Goal: Answer question/provide support: Share knowledge or assist other users

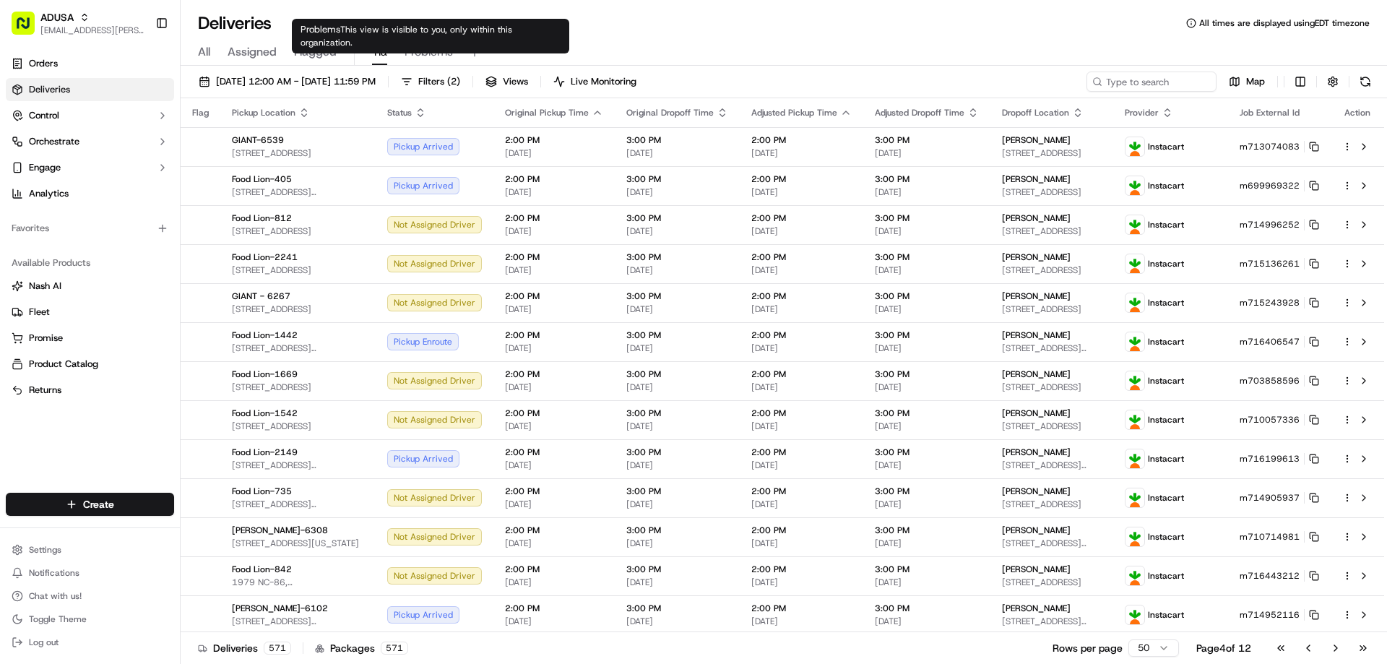
click at [439, 52] on span "Problems" at bounding box center [428, 51] width 48 height 17
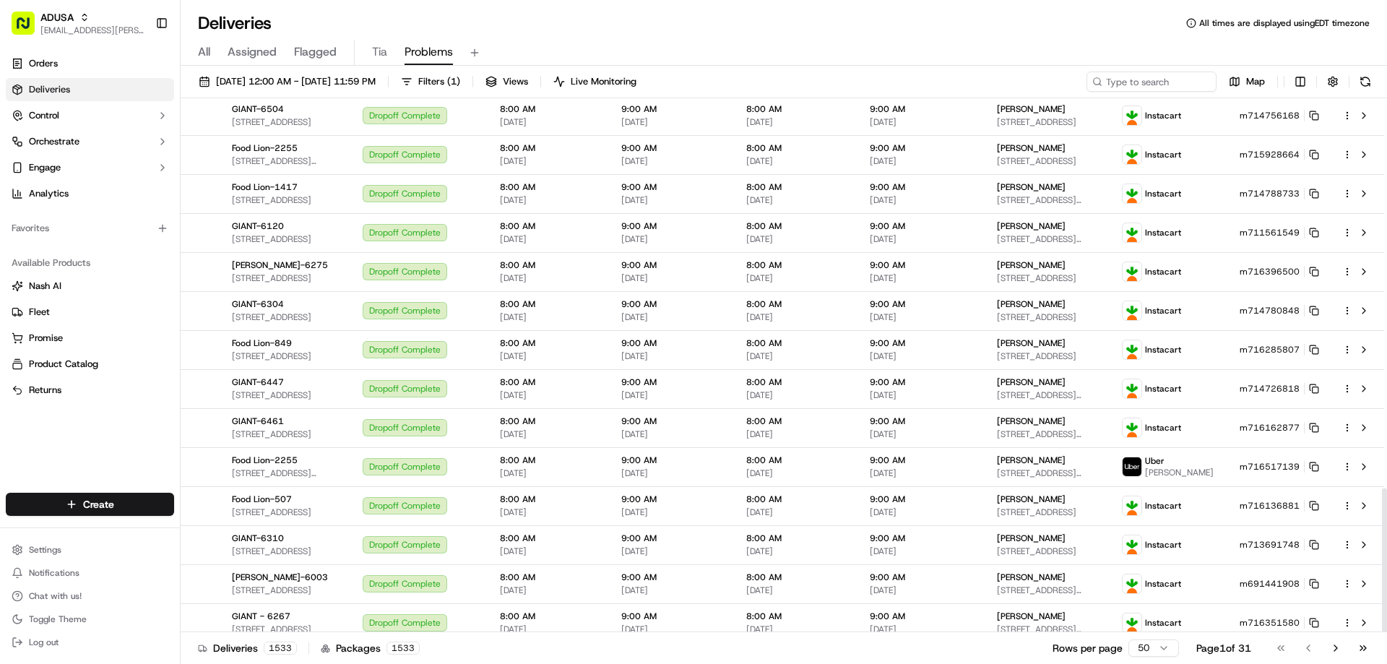
scroll to position [1445, 0]
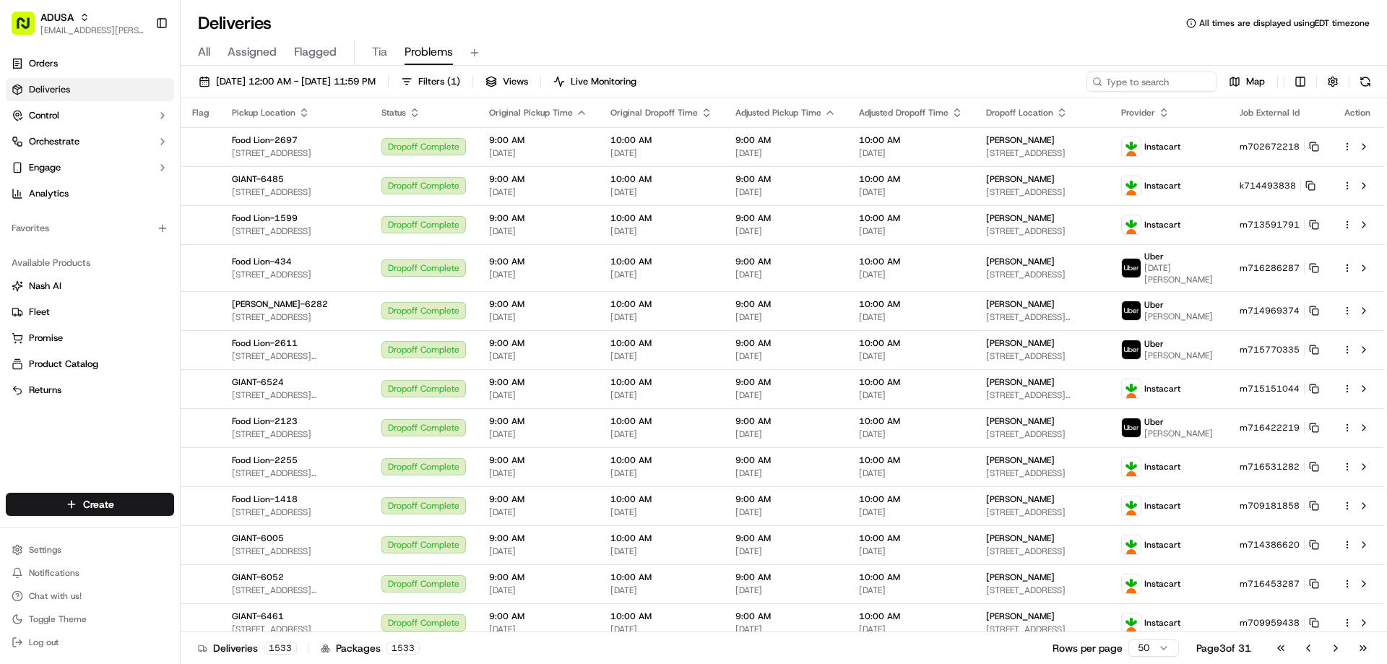
click at [207, 55] on span "All" at bounding box center [204, 51] width 12 height 17
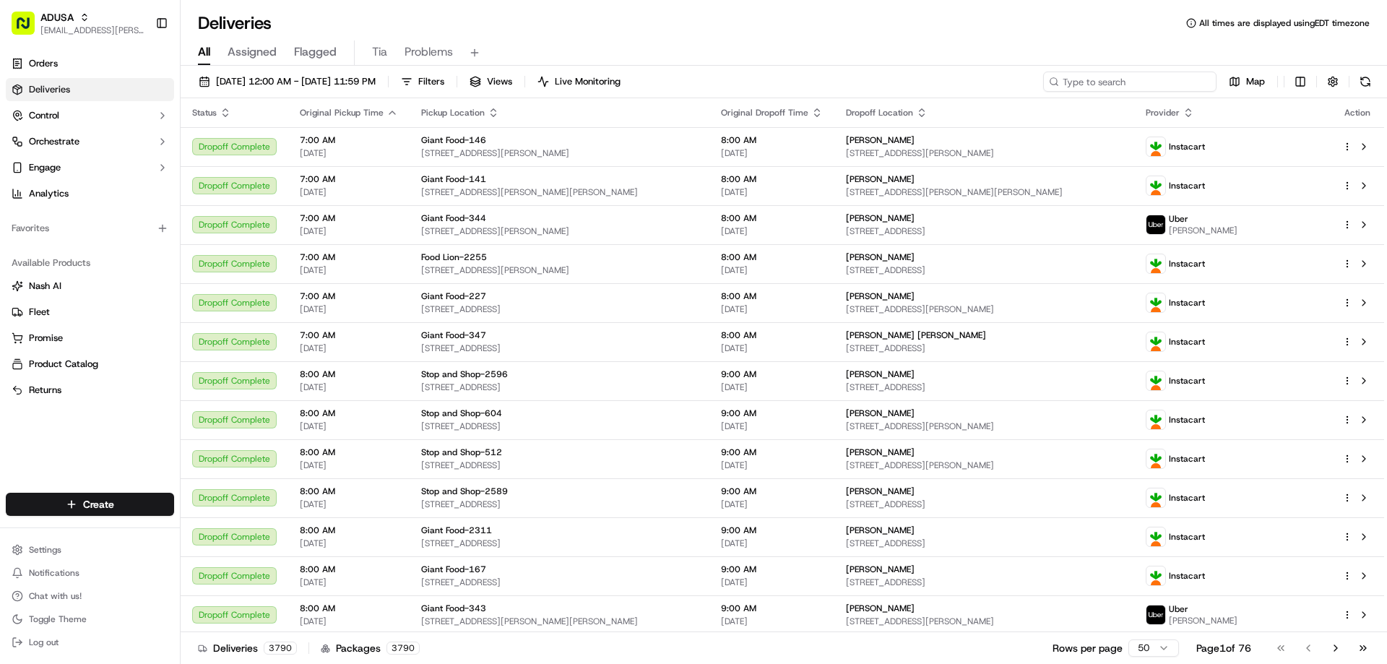
click at [1176, 82] on input at bounding box center [1129, 81] width 173 height 20
paste input "m714774945"
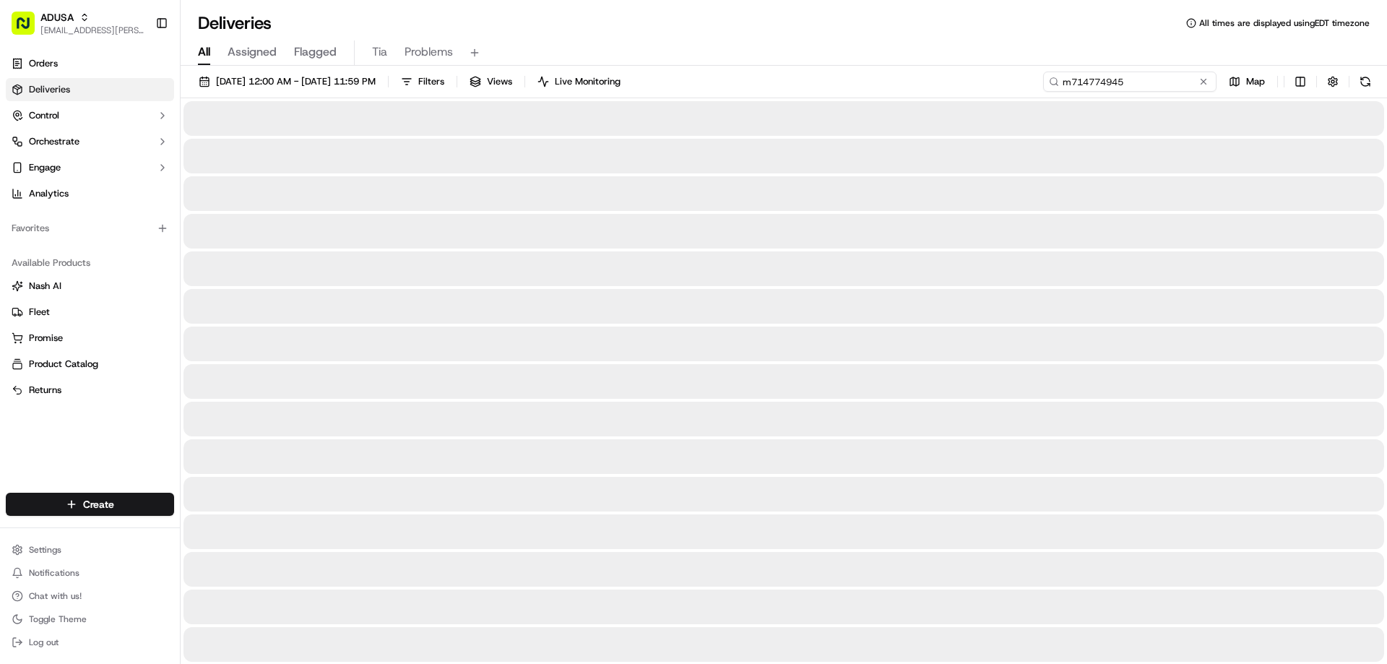
type input "m714774945"
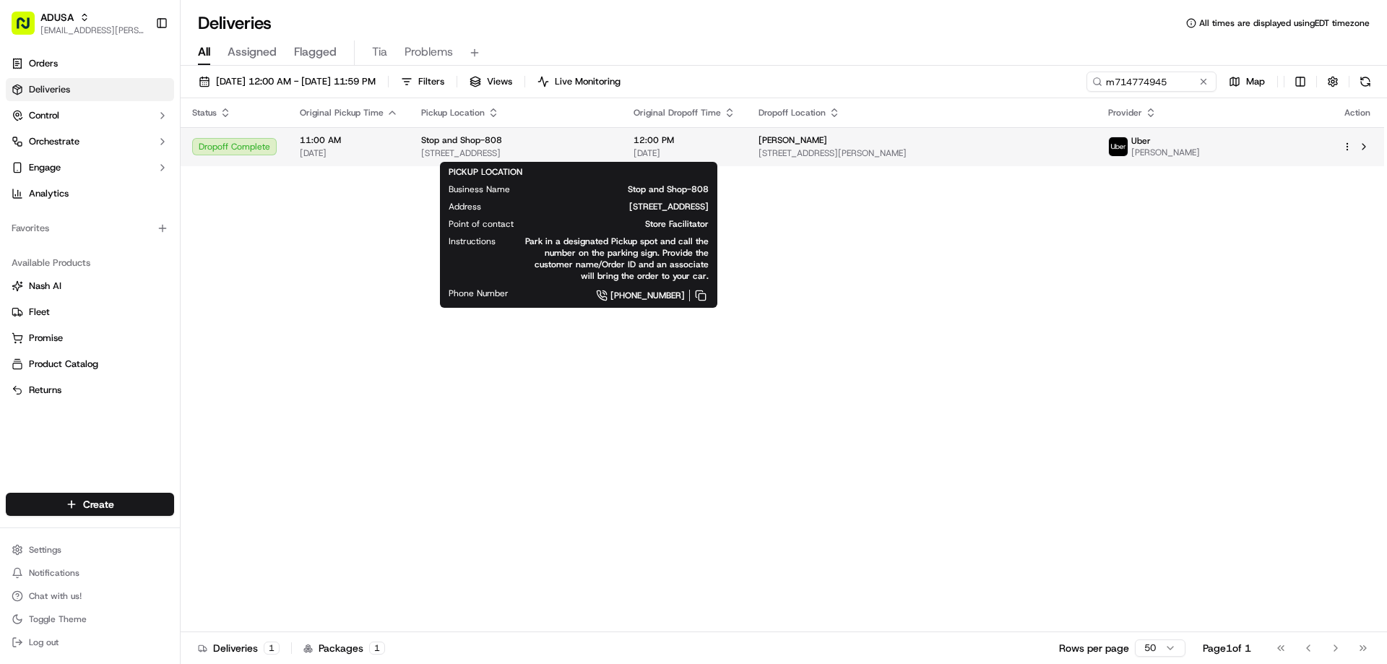
click at [610, 151] on span "2360 Lakewood Rd, Toms River, NJ 08755, US" at bounding box center [515, 153] width 189 height 12
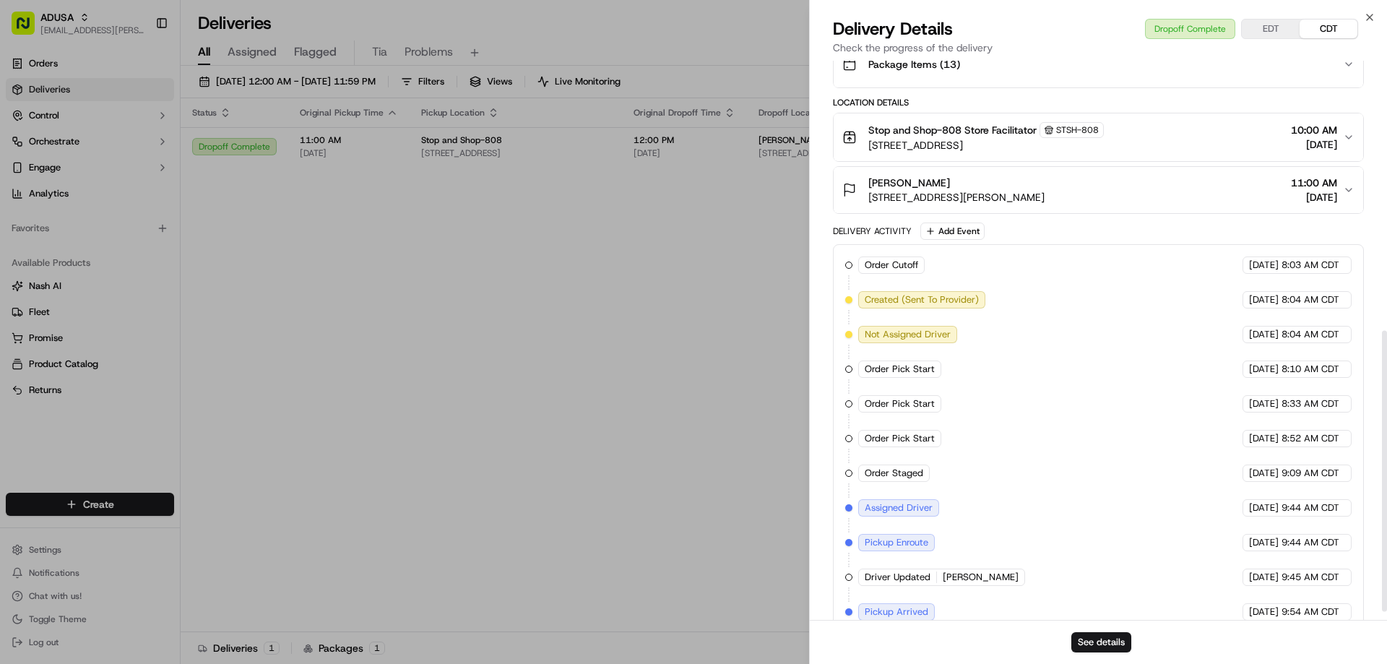
scroll to position [553, 0]
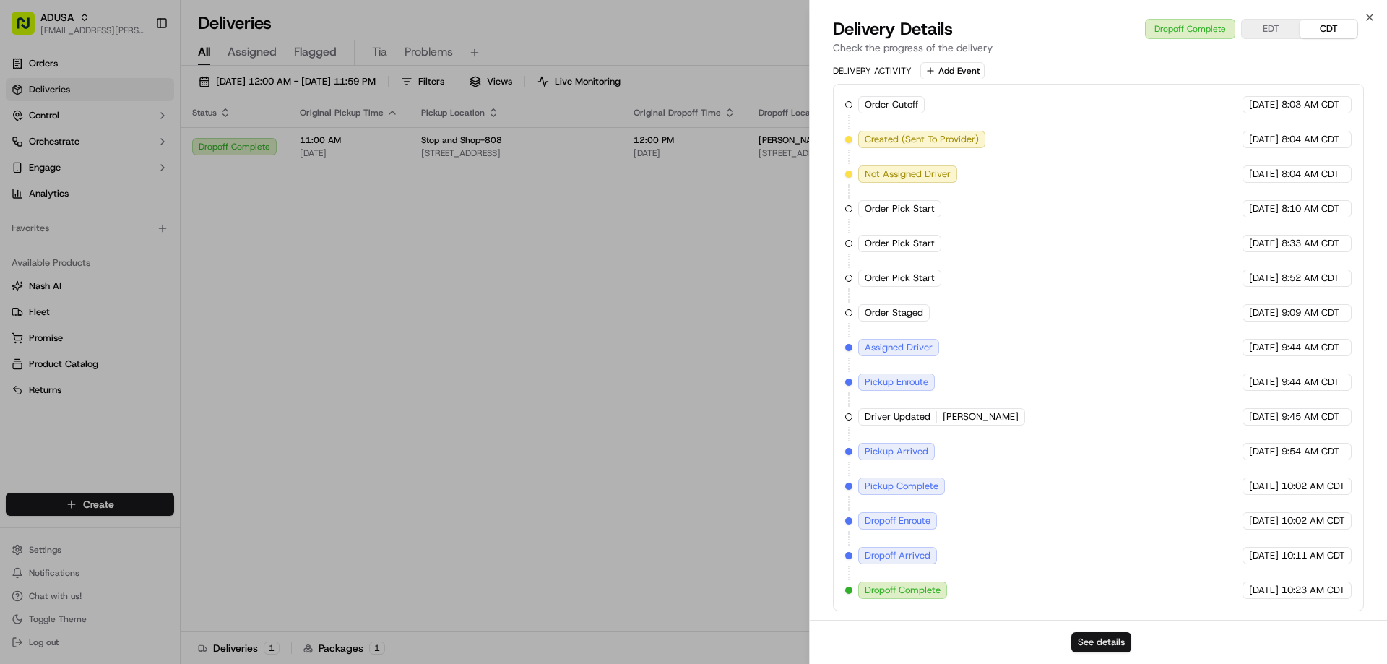
click at [1108, 637] on button "See details" at bounding box center [1101, 642] width 60 height 20
click at [1372, 17] on icon "button" at bounding box center [1369, 18] width 12 height 12
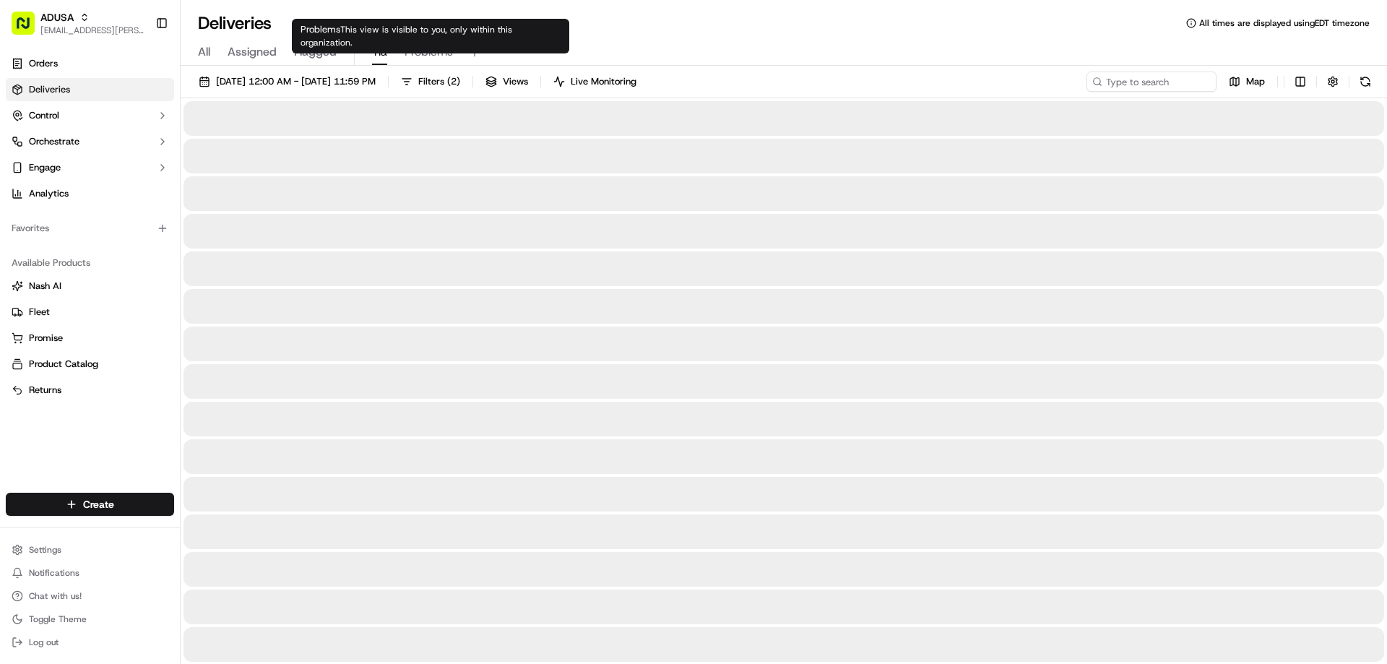
click at [385, 55] on span "Tia" at bounding box center [379, 51] width 15 height 17
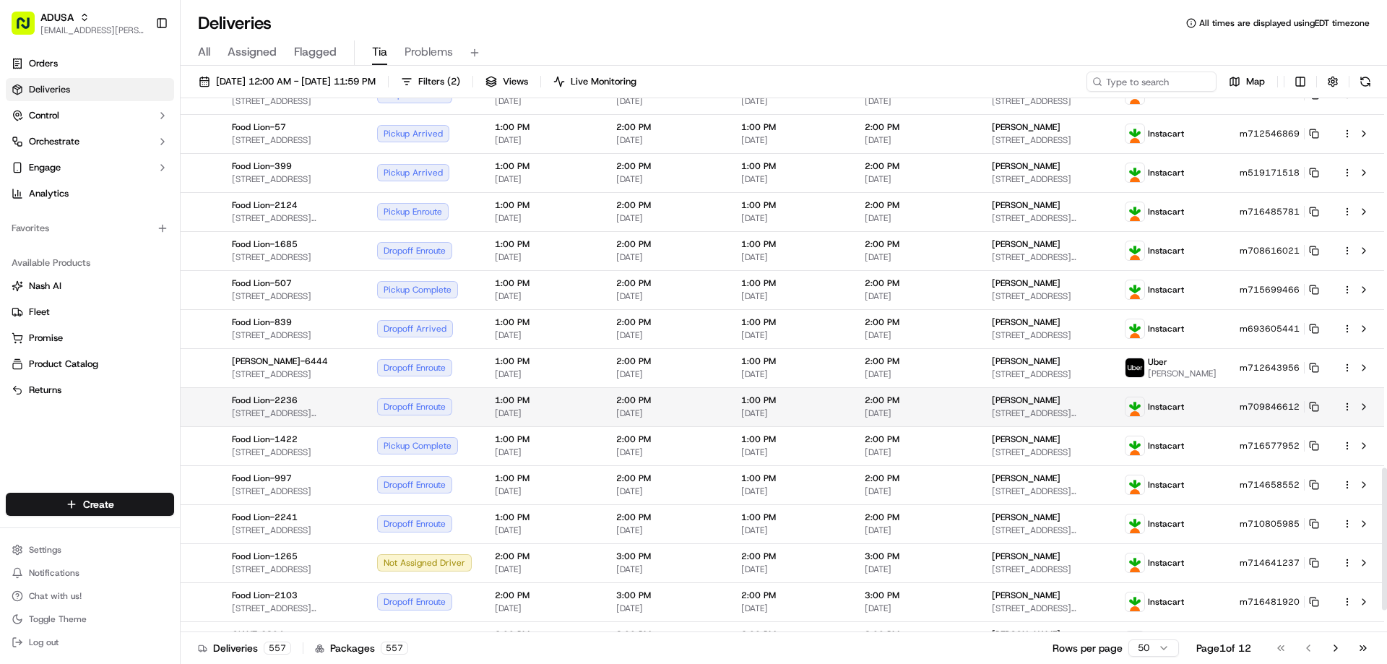
scroll to position [1469, 0]
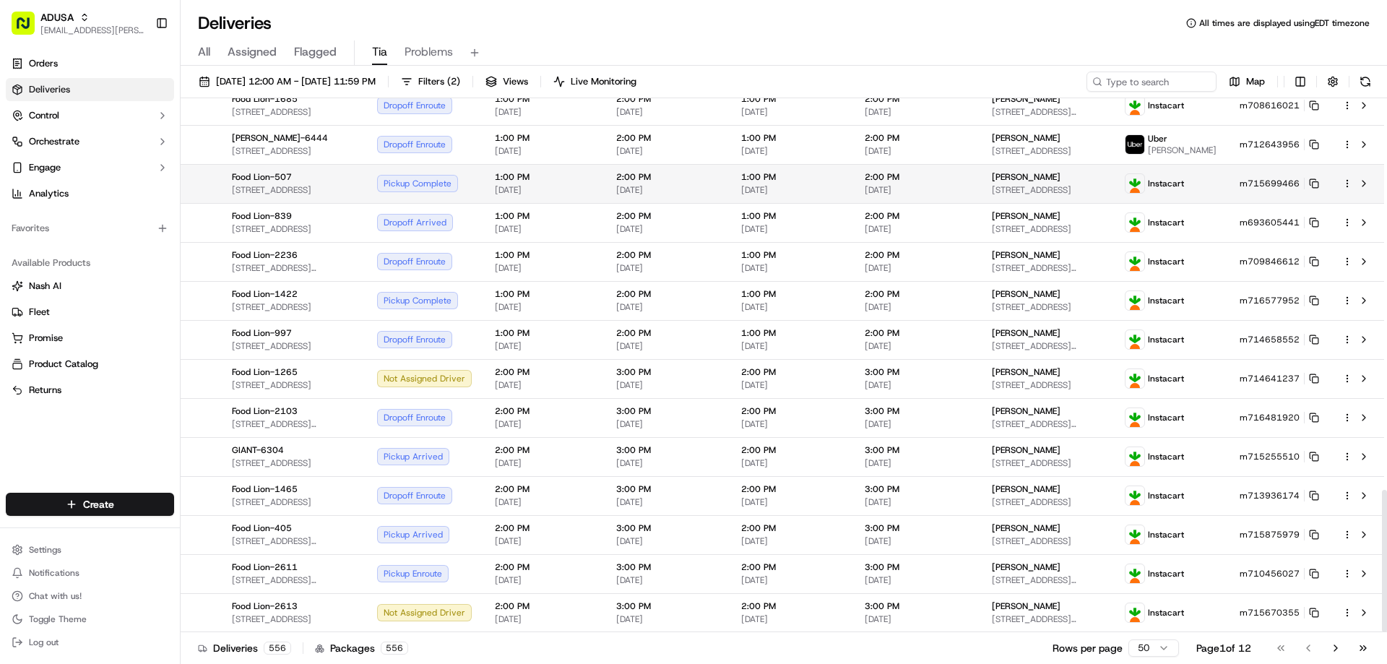
click at [939, 186] on span "[DATE]" at bounding box center [916, 190] width 104 height 12
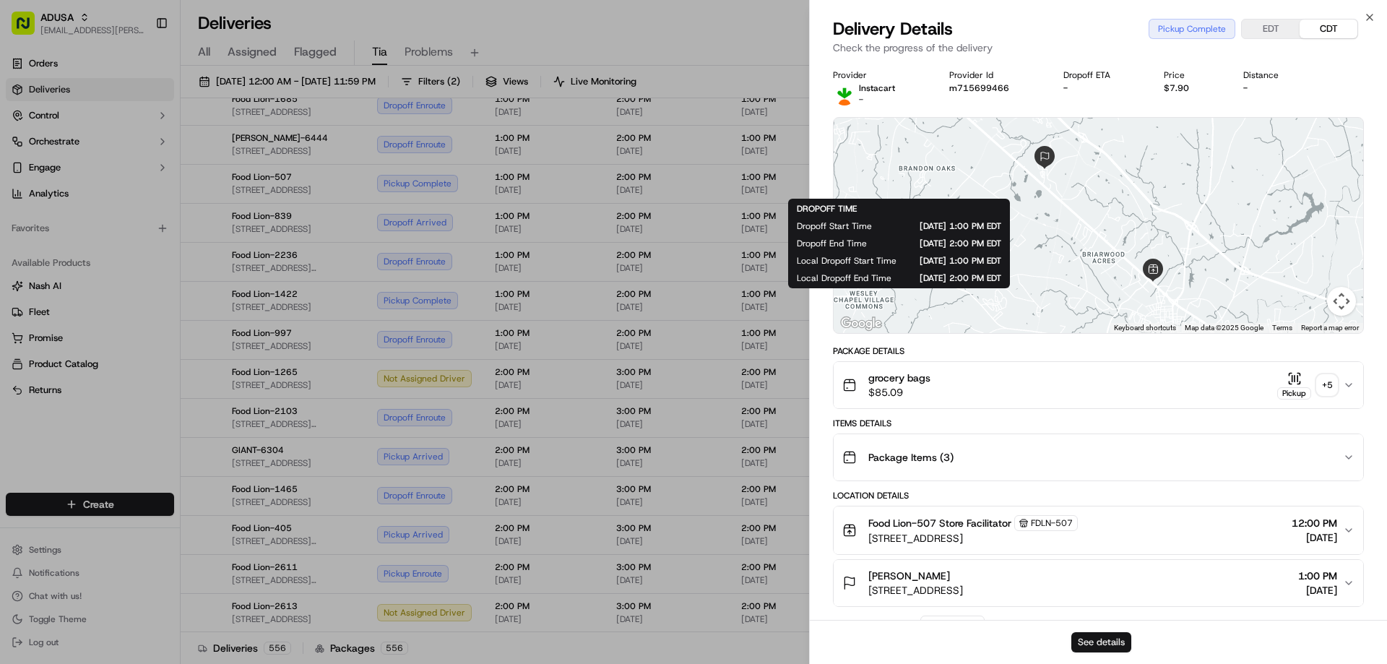
click at [1088, 641] on button "See details" at bounding box center [1101, 642] width 60 height 20
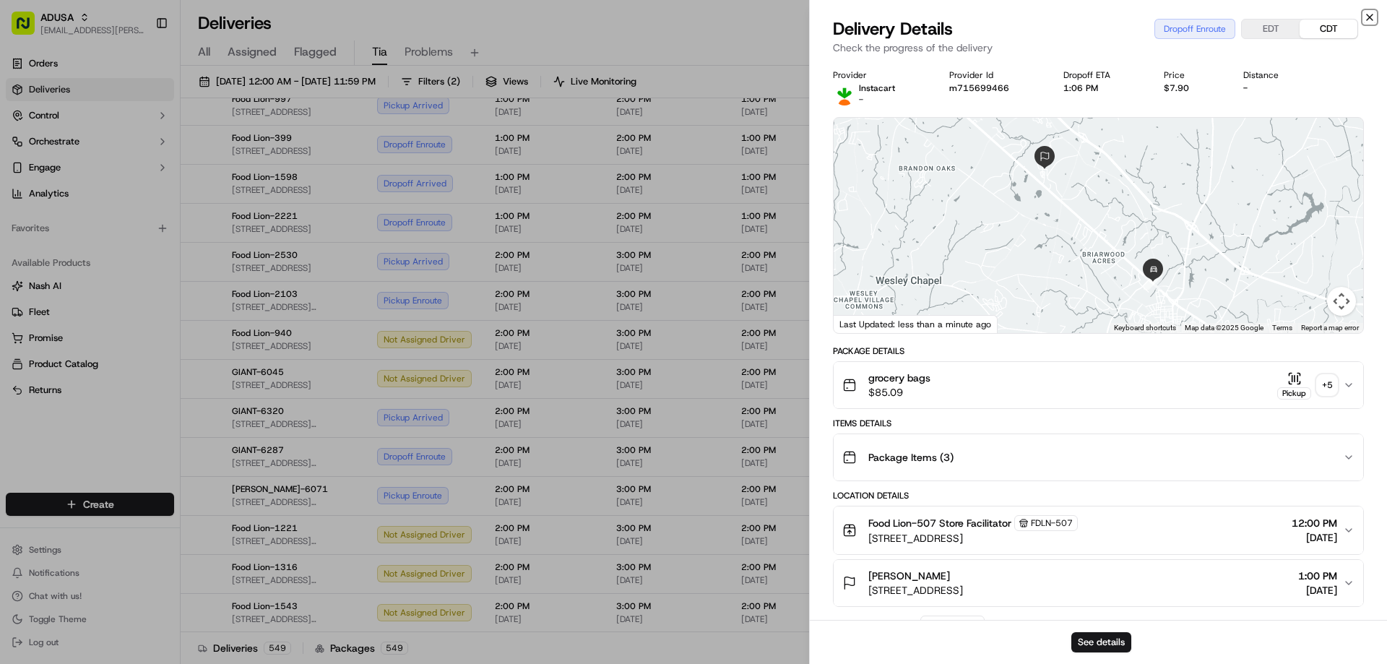
click at [1373, 15] on icon "button" at bounding box center [1369, 18] width 12 height 12
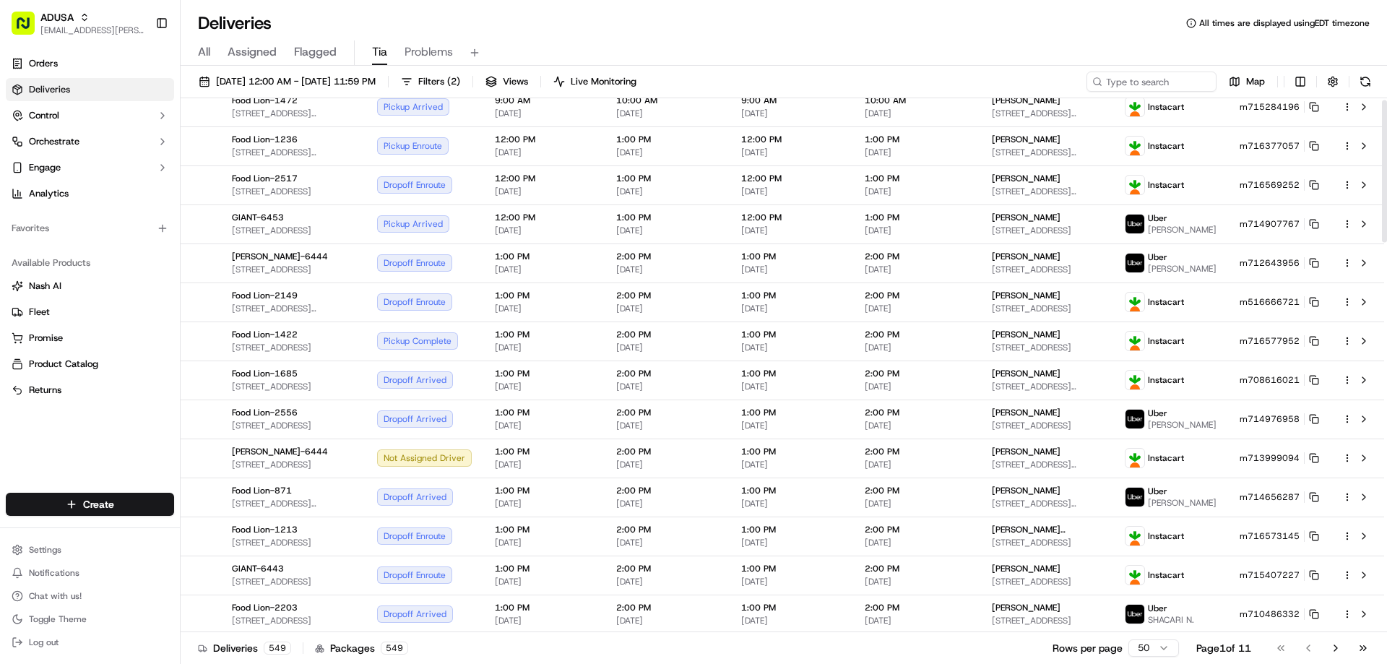
scroll to position [0, 0]
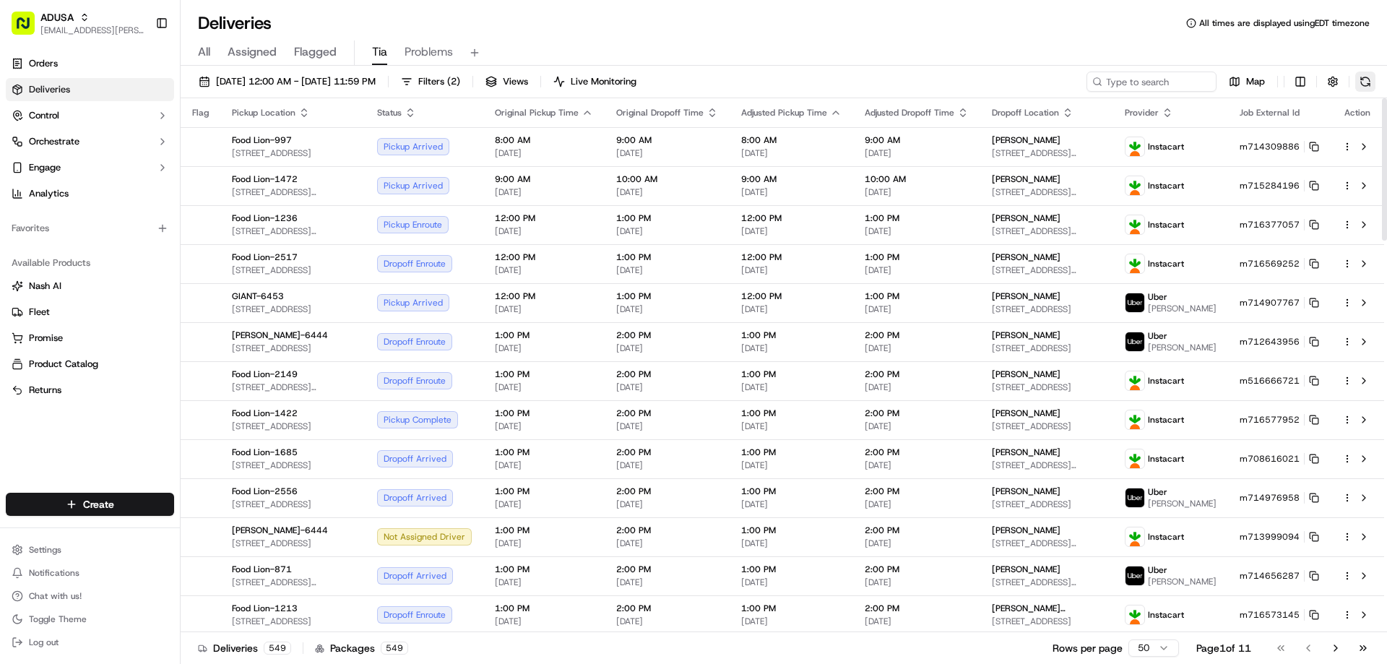
click at [1362, 82] on button at bounding box center [1365, 81] width 20 height 20
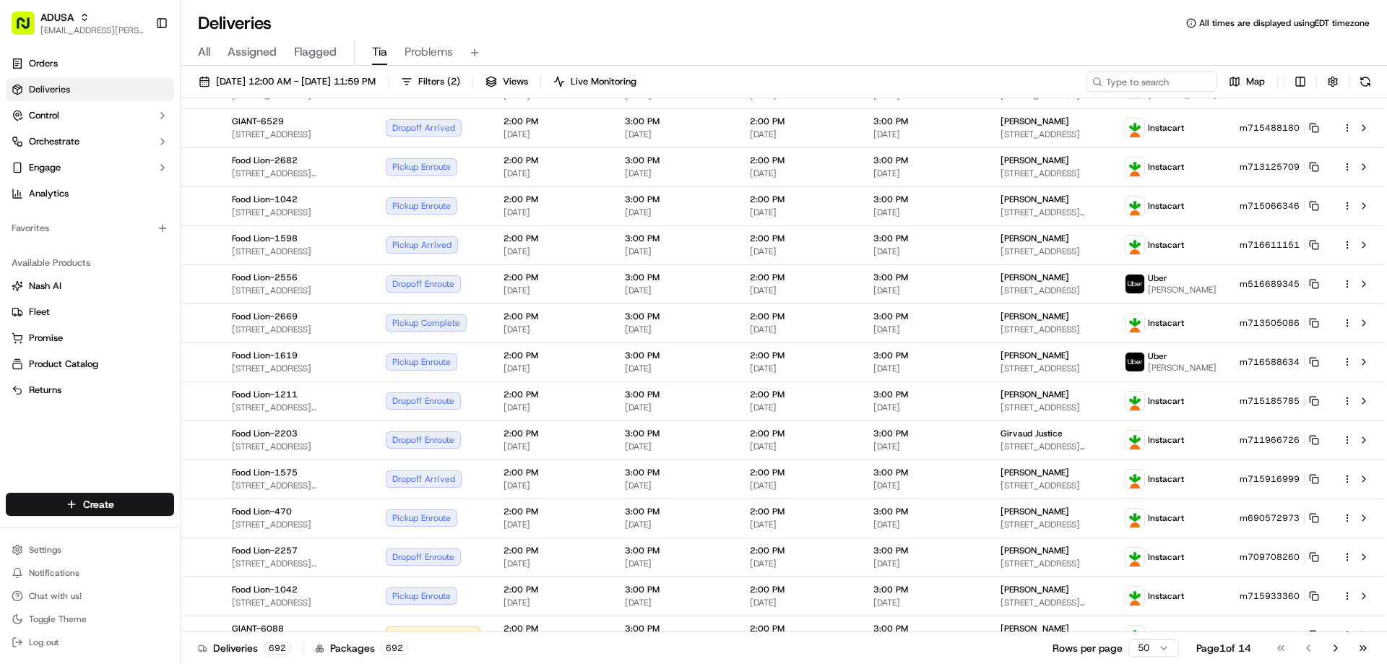
scroll to position [1212, 0]
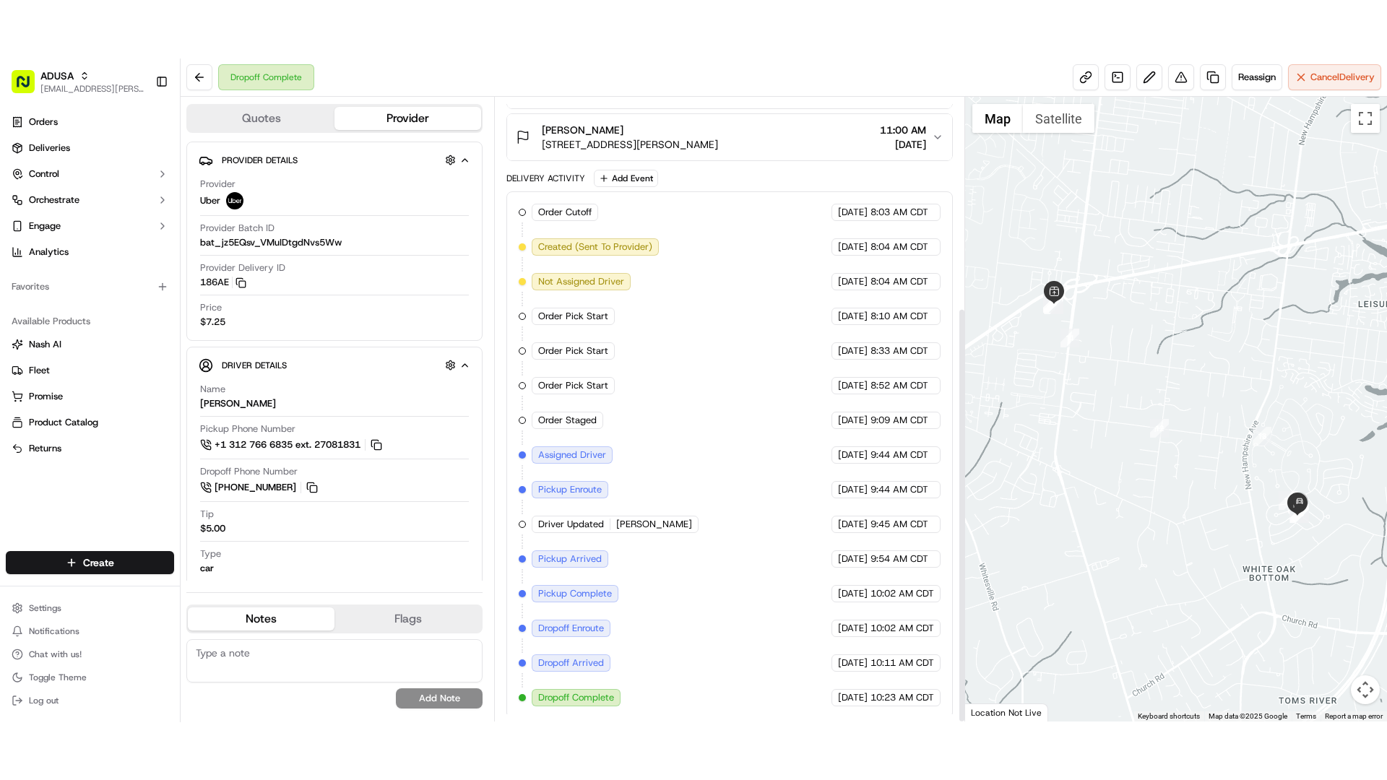
scroll to position [316, 0]
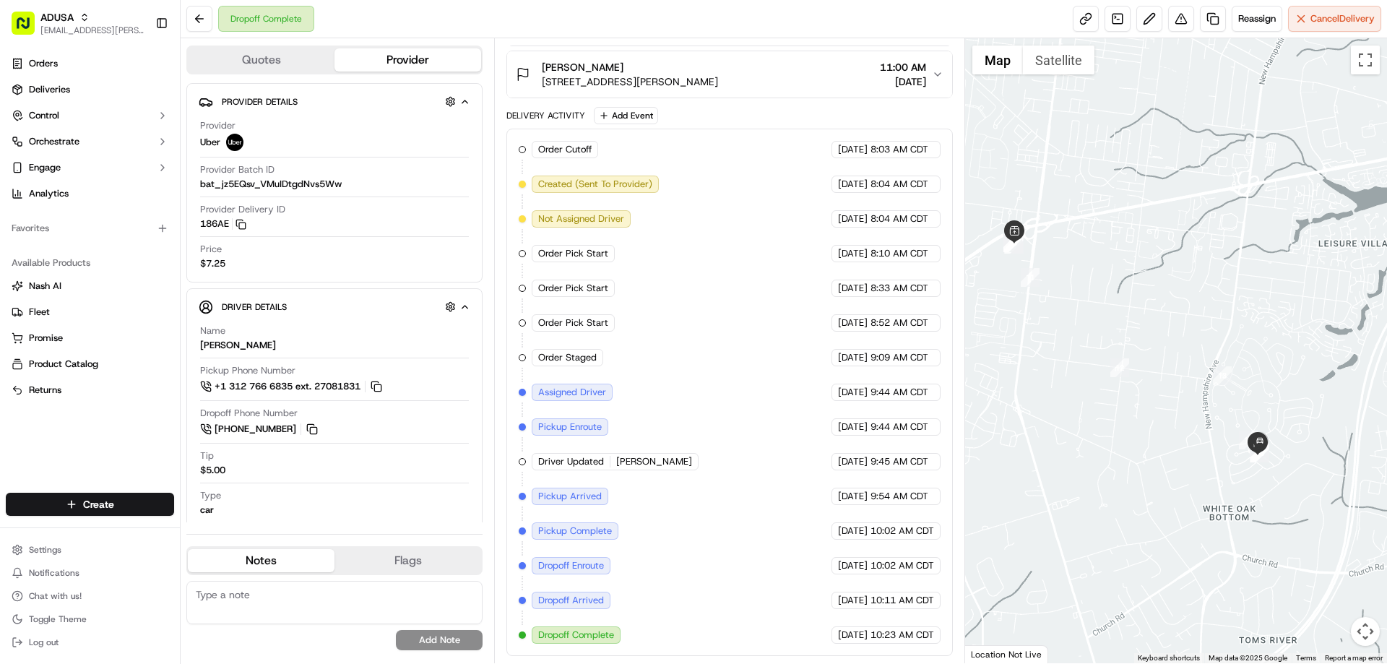
drag, startPoint x: 1218, startPoint y: 413, endPoint x: 1189, endPoint y: 411, distance: 29.0
click at [1189, 411] on div at bounding box center [1176, 350] width 422 height 625
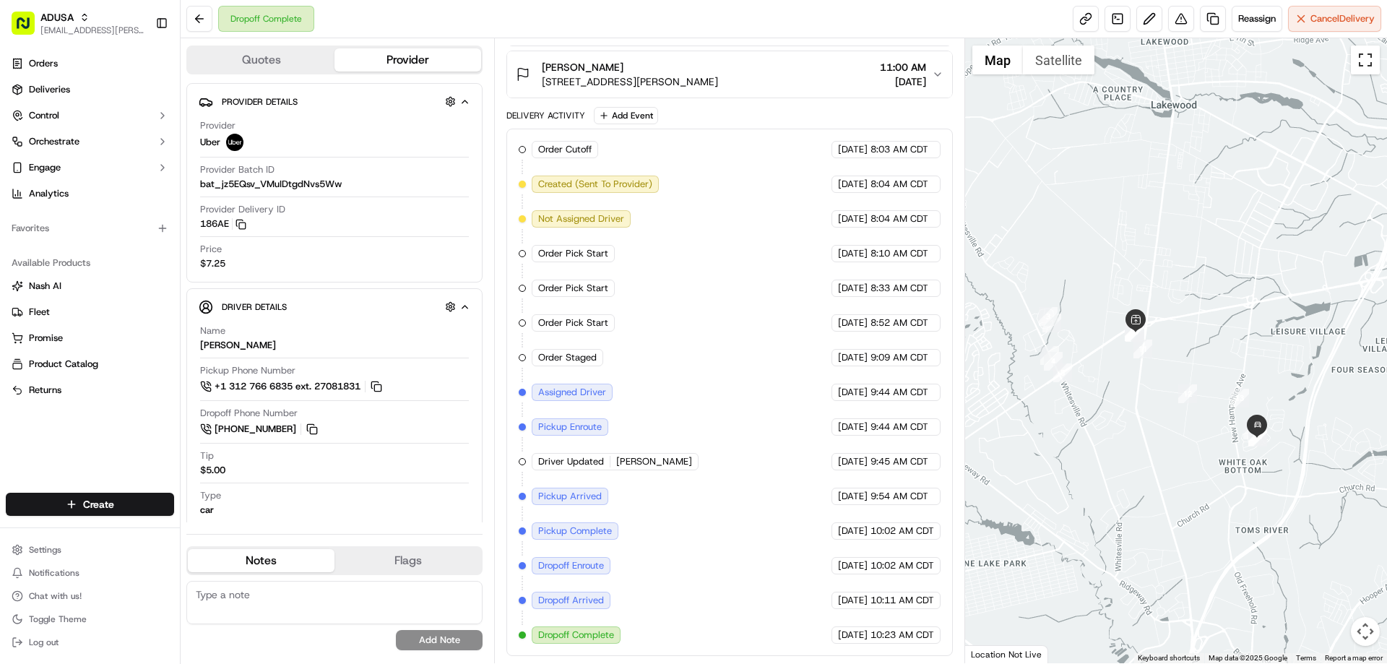
drag, startPoint x: 1366, startPoint y: 58, endPoint x: 1366, endPoint y: 145, distance: 87.4
click at [1366, 58] on button "Toggle fullscreen view" at bounding box center [1364, 59] width 29 height 29
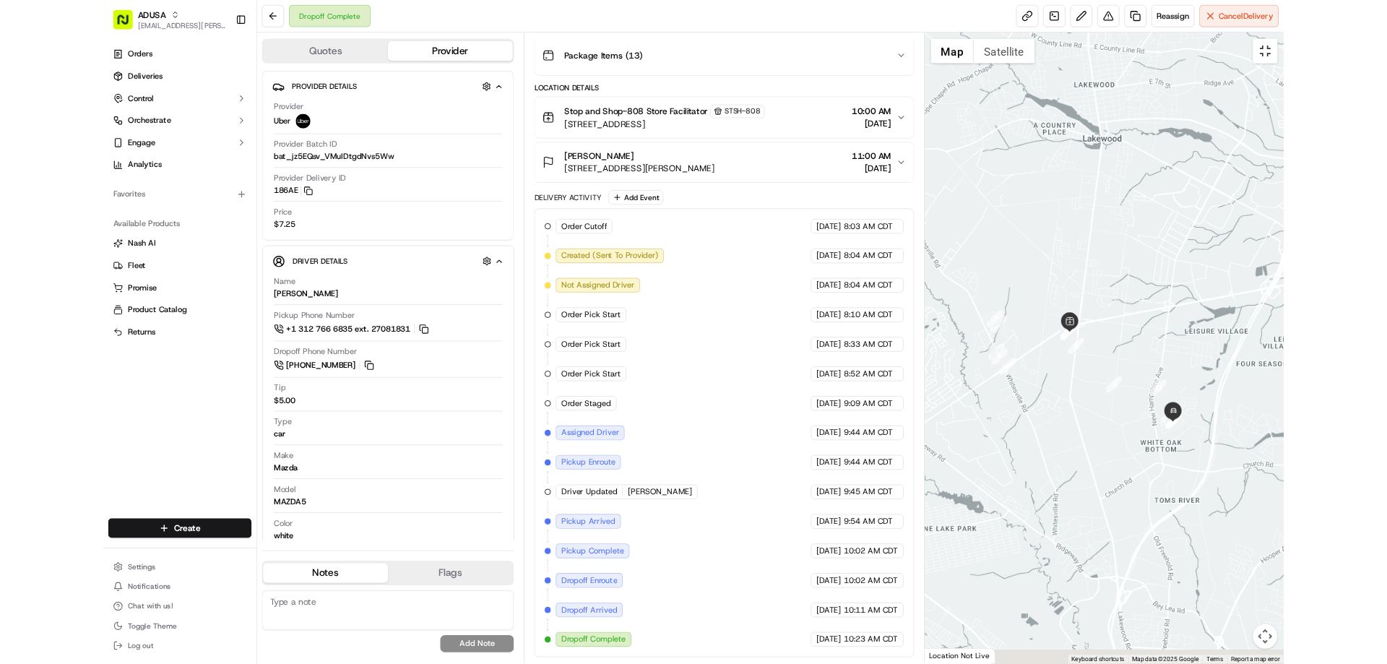
scroll to position [199, 0]
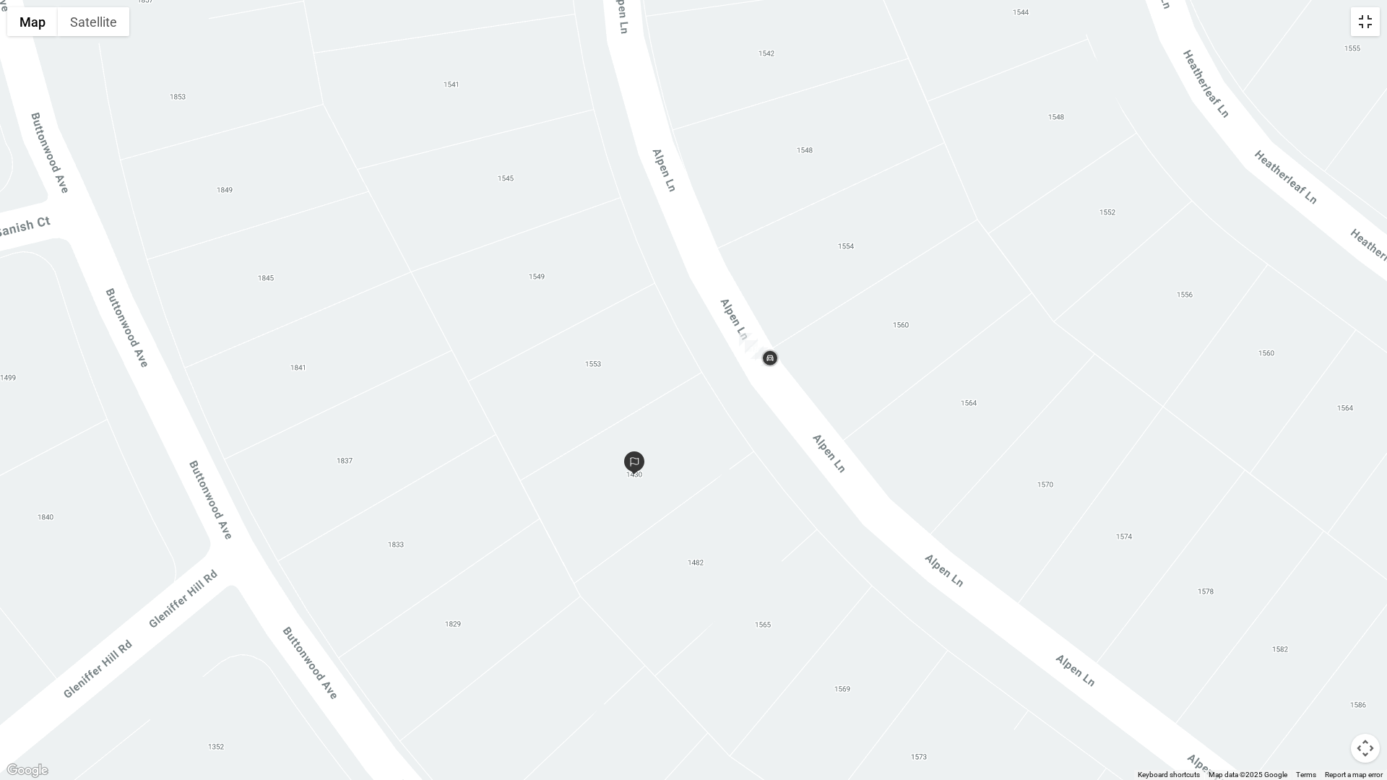
click at [1369, 26] on button "Toggle fullscreen view" at bounding box center [1364, 21] width 29 height 29
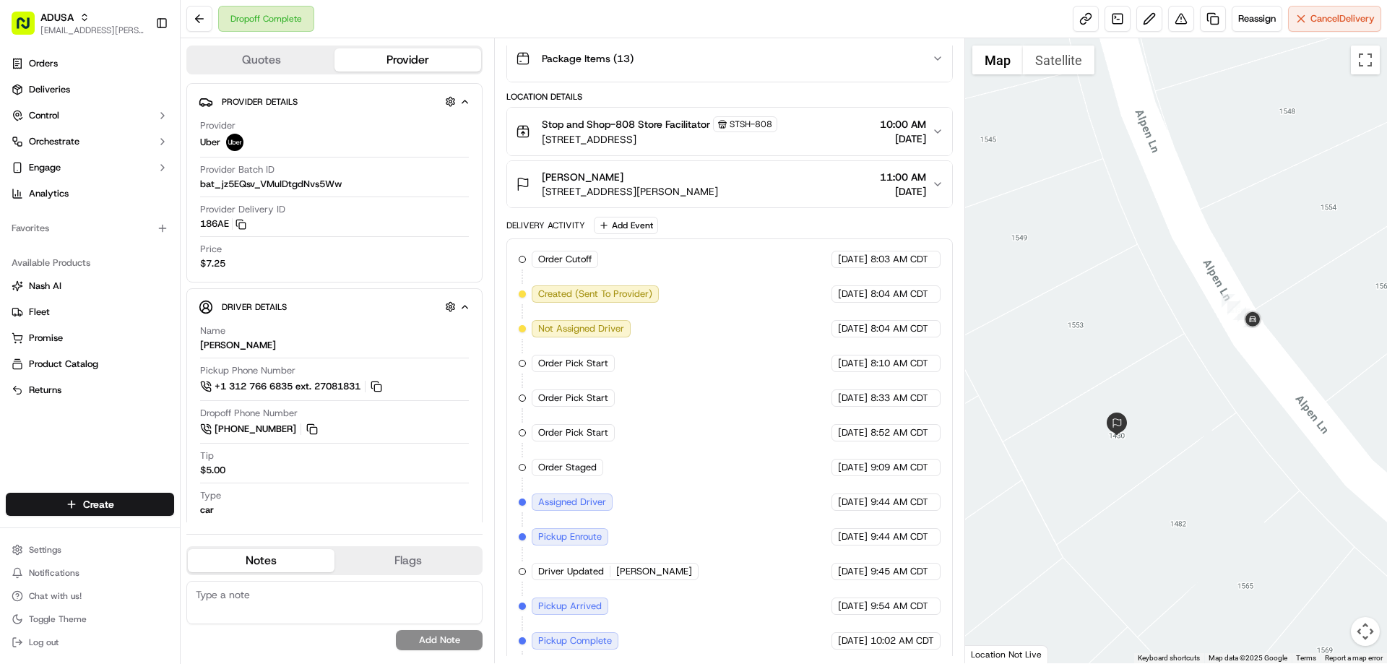
scroll to position [0, 0]
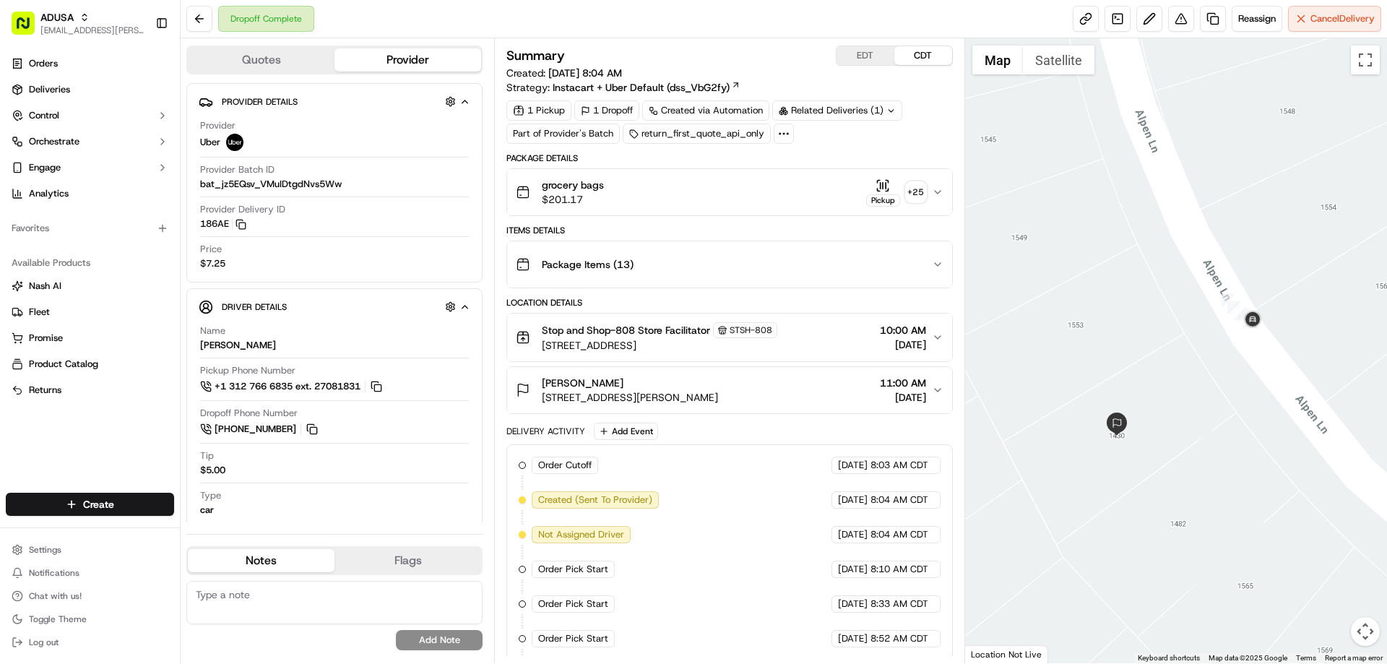
click at [1195, 386] on div at bounding box center [1176, 350] width 422 height 625
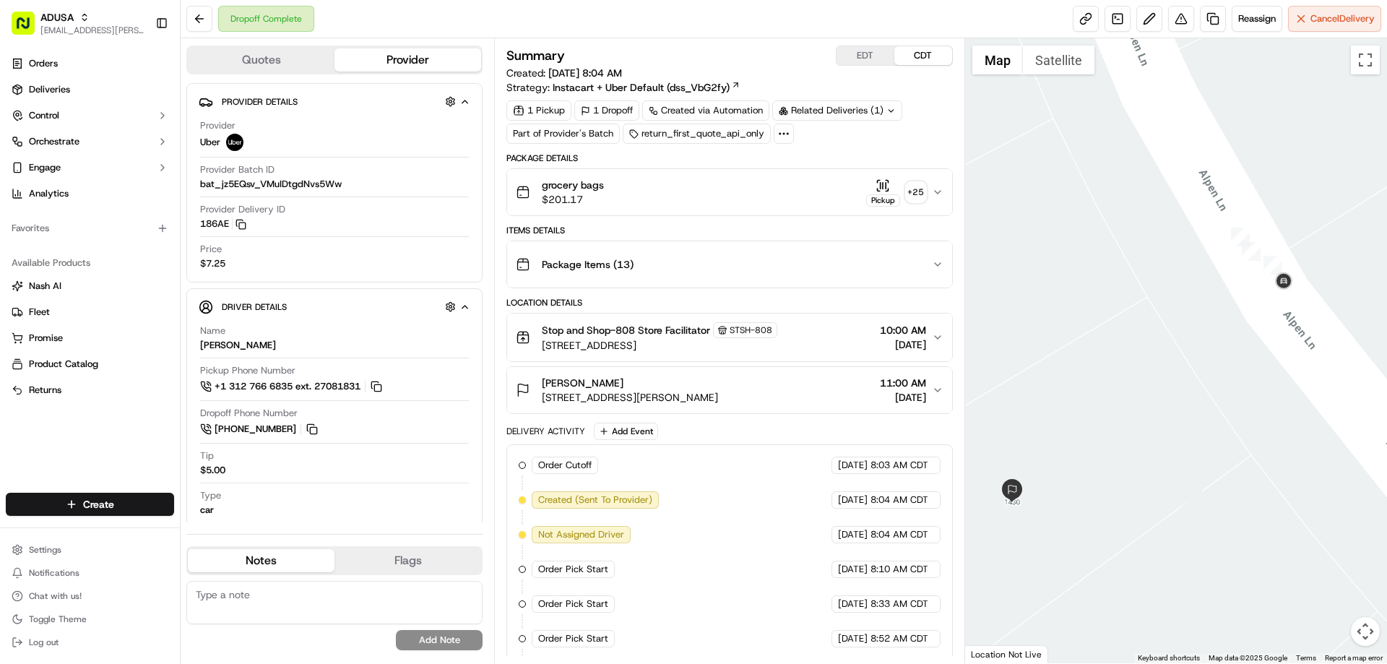
click at [662, 207] on button "grocery bags $201.17 Pickup + 25" at bounding box center [729, 192] width 444 height 46
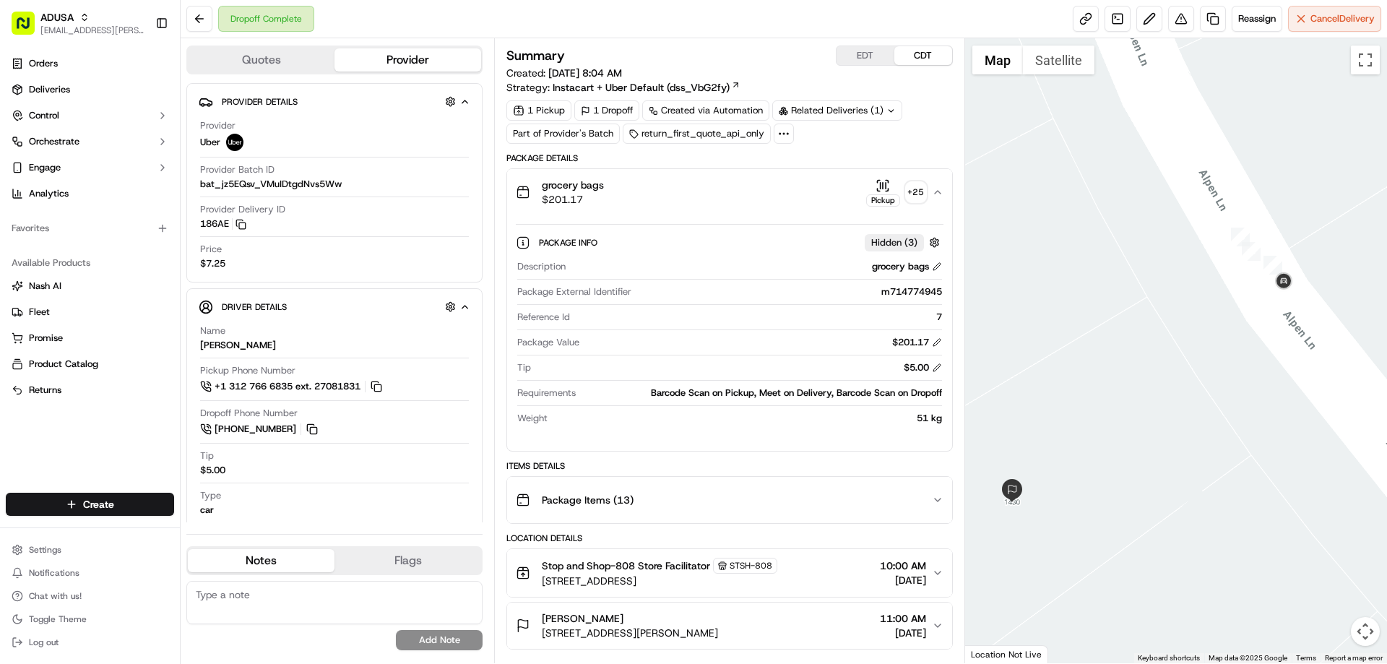
click at [638, 201] on div "grocery bags $201.17 Pickup + 25" at bounding box center [723, 192] width 415 height 29
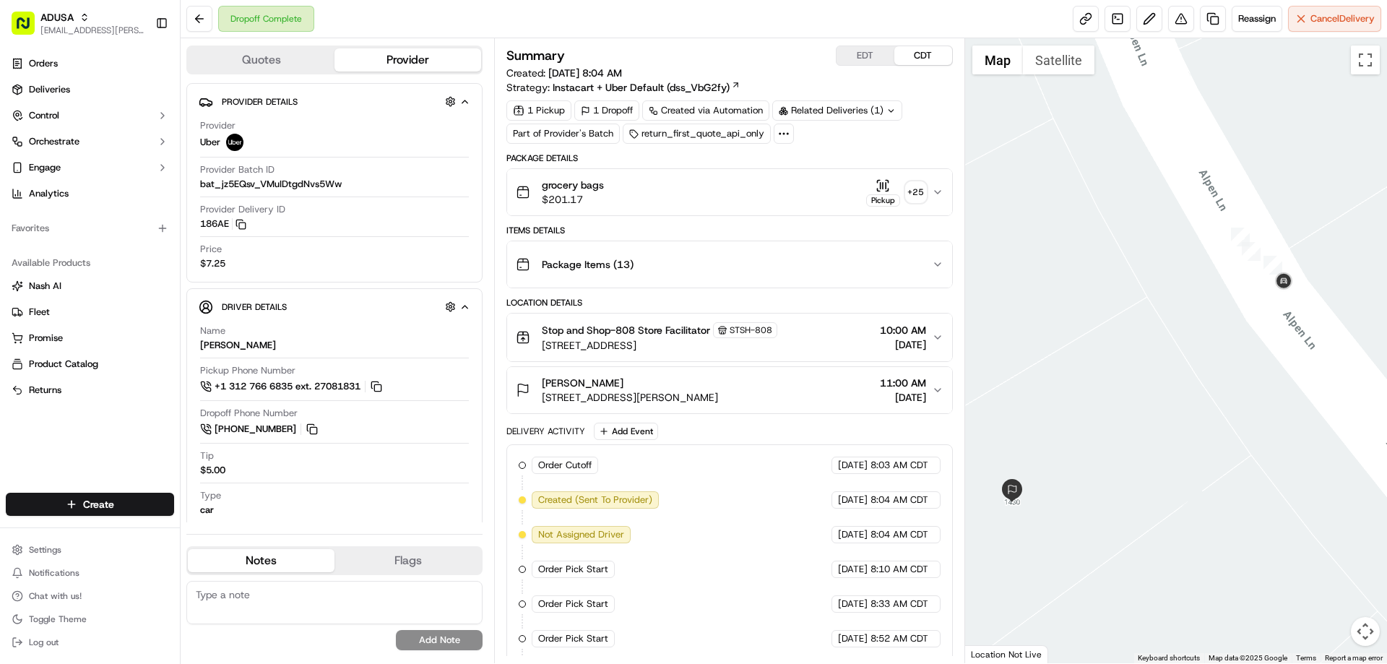
click at [638, 201] on div "grocery bags $201.17 Pickup + 25" at bounding box center [723, 192] width 415 height 29
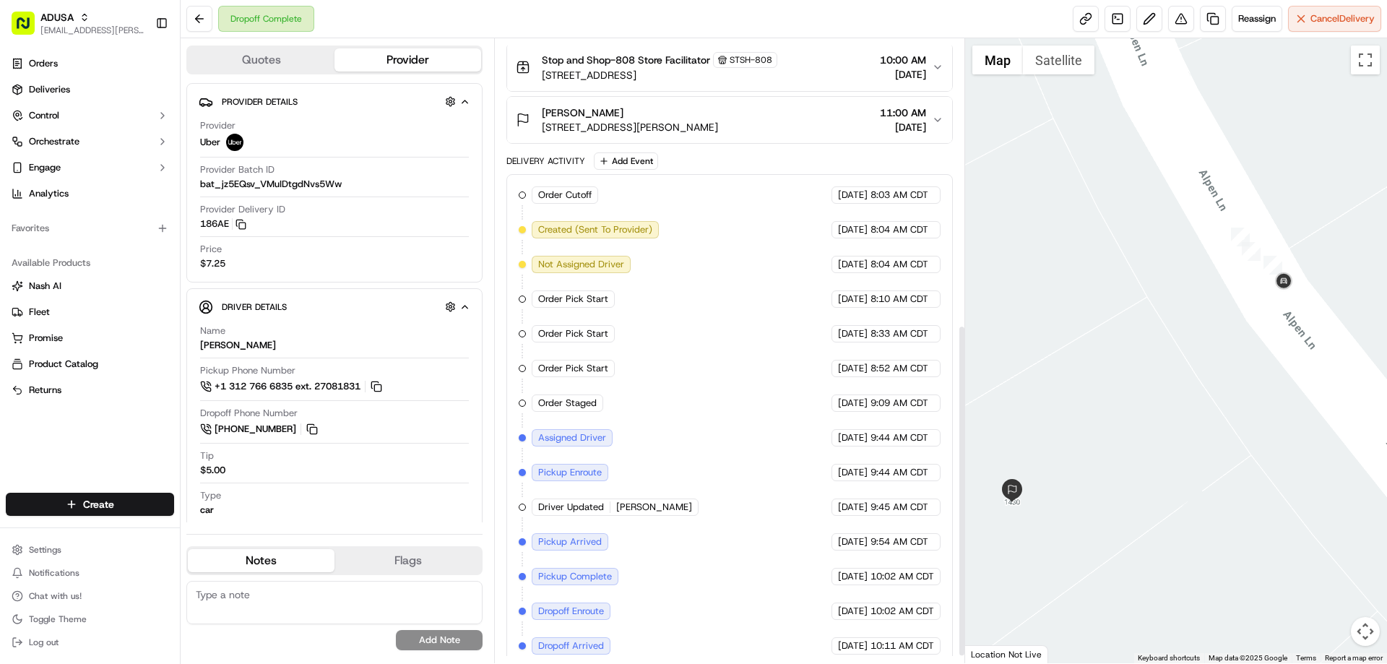
scroll to position [551, 0]
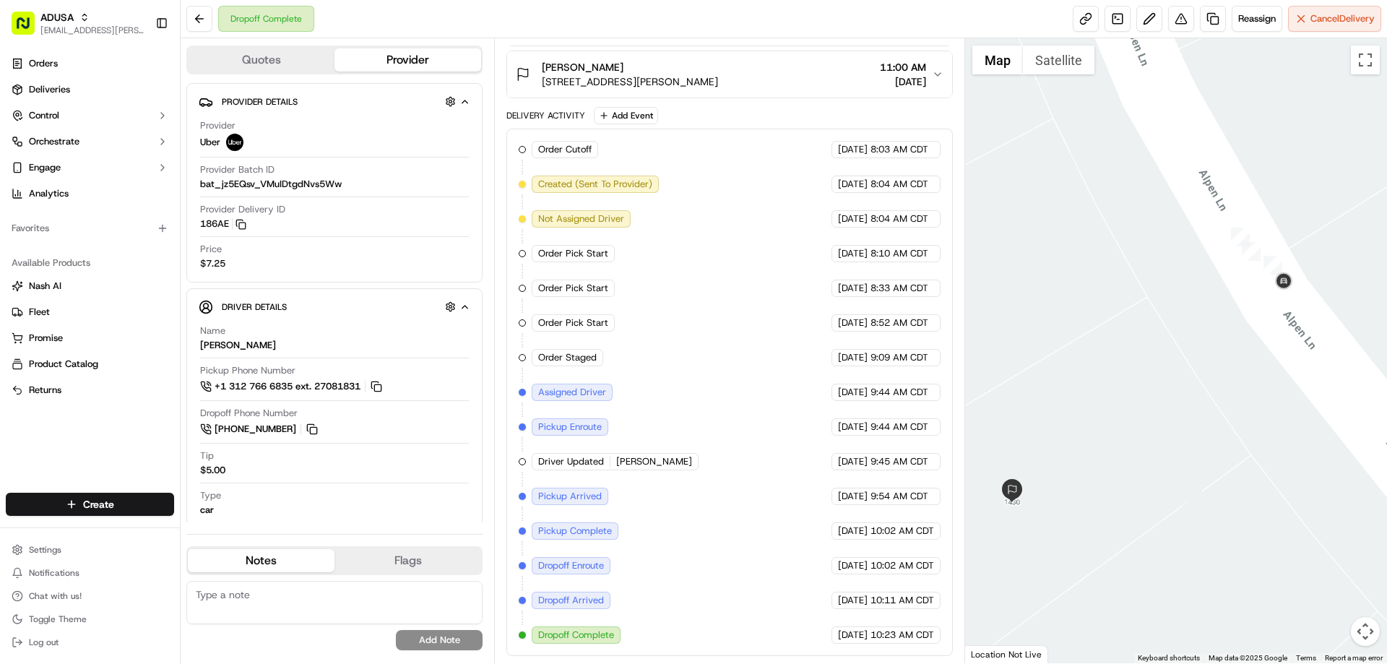
click at [277, 609] on textarea at bounding box center [334, 602] width 296 height 43
type textarea "Per Uber- driver could not reach cust and left the order."
click at [449, 639] on button "Add Note" at bounding box center [439, 640] width 87 height 20
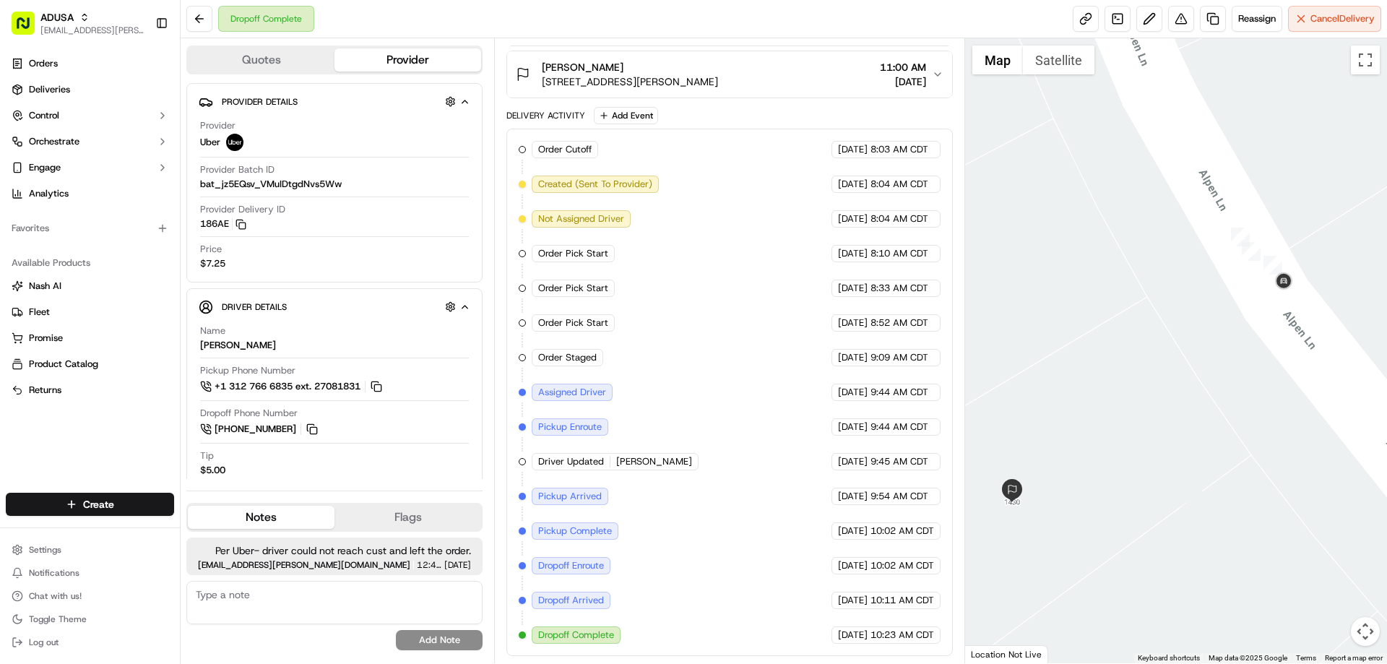
click at [266, 596] on textarea at bounding box center [334, 602] width 296 height 43
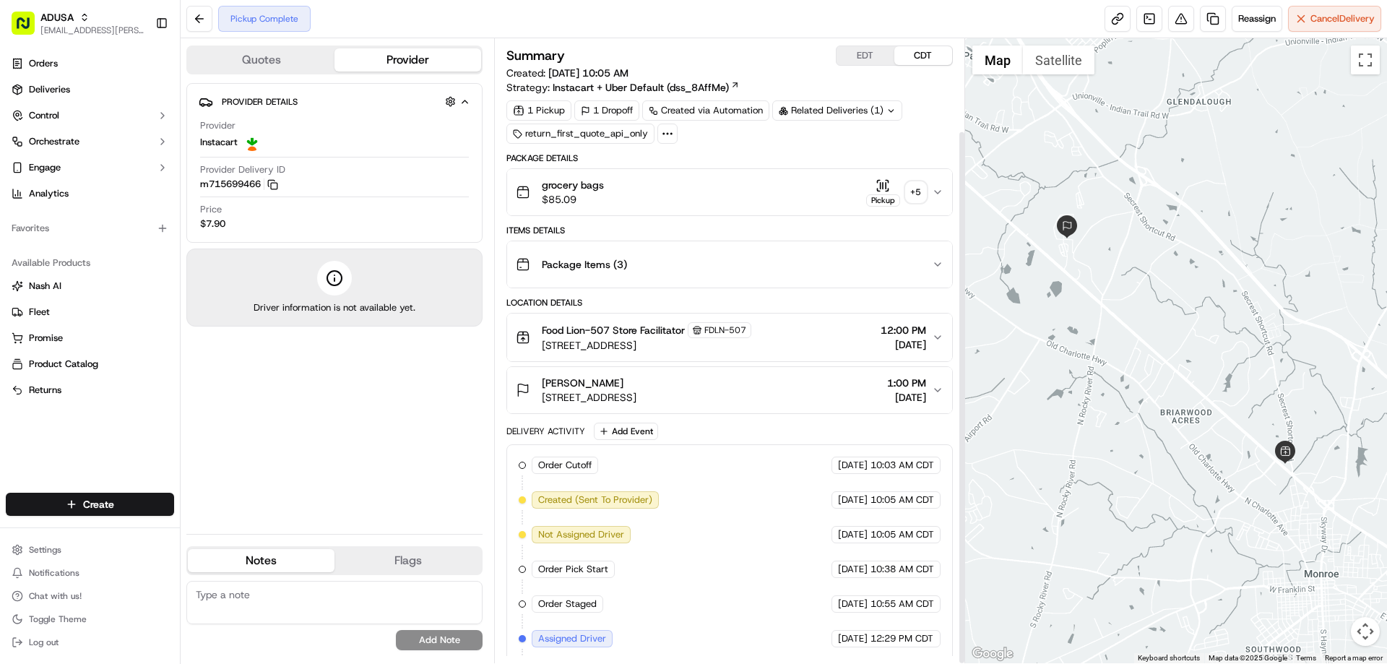
scroll to position [108, 0]
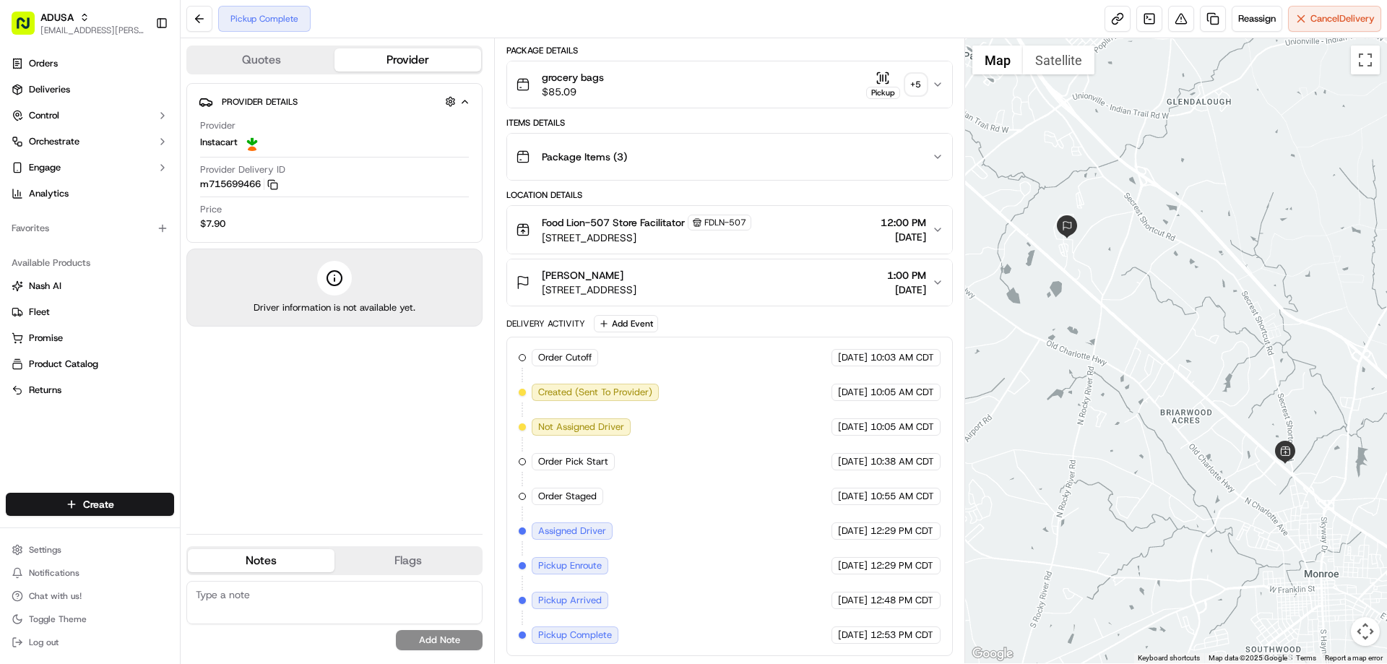
click at [773, 292] on div "Jeanette Jamal 2901 Early Mist Ct, Monroe, NC 28110, US 1:00 PM 09/19/2025" at bounding box center [723, 282] width 415 height 29
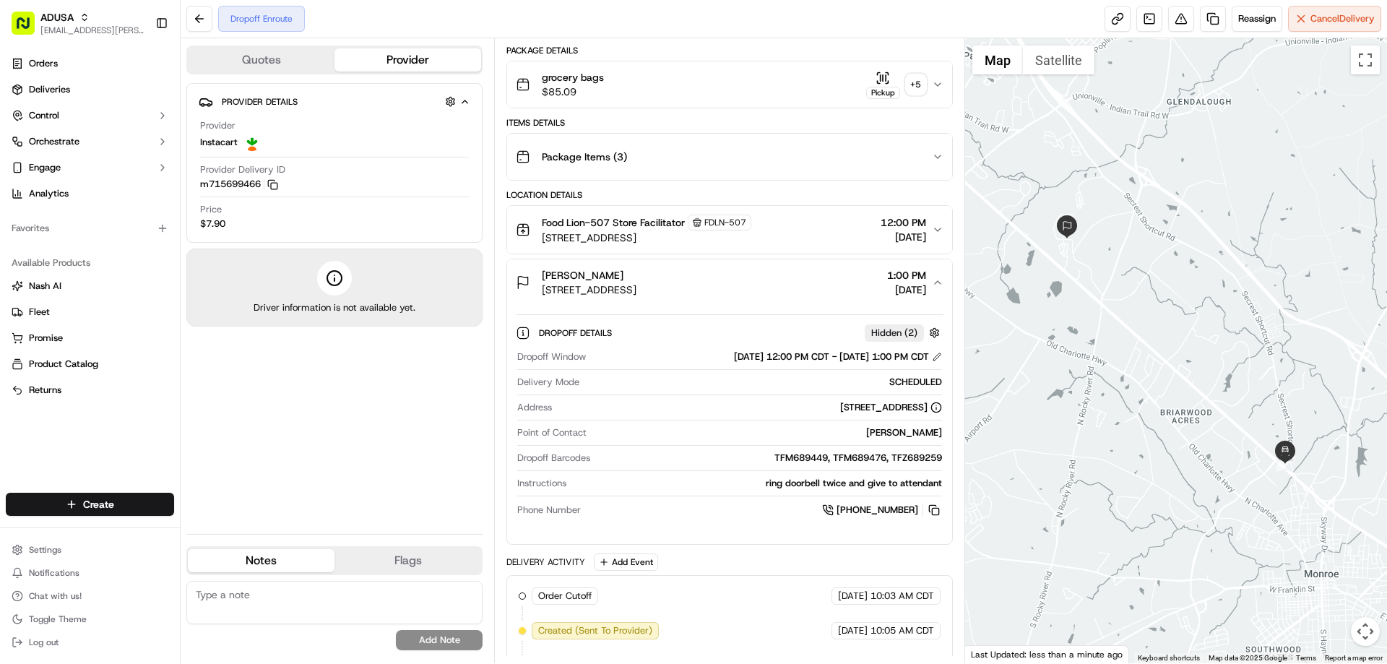
click at [316, 604] on textarea at bounding box center [334, 602] width 296 height 43
type textarea "Per store- cust cancel. clld IC and they confirmed."
click at [442, 641] on button "Add Note" at bounding box center [439, 640] width 87 height 20
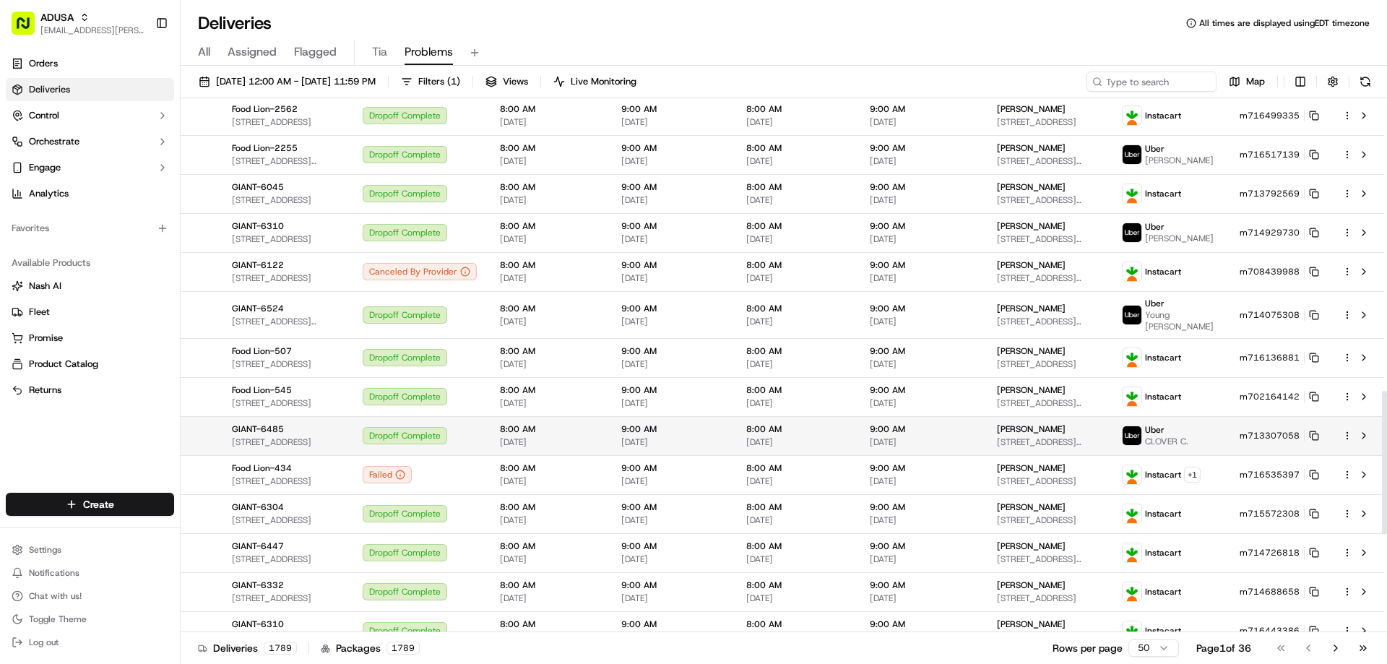
scroll to position [1445, 0]
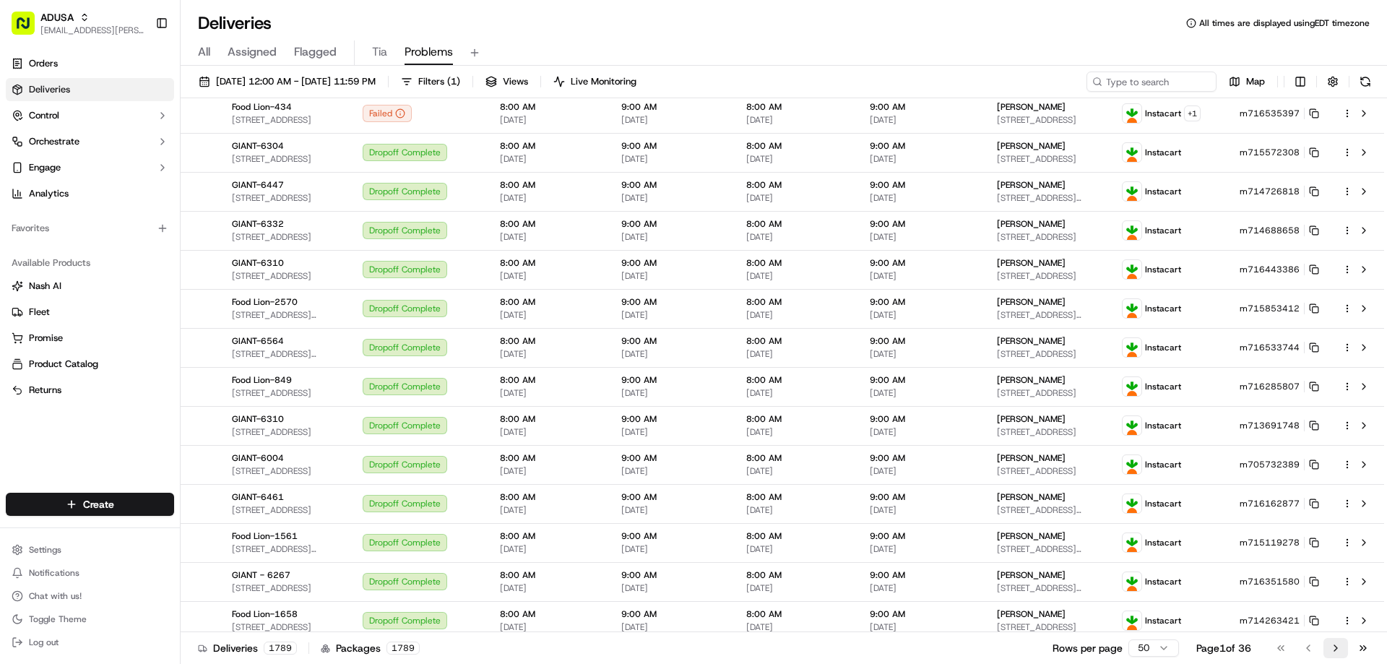
click at [1337, 645] on button "Go to next page" at bounding box center [1335, 648] width 25 height 20
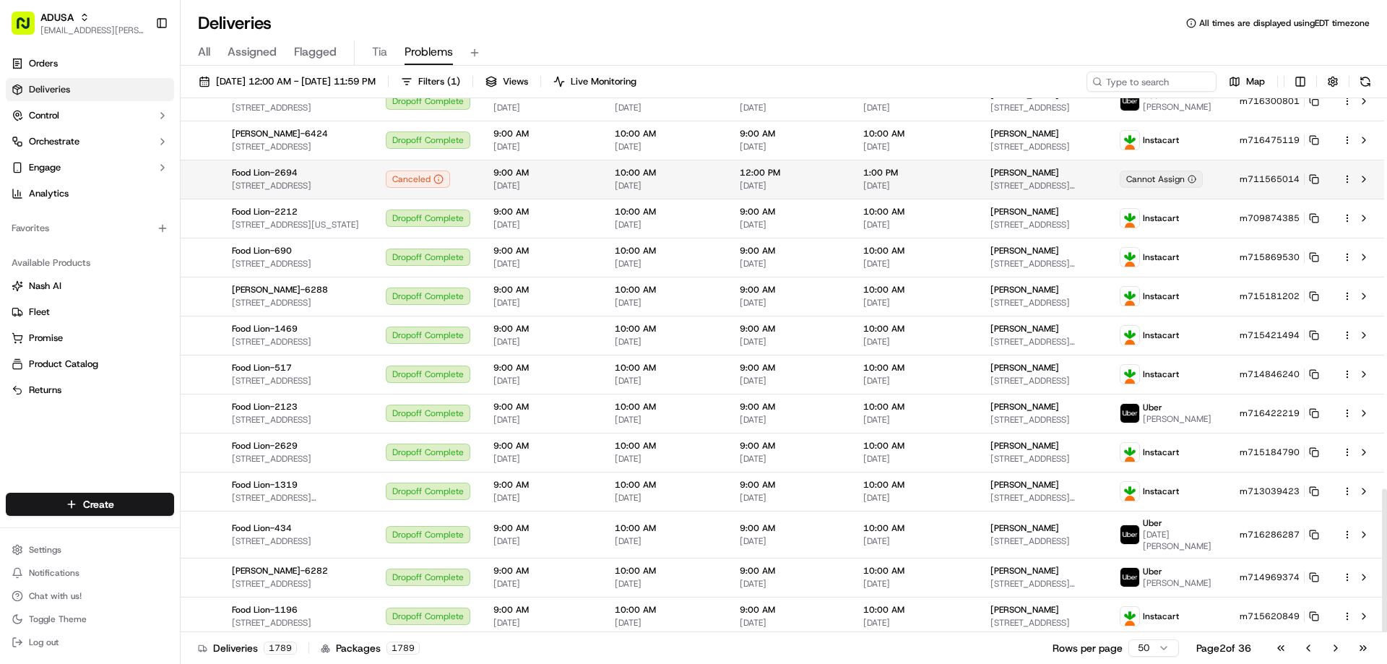
scroll to position [1453, 0]
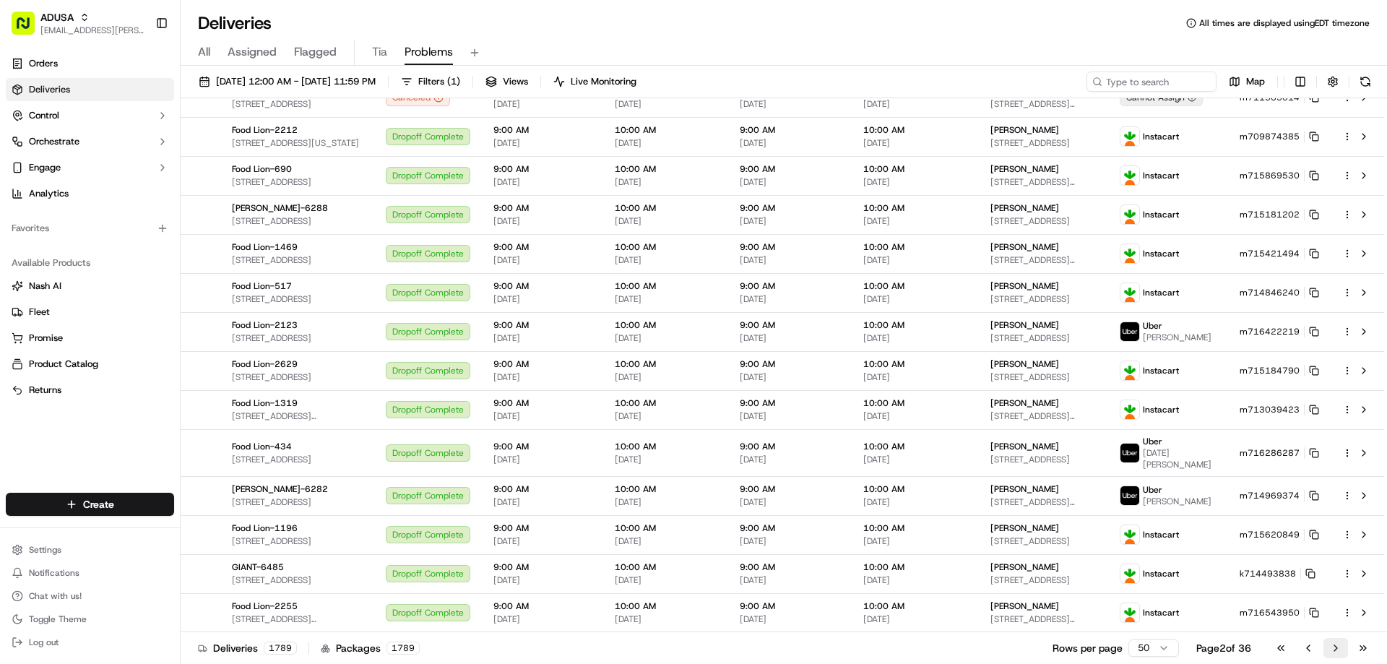
click at [1336, 645] on button "Go to next page" at bounding box center [1335, 648] width 25 height 20
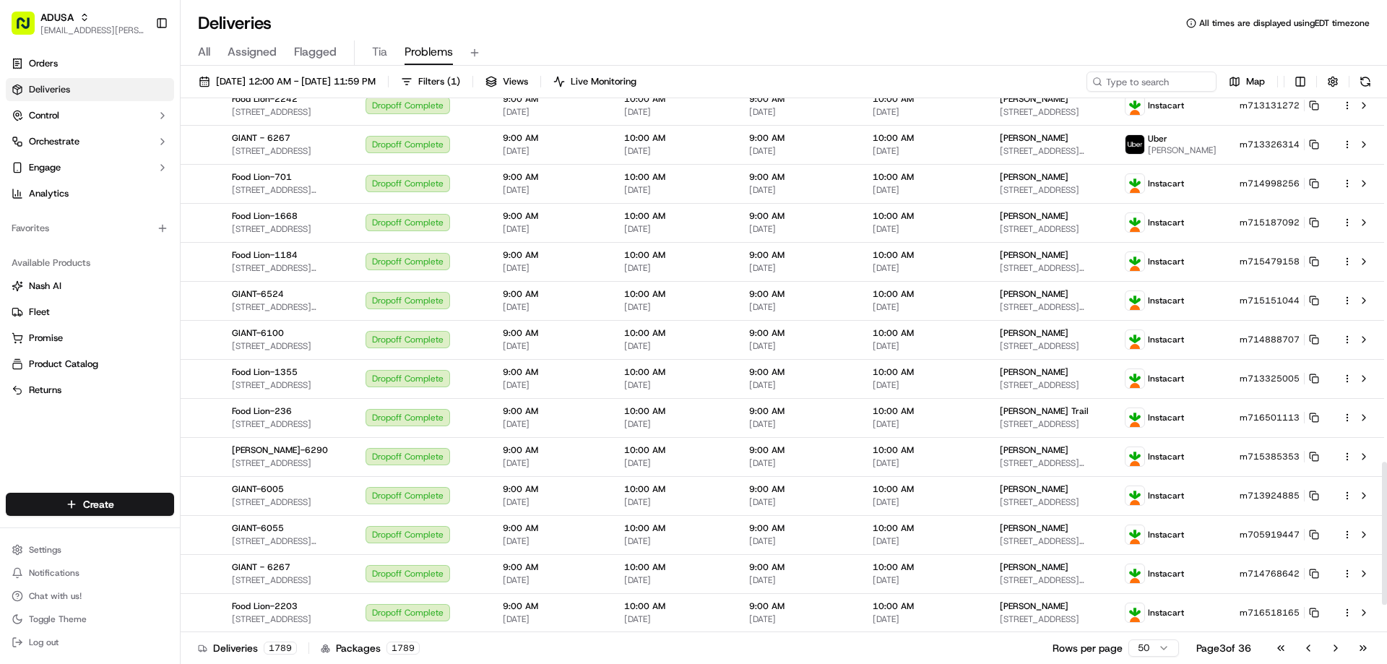
scroll to position [1100, 0]
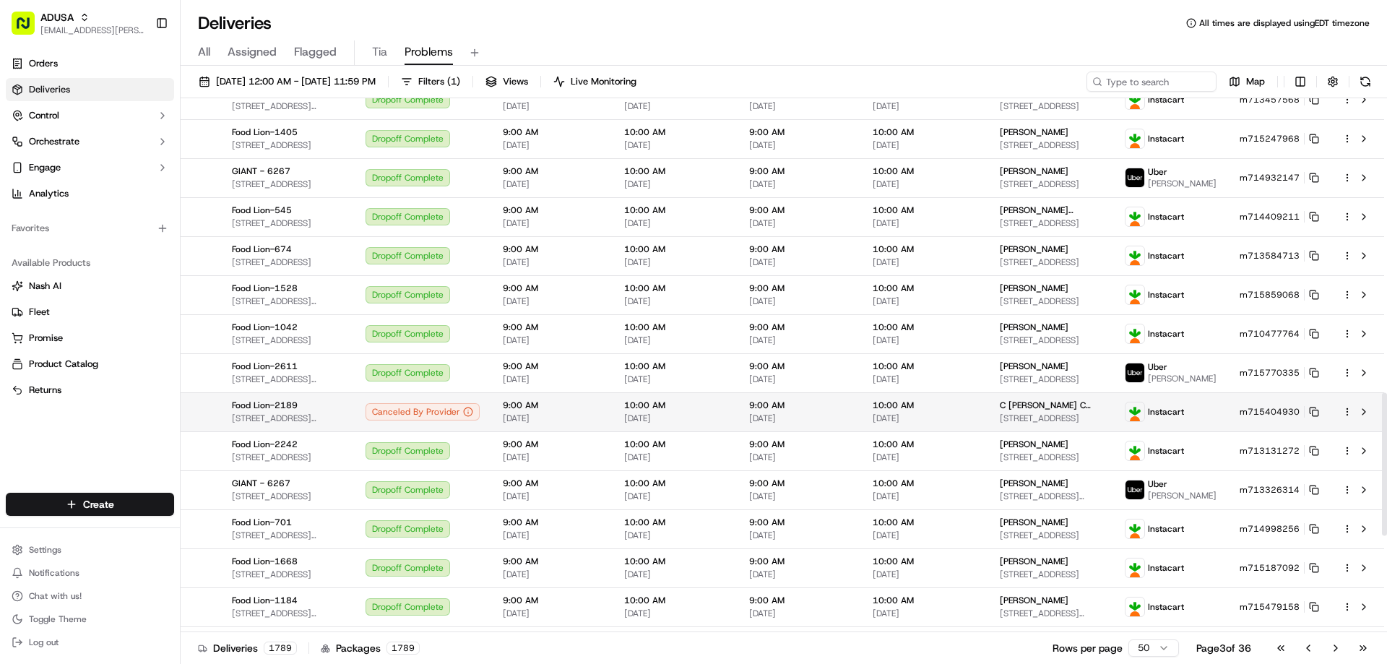
click at [820, 424] on span "[DATE]" at bounding box center [799, 418] width 100 height 12
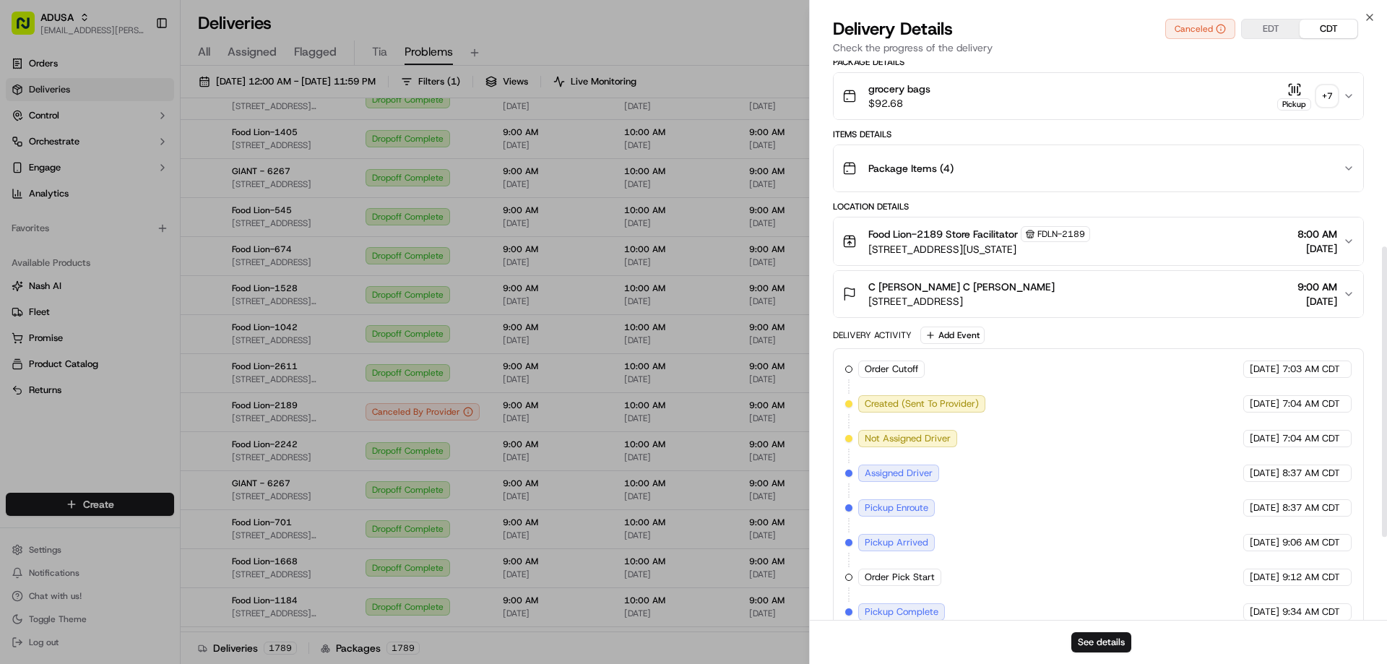
scroll to position [518, 0]
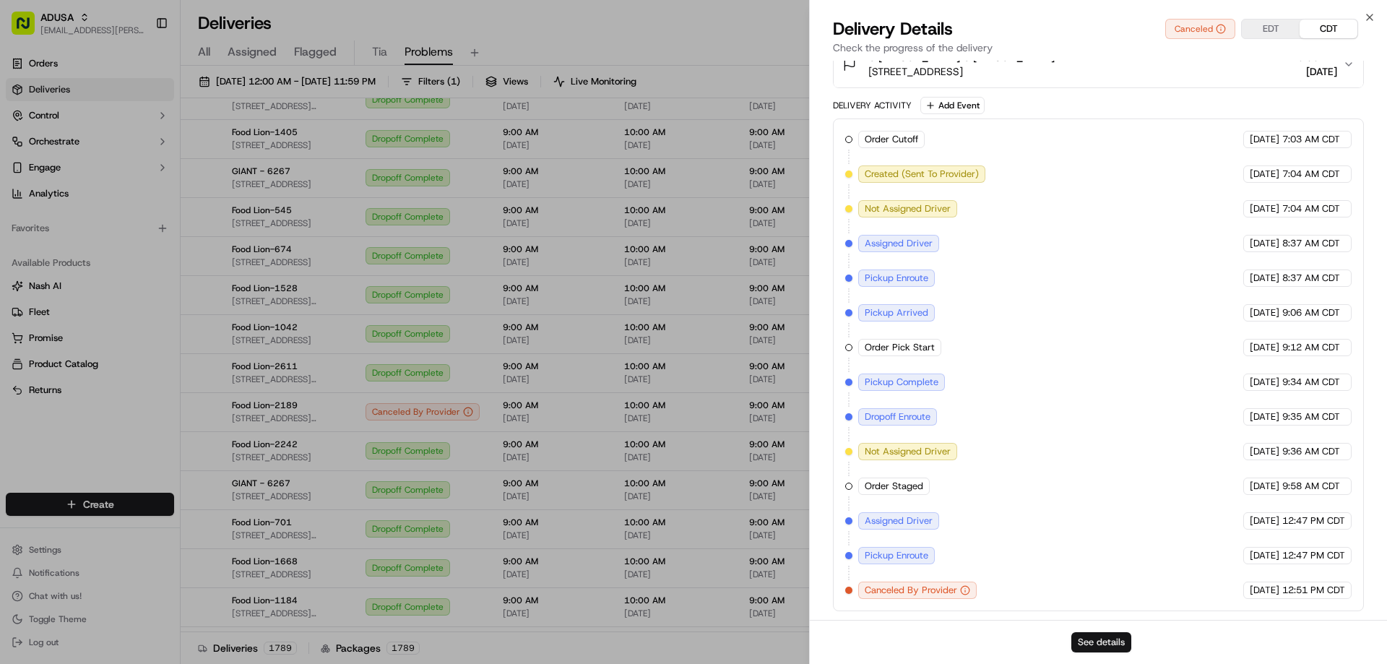
click at [1095, 636] on button "See details" at bounding box center [1101, 642] width 60 height 20
click at [1369, 15] on icon "button" at bounding box center [1369, 18] width 12 height 12
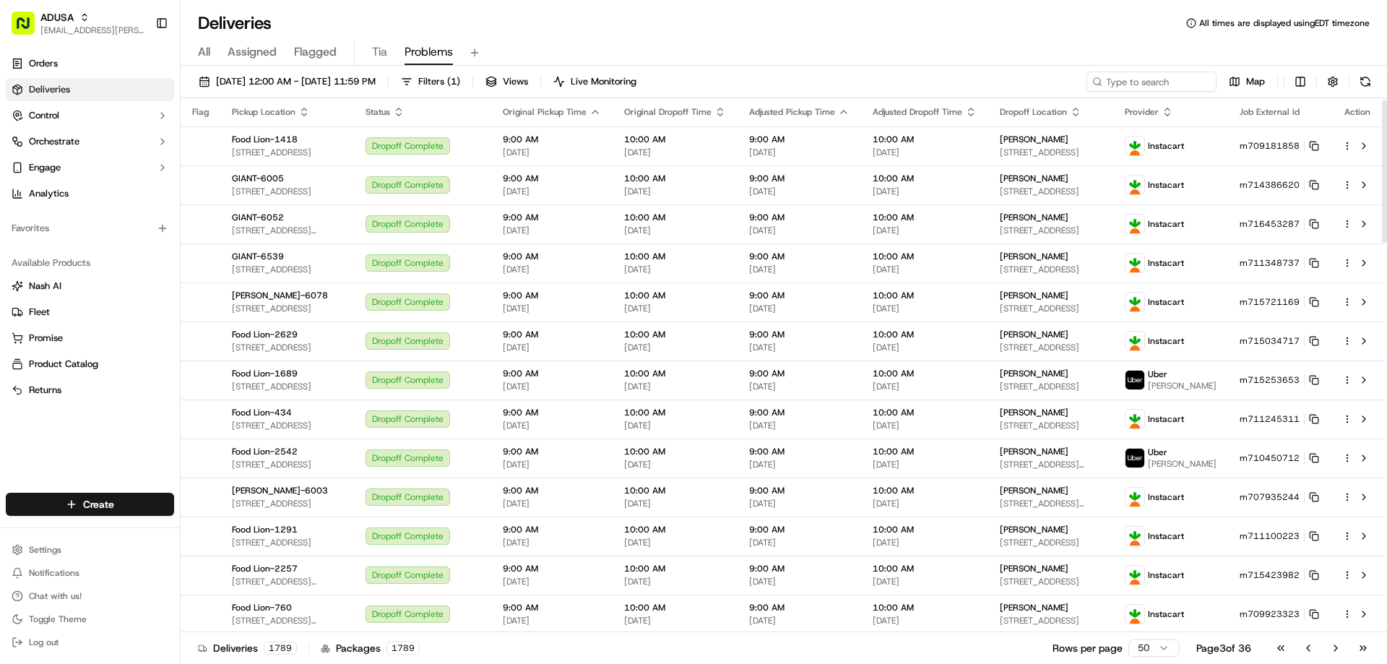
scroll to position [0, 0]
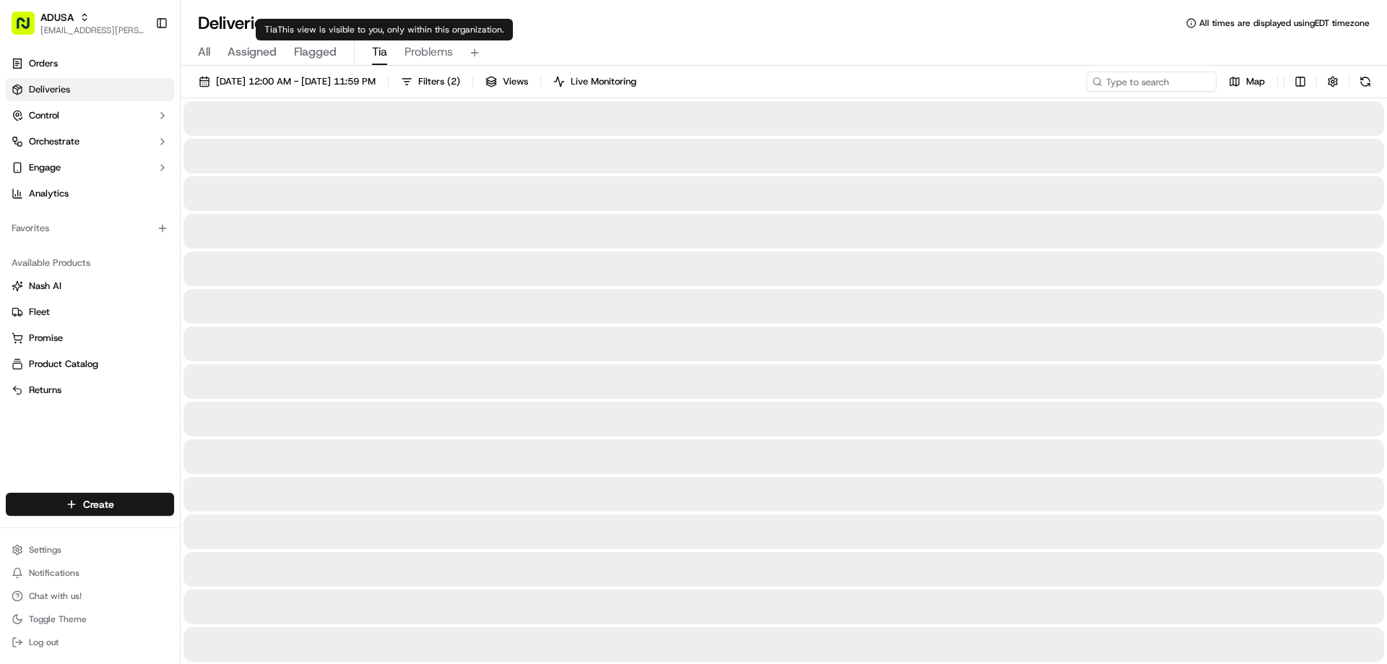
click at [383, 49] on span "Tia" at bounding box center [379, 51] width 15 height 17
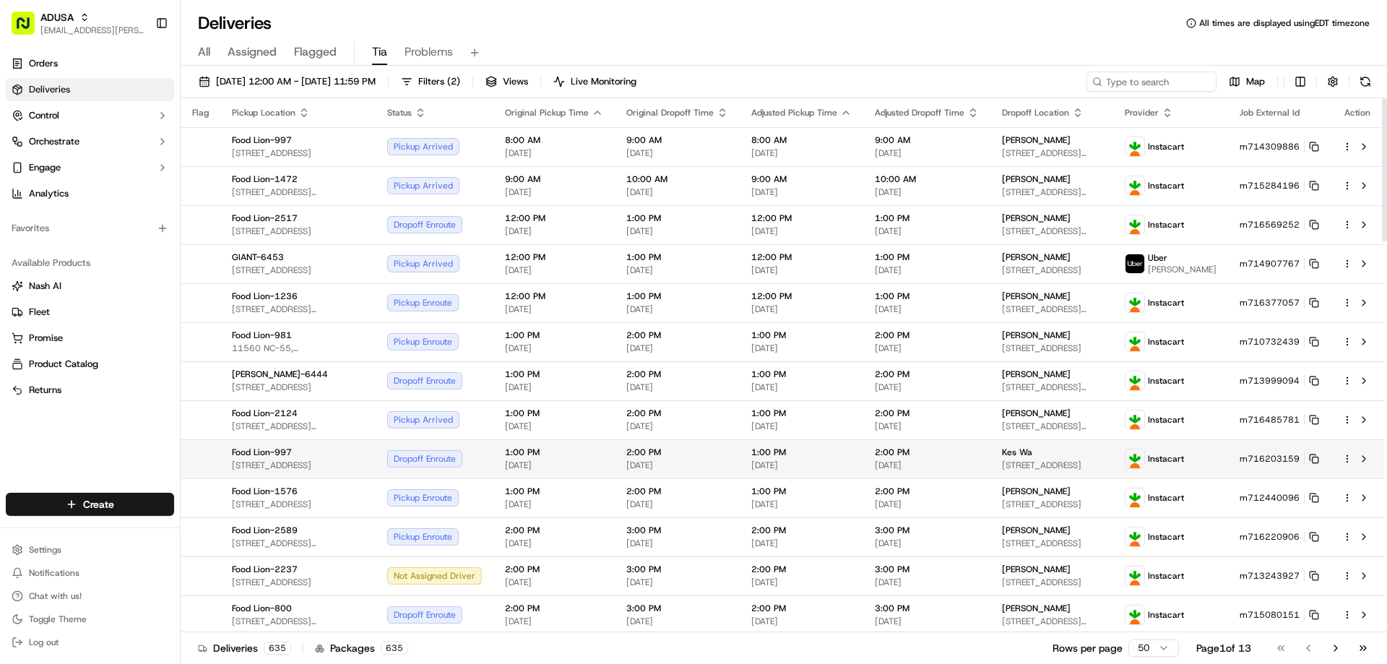
click at [923, 471] on span "[DATE]" at bounding box center [927, 465] width 104 height 12
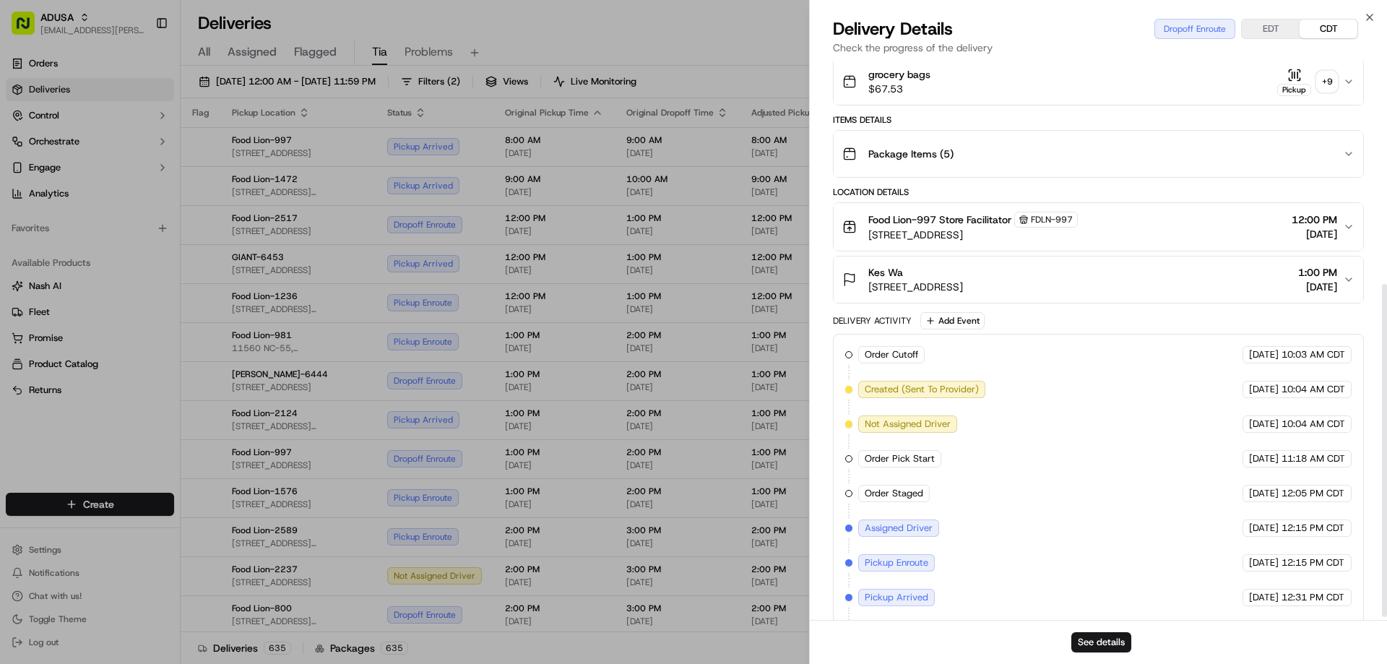
scroll to position [380, 0]
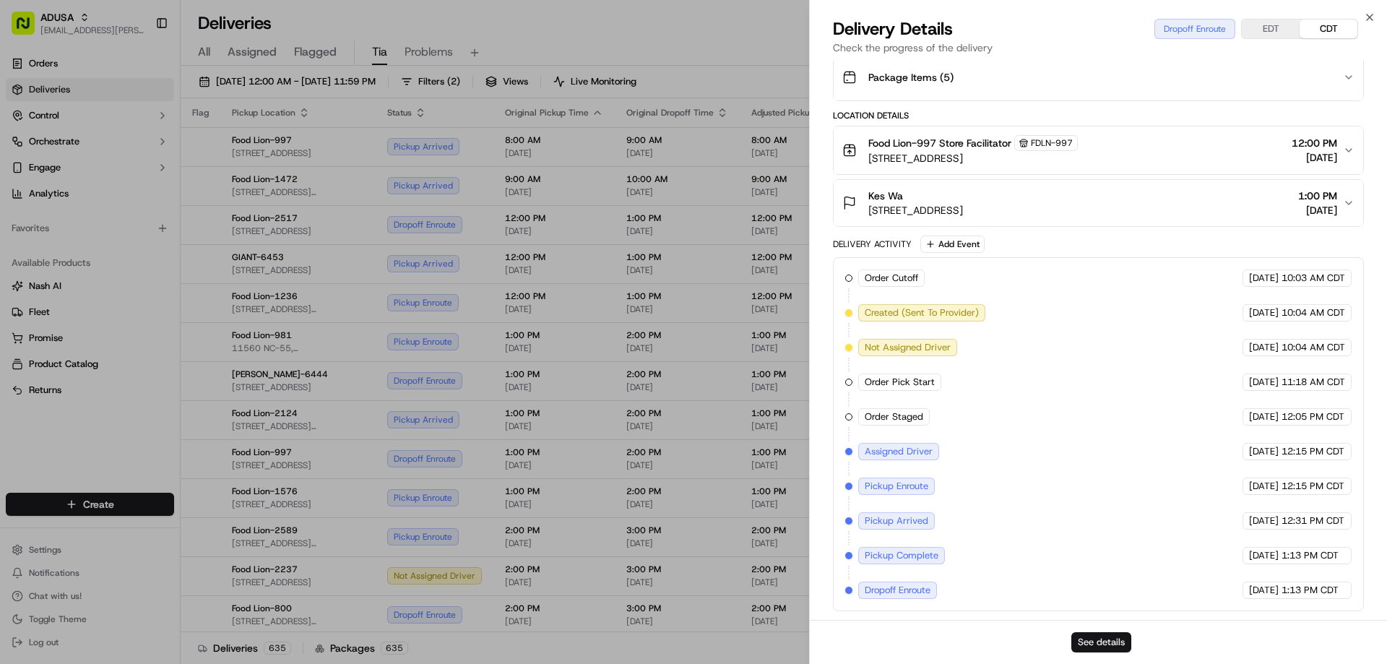
click at [1088, 641] on button "See details" at bounding box center [1101, 642] width 60 height 20
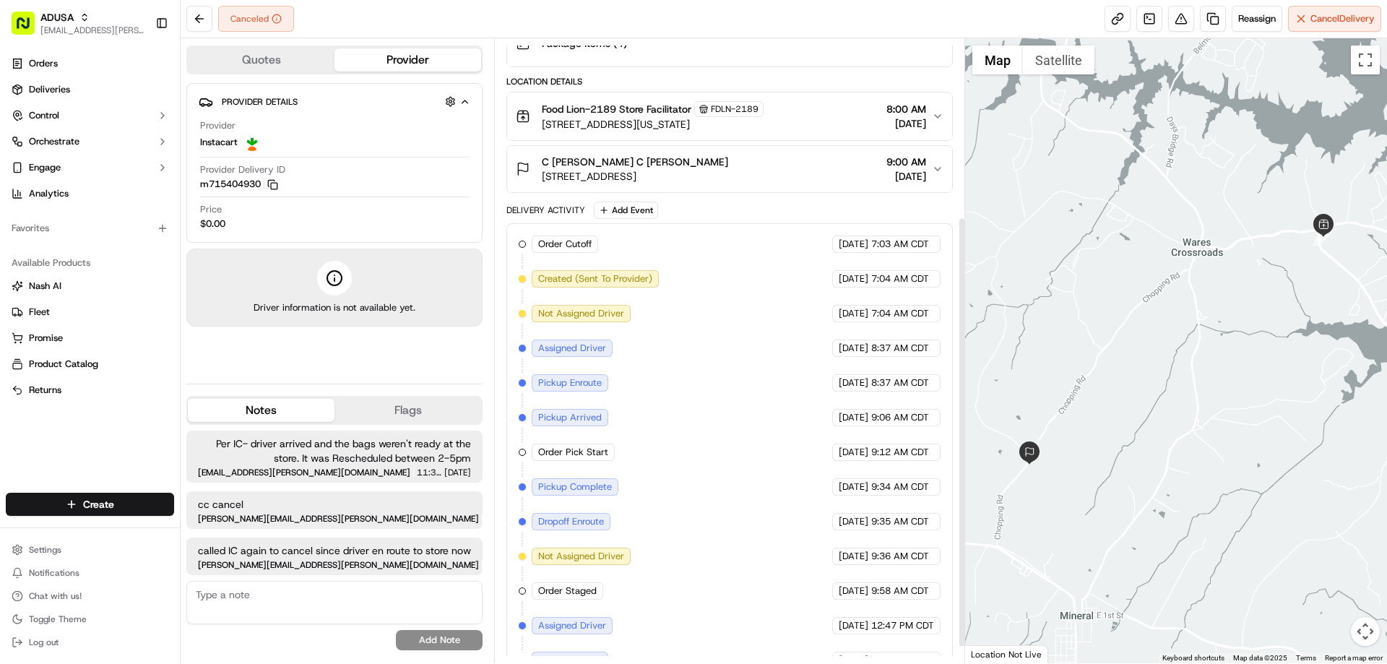
scroll to position [281, 0]
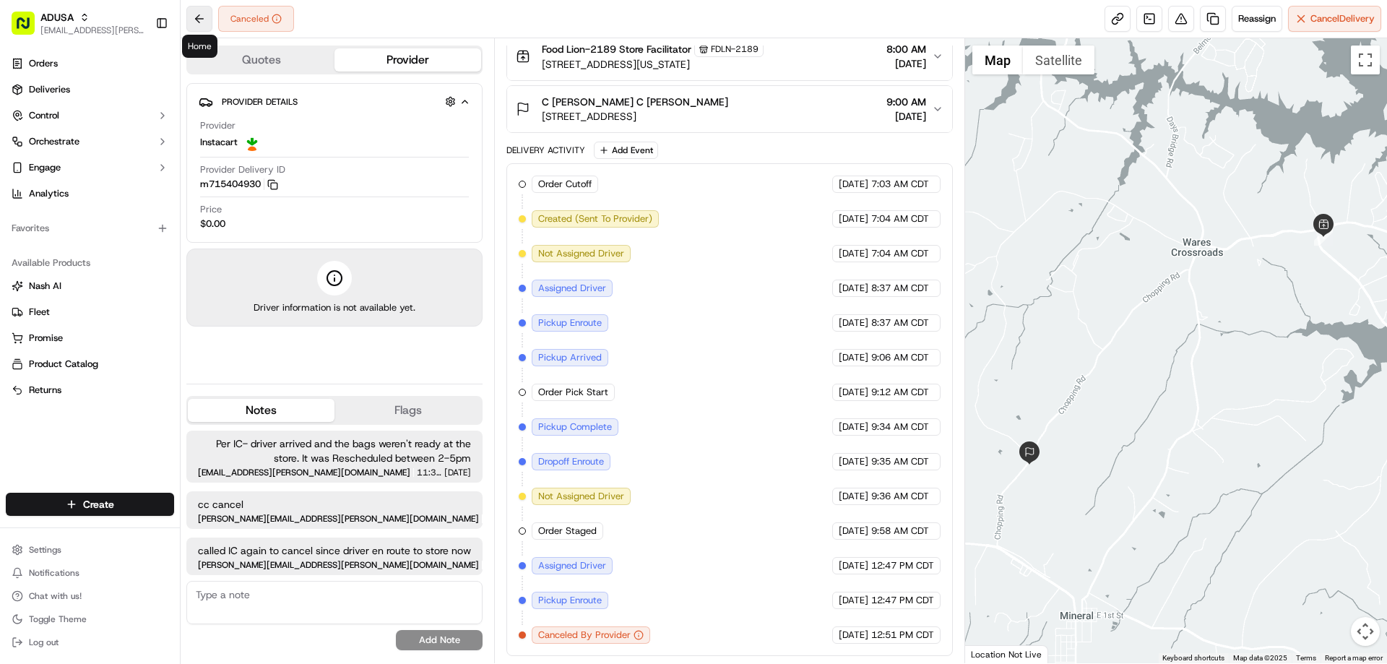
click at [201, 16] on button at bounding box center [199, 19] width 26 height 26
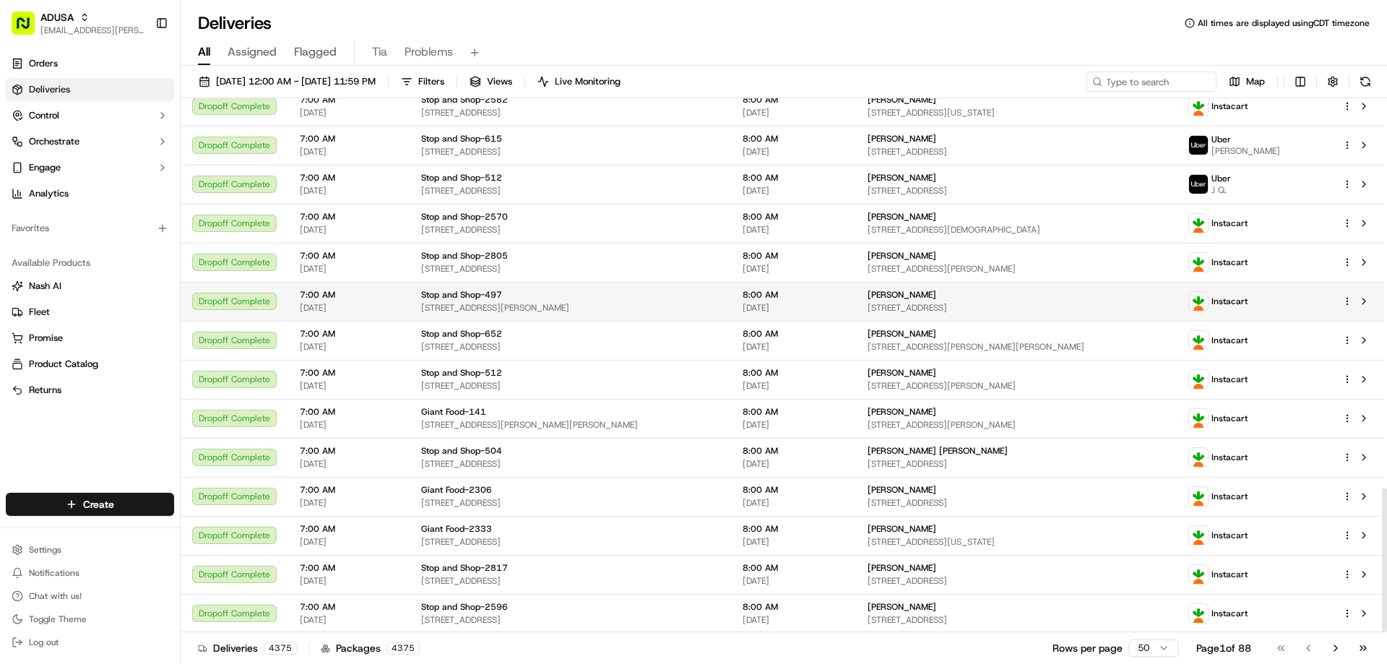
scroll to position [1445, 0]
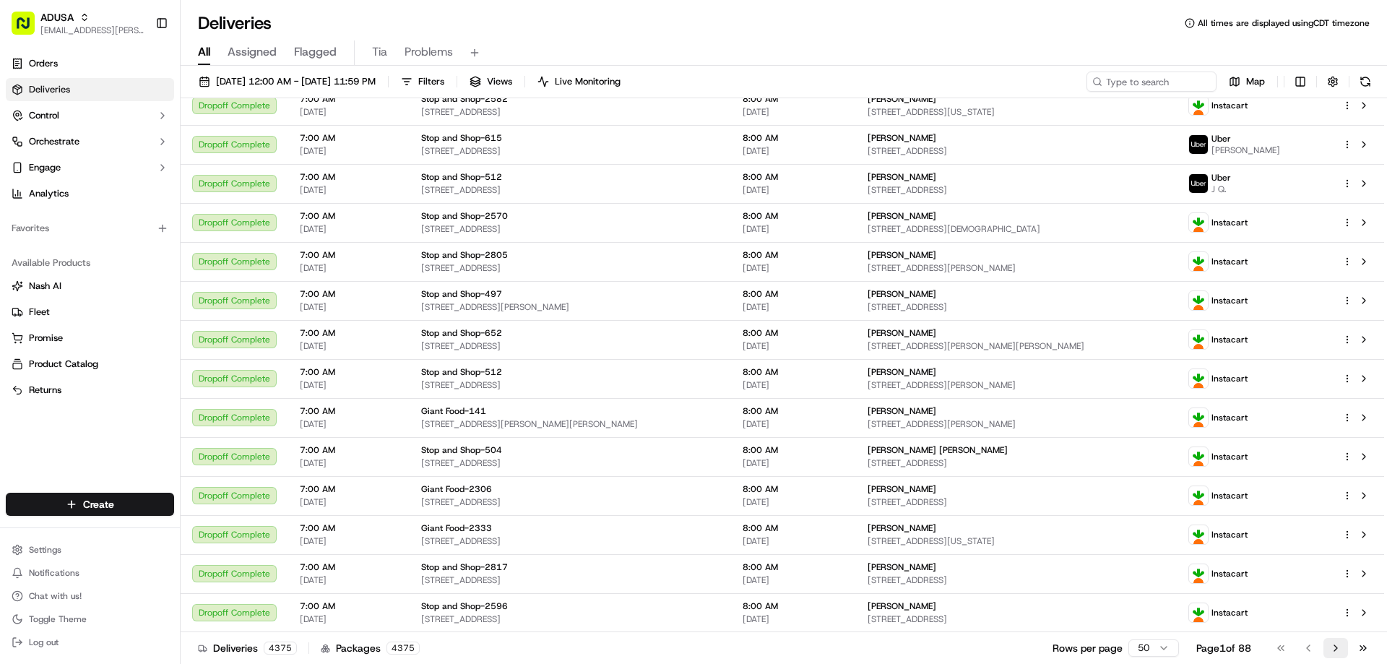
click at [1334, 655] on button "Go to next page" at bounding box center [1335, 648] width 25 height 20
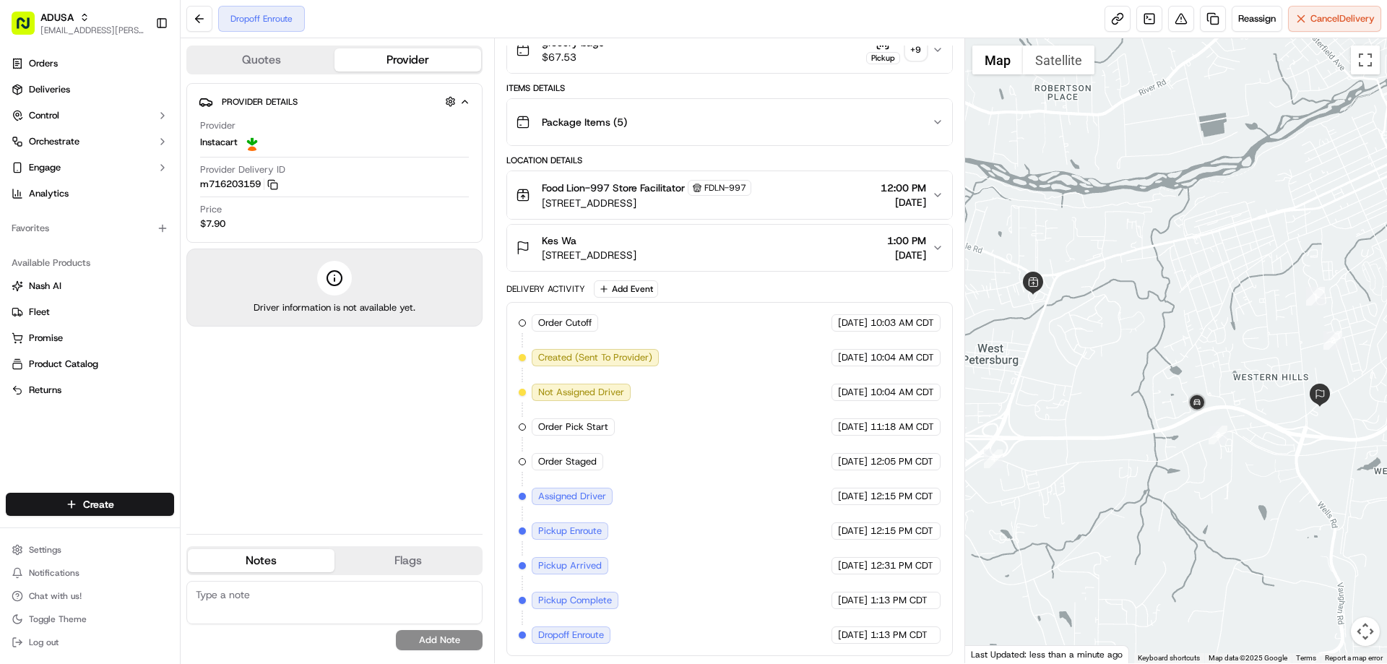
click at [636, 256] on span "[STREET_ADDRESS]" at bounding box center [589, 255] width 95 height 14
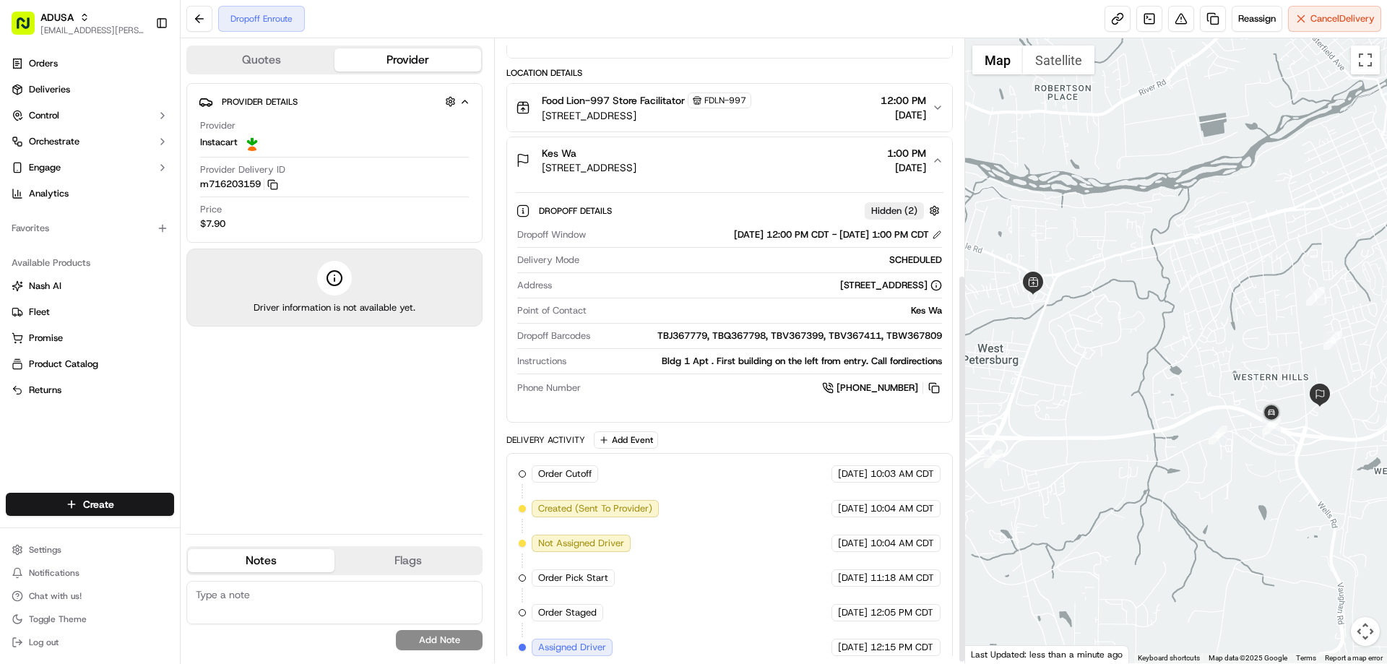
scroll to position [381, 0]
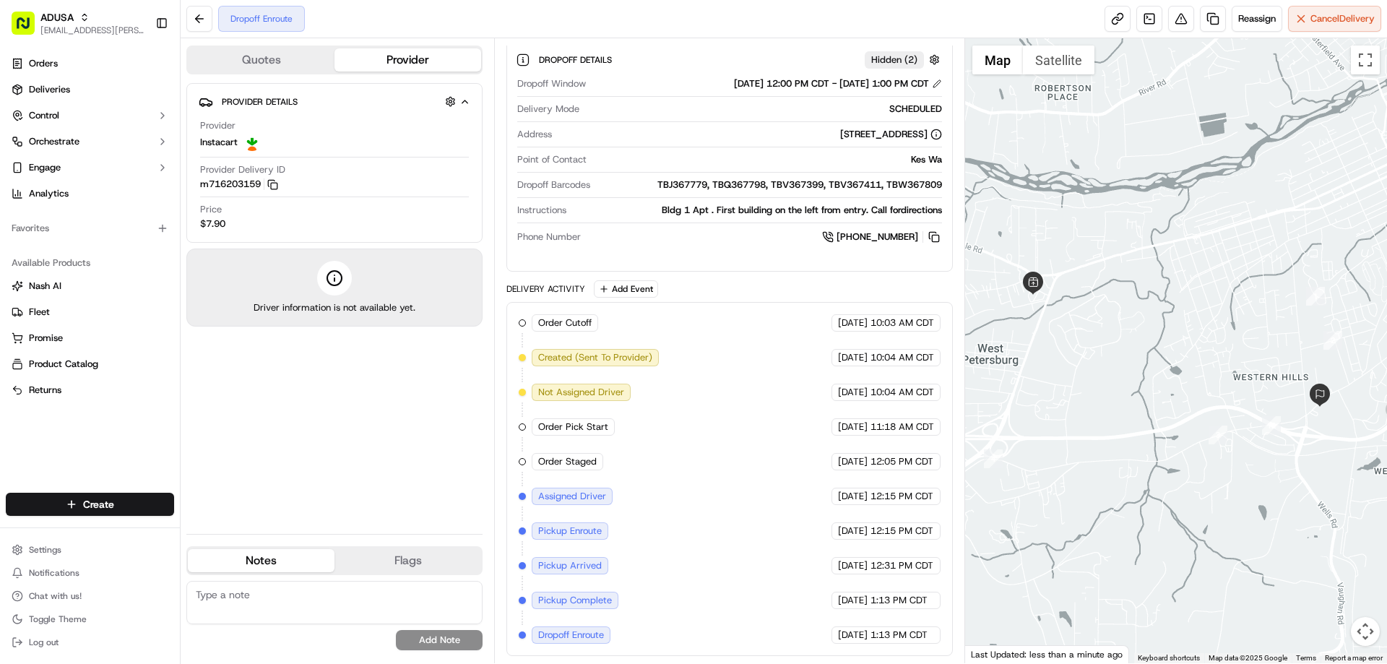
click at [221, 596] on textarea at bounding box center [334, 602] width 296 height 43
click at [261, 591] on textarea "Per IC-" at bounding box center [334, 602] width 296 height 43
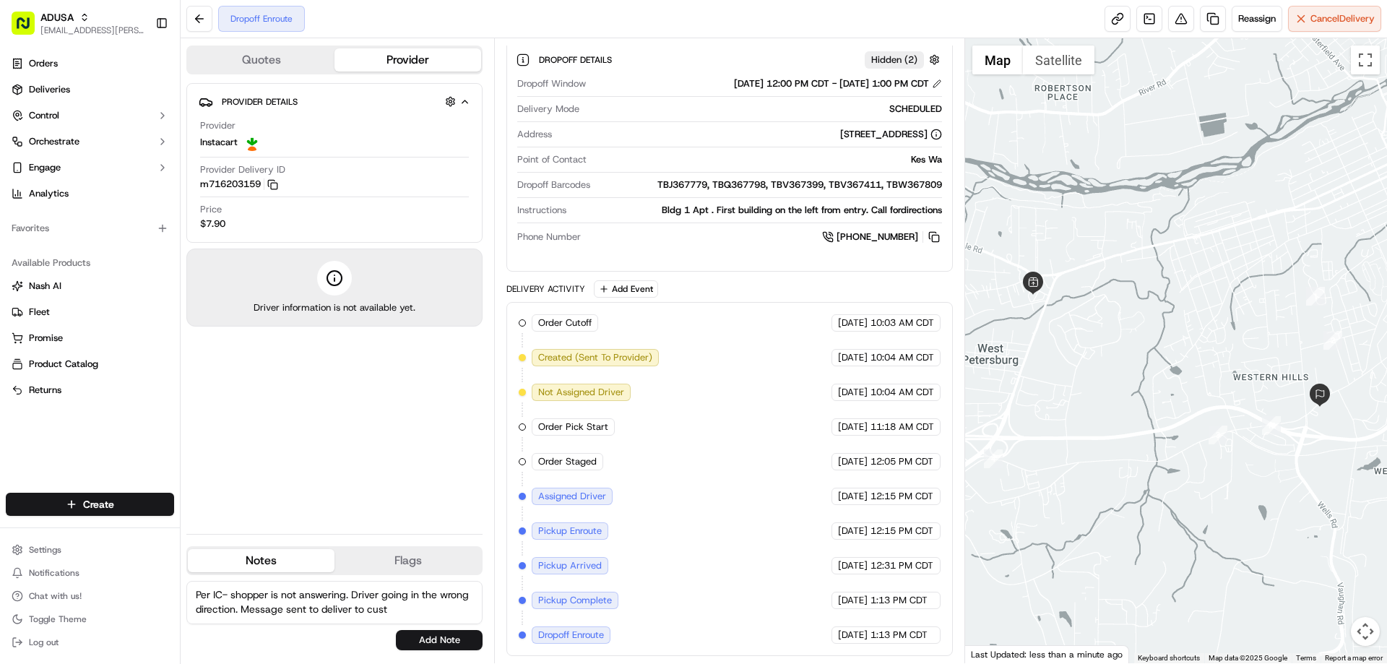
click at [398, 609] on textarea "Per IC- shopper is not answering. Driver going in the wrong direction. Message …" at bounding box center [334, 602] width 296 height 43
drag, startPoint x: 397, startPoint y: 607, endPoint x: 321, endPoint y: 609, distance: 76.6
click at [321, 609] on textarea "Per IC- shopper is not answering. Driver going in the wrong direction. Message …" at bounding box center [334, 602] width 296 height 43
click at [231, 592] on textarea "Per IC- shopper is not answering. Driver going in the wrong direction. Message …" at bounding box center [334, 602] width 296 height 43
click at [197, 594] on textarea "Per IC- shopper is not answering. Driver going in the wrong direction. Message …" at bounding box center [334, 602] width 296 height 43
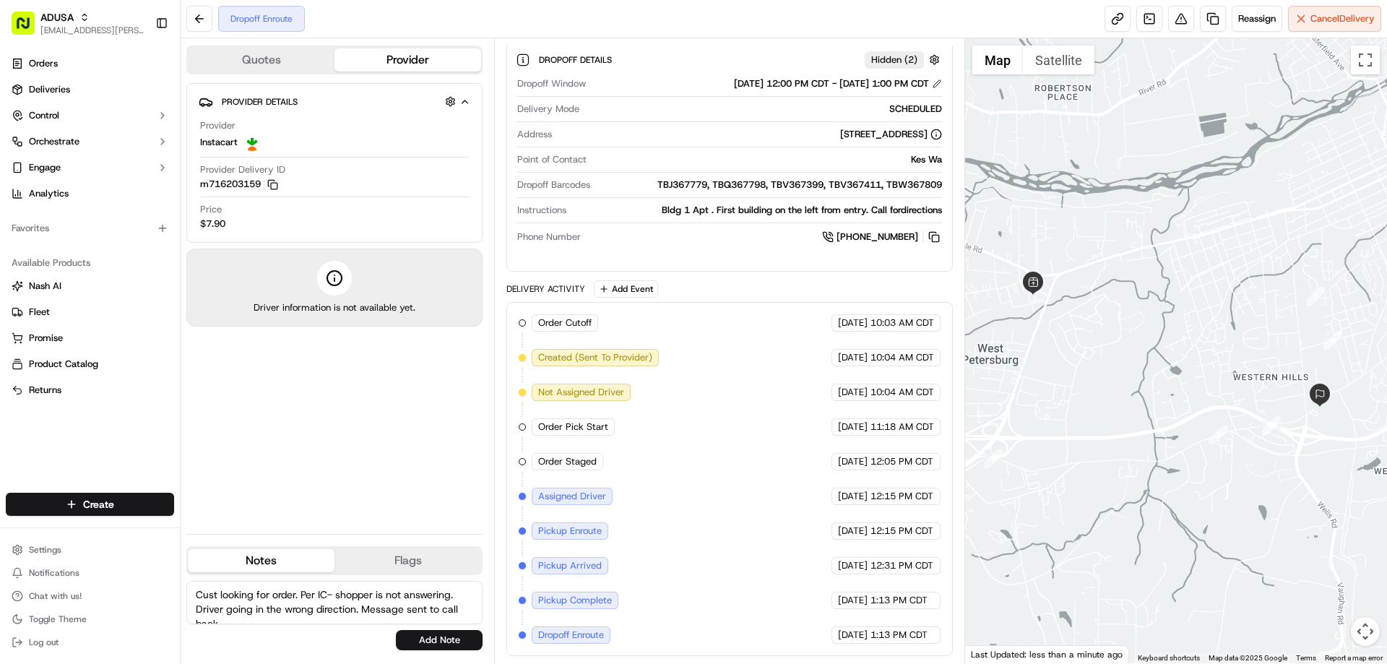
click at [344, 597] on textarea "Cust looking for order. Per IC- shopper is not answering. Driver going in the w…" at bounding box center [334, 602] width 296 height 43
click at [422, 601] on textarea "Cust looking for order. Per IC- shopper is not answering. Driver going in the w…" at bounding box center [334, 602] width 296 height 43
click at [460, 589] on textarea "Cust looking for order. Per IC- shopper is not answering. Driver going in the w…" at bounding box center [334, 602] width 296 height 43
click at [234, 596] on textarea "Cust looking for order. Per IC- shopper is not answering & Driver going in the …" at bounding box center [334, 602] width 296 height 43
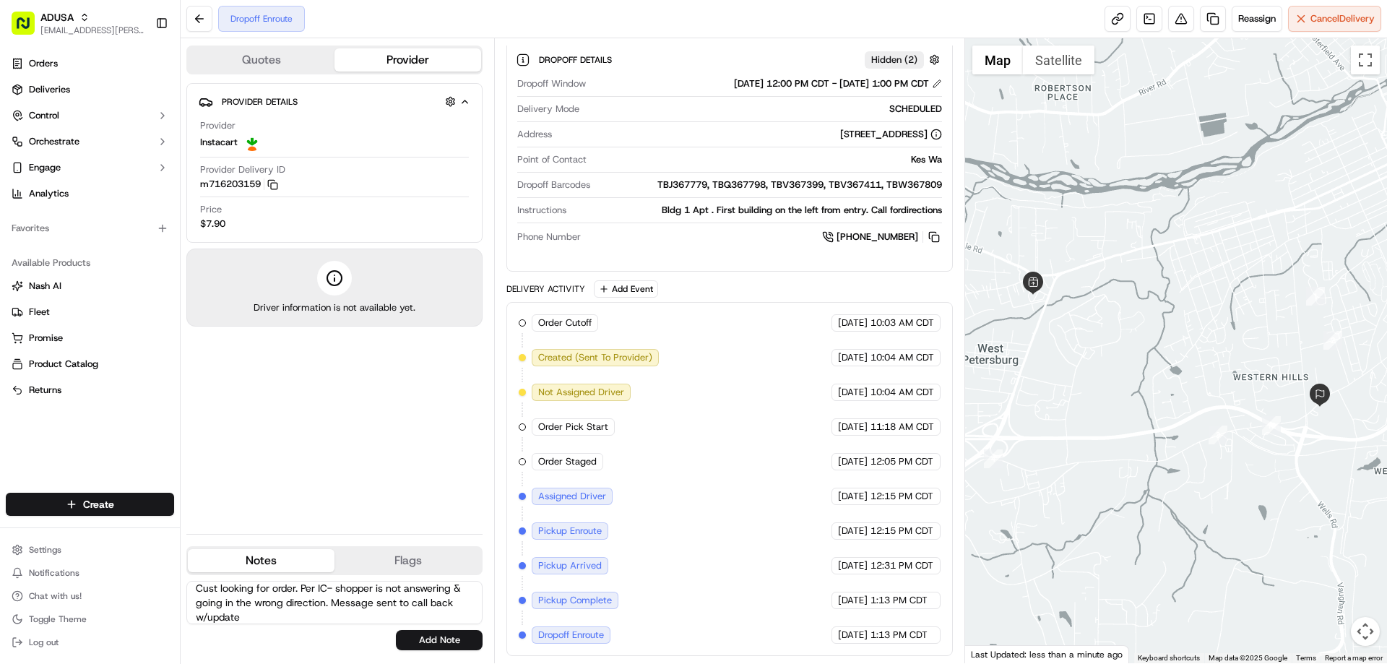
click at [312, 616] on textarea "Cust looking for order. Per IC- shopper is not answering & going in the wrong d…" at bounding box center [334, 602] width 296 height 43
type textarea "Cust looking for order. Per IC- shopper is not answering & going in the wrong d…"
click at [422, 641] on button "Add Note" at bounding box center [439, 640] width 87 height 20
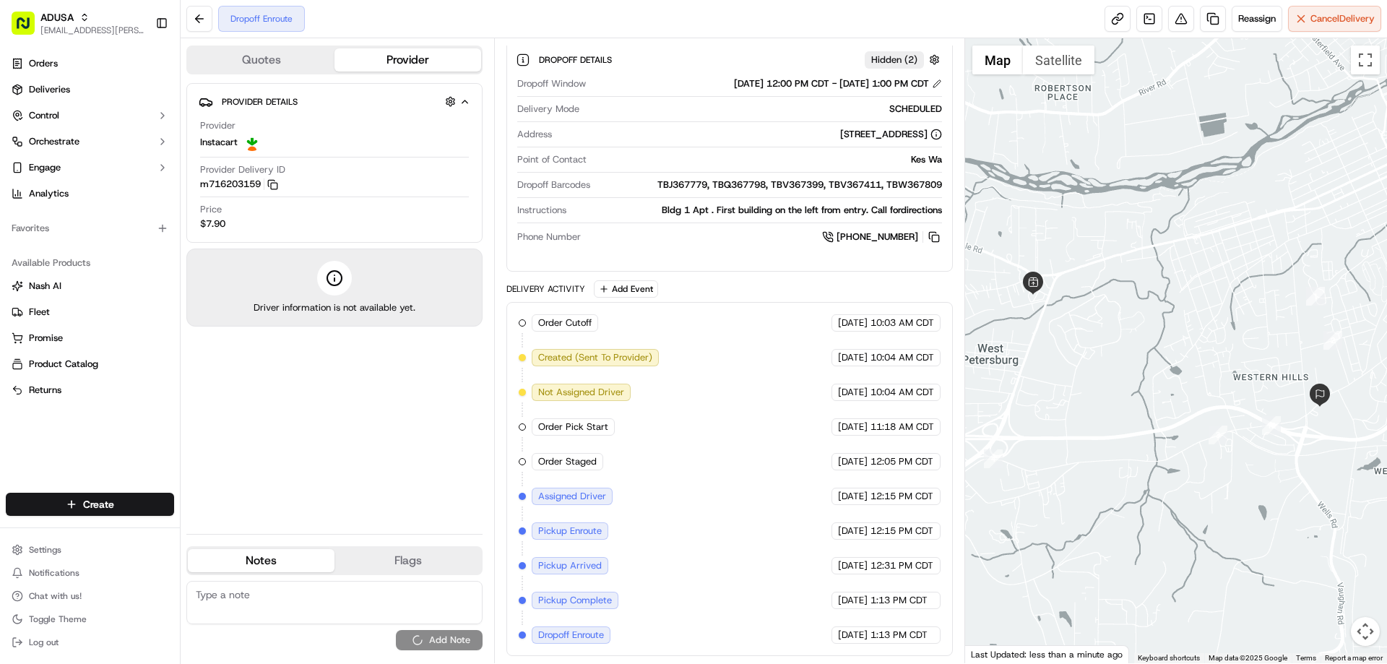
scroll to position [0, 0]
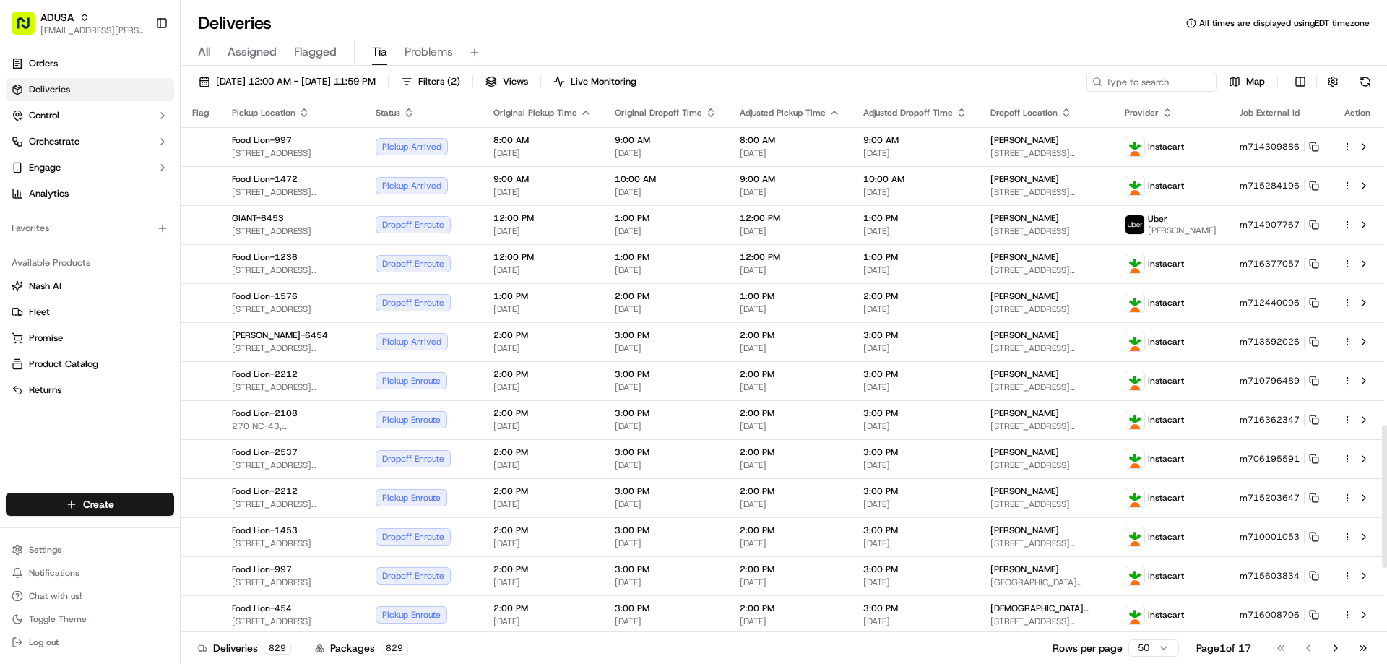
scroll to position [1220, 0]
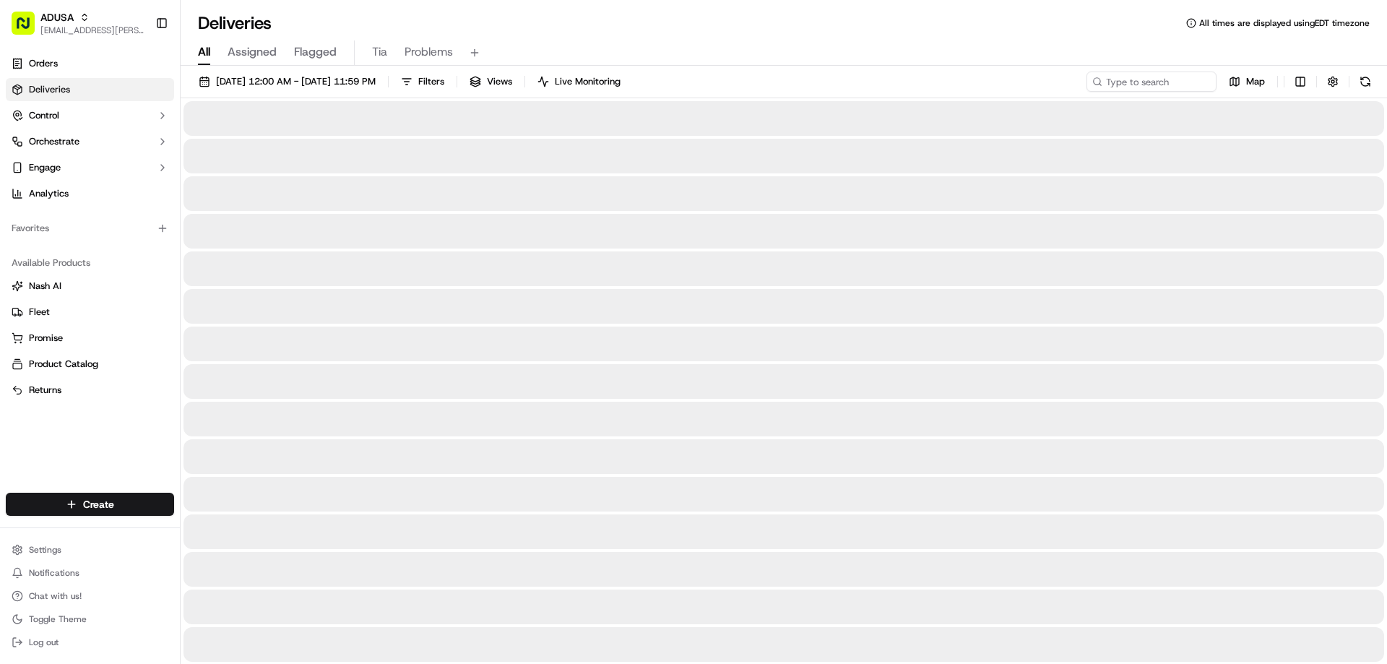
click at [204, 50] on span "All" at bounding box center [204, 51] width 12 height 17
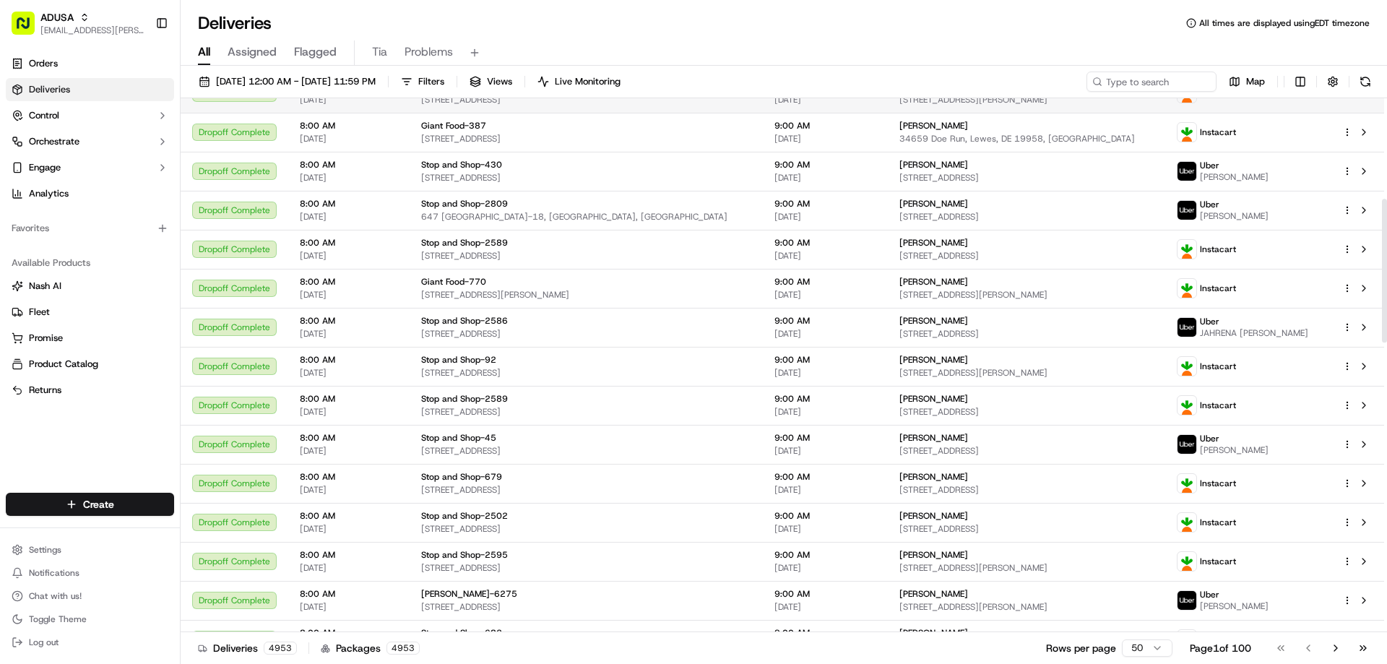
scroll to position [362, 0]
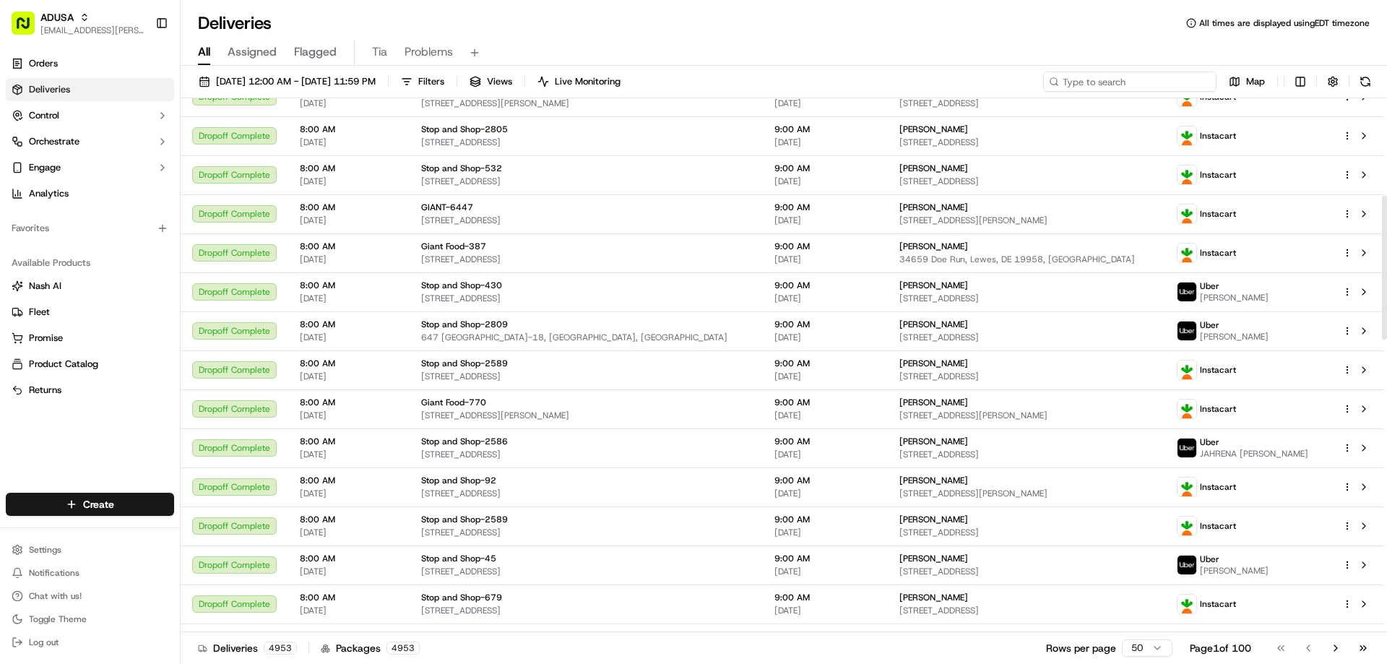
click at [1144, 80] on input at bounding box center [1129, 81] width 173 height 20
click at [1121, 80] on input at bounding box center [1129, 81] width 173 height 20
paste input "m603360939"
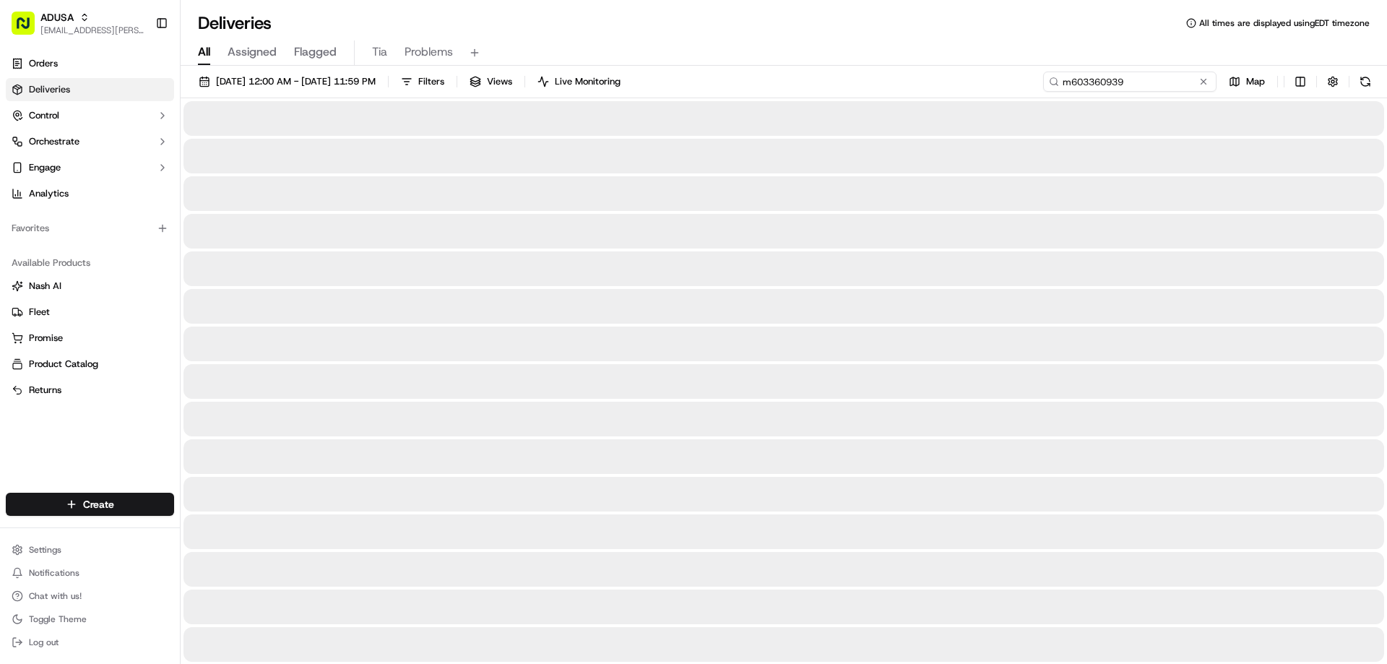
type input "m603360939"
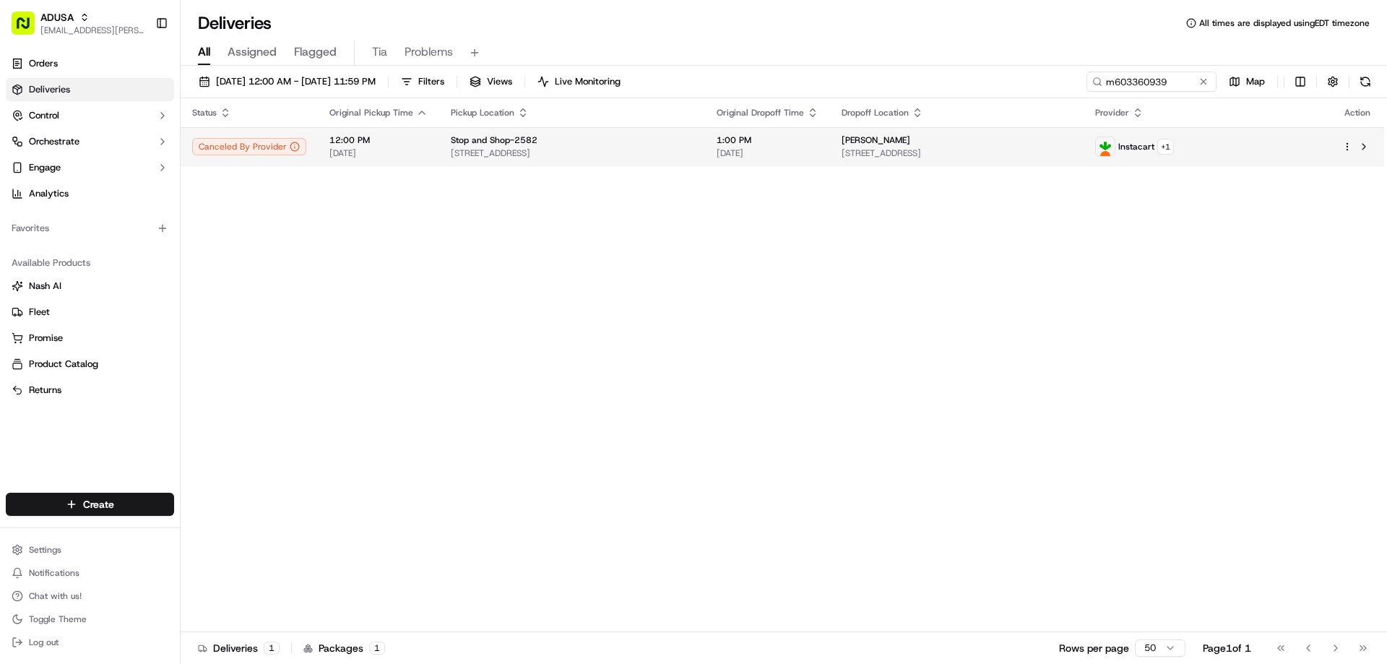
click at [794, 149] on span "[DATE]" at bounding box center [767, 153] width 102 height 12
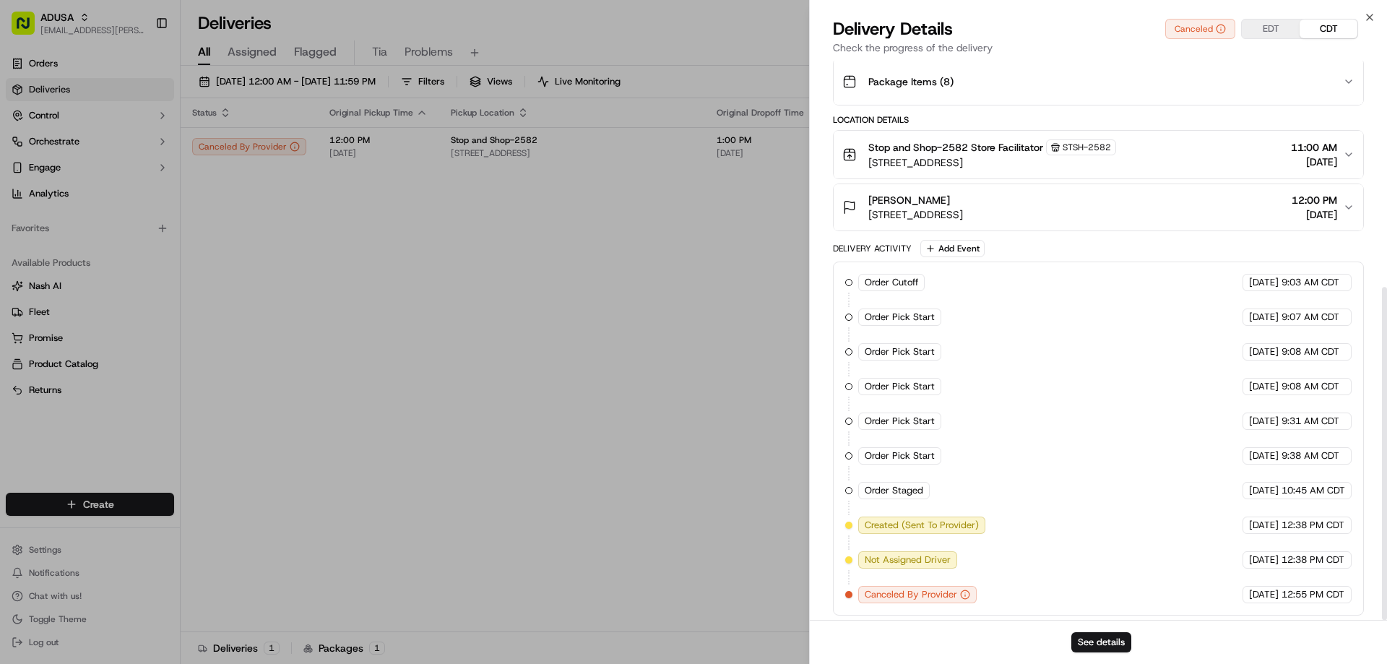
scroll to position [380, 0]
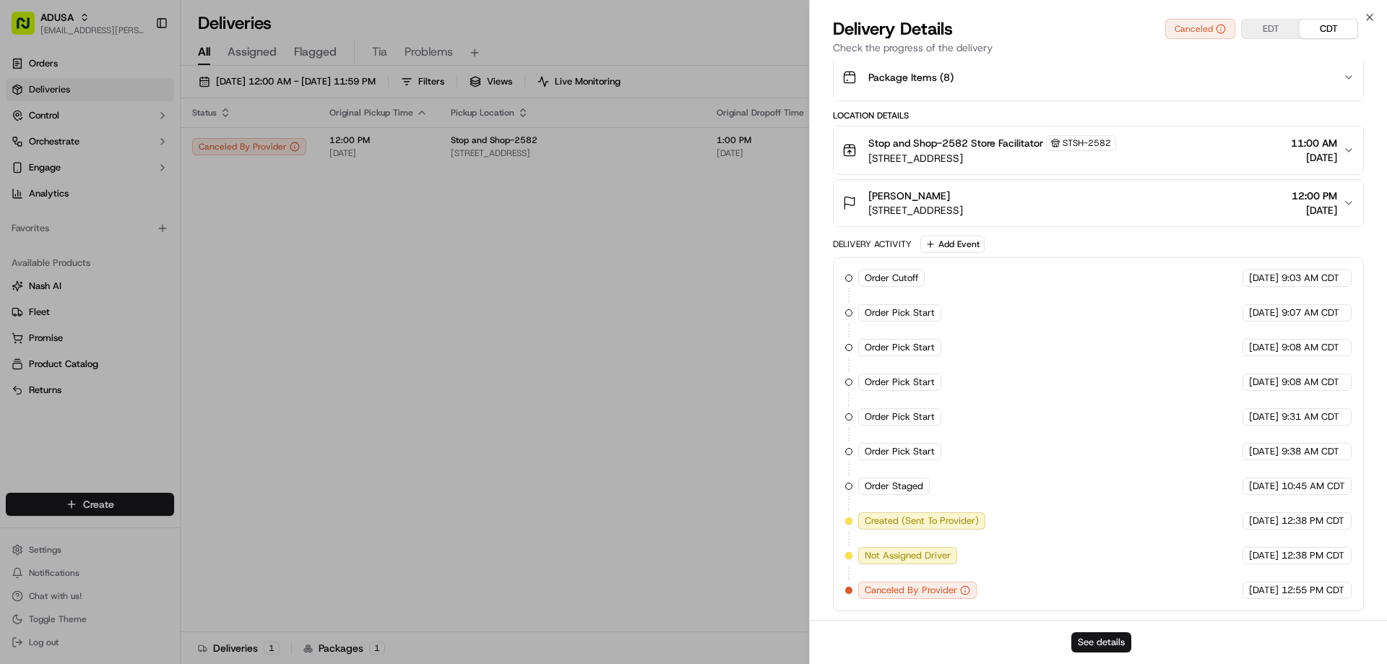
click at [1092, 638] on button "See details" at bounding box center [1101, 642] width 60 height 20
click at [1093, 641] on button "See details" at bounding box center [1101, 642] width 60 height 20
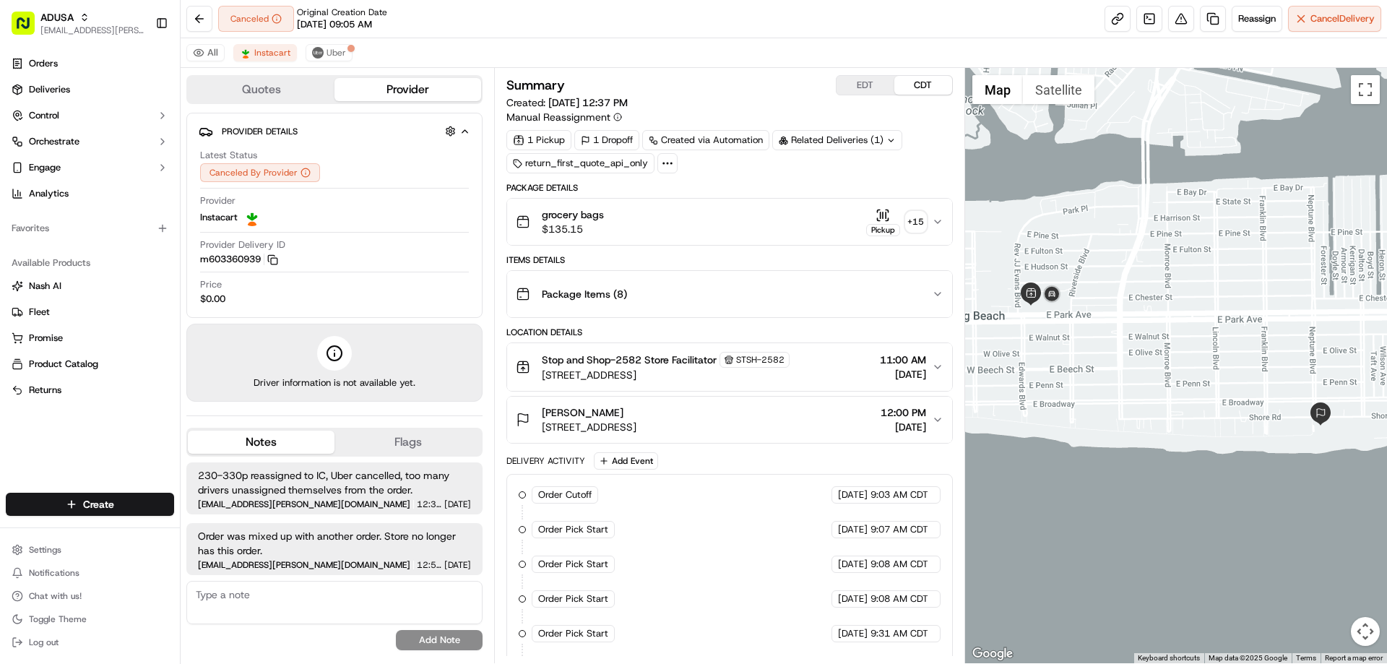
click at [433, 642] on div "No results found Add Note" at bounding box center [334, 615] width 296 height 69
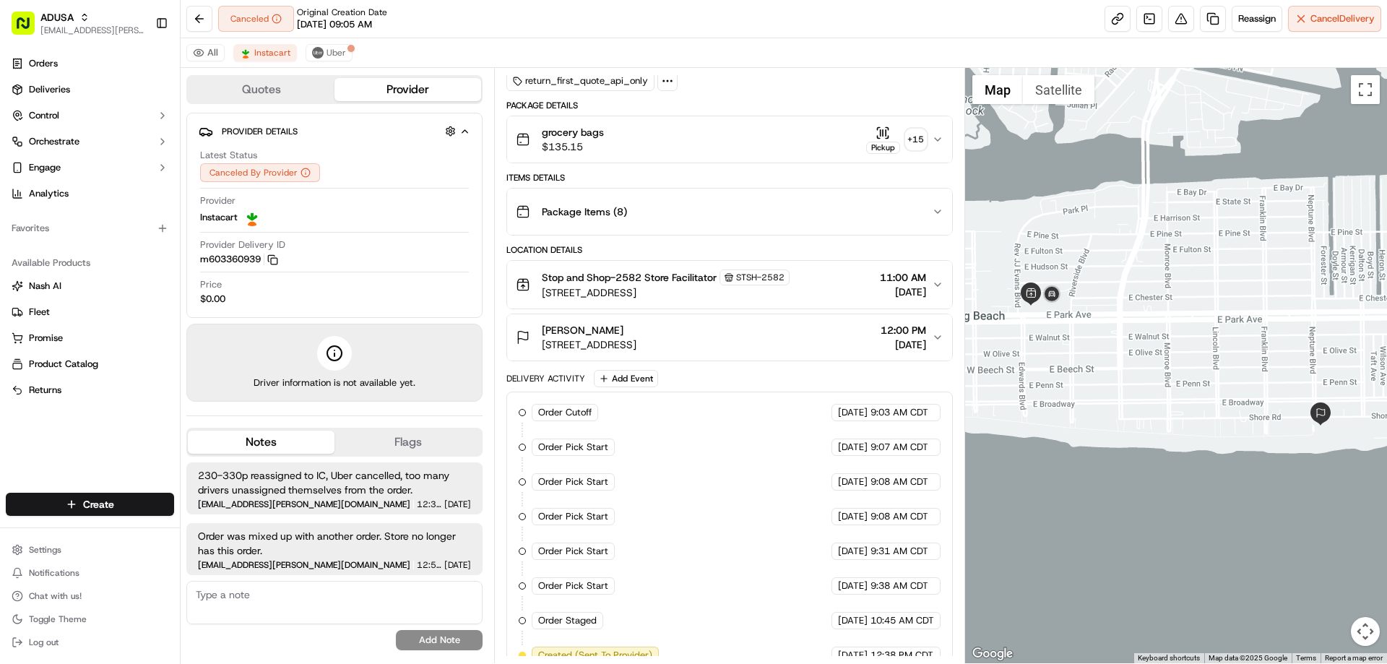
scroll to position [172, 0]
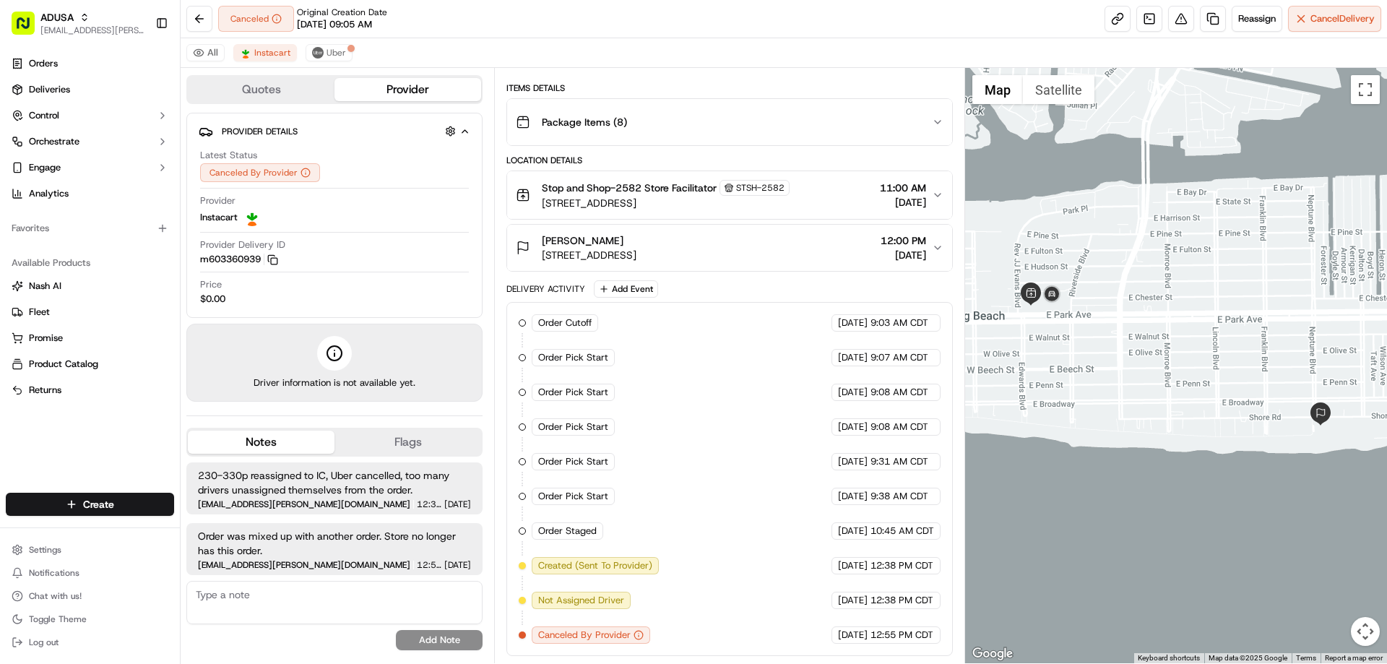
click at [288, 441] on button "Notes" at bounding box center [261, 441] width 147 height 23
click at [252, 602] on textarea at bounding box center [334, 602] width 296 height 43
click at [196, 590] on textarea "Non customer called to report they have this order. Misdelivered." at bounding box center [334, 602] width 296 height 43
click at [317, 604] on textarea "Per store- A Non customer called to report they have this order. Misdelivered." at bounding box center [334, 602] width 296 height 43
type textarea "Per store- A Non customer called to report they have this order. Misdelivered."
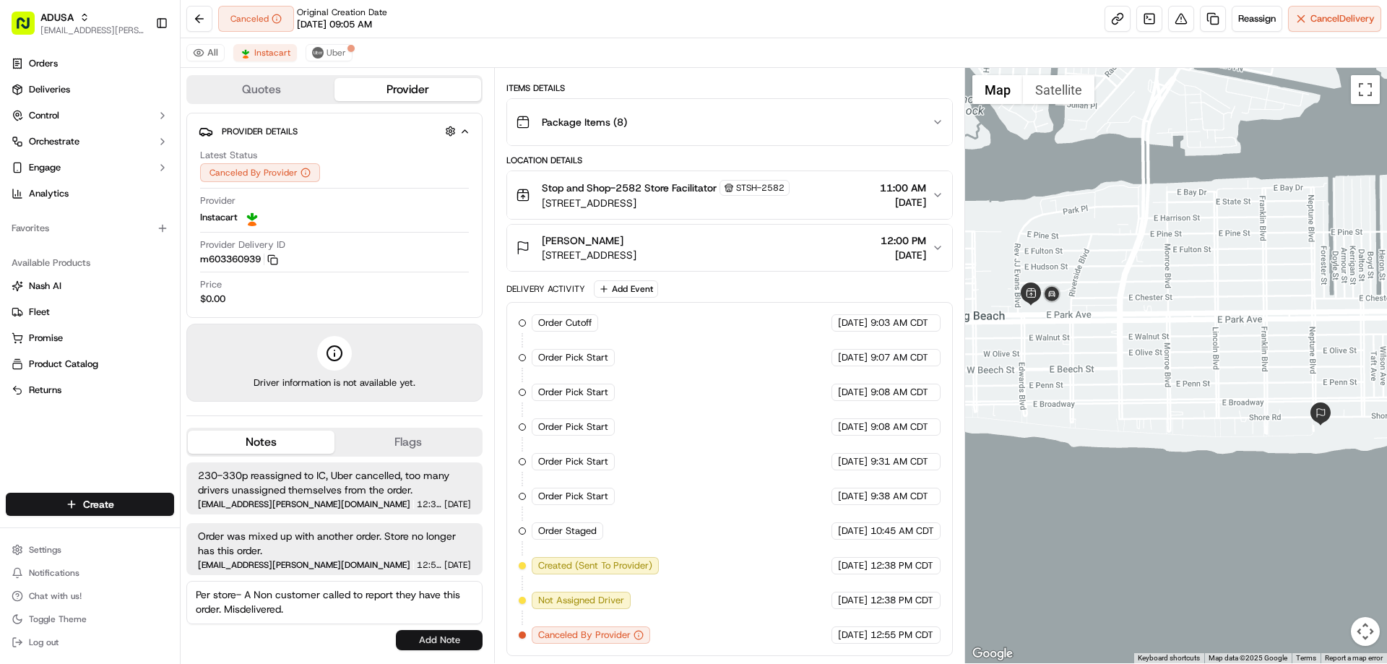
click at [440, 641] on button "Add Note" at bounding box center [439, 640] width 87 height 20
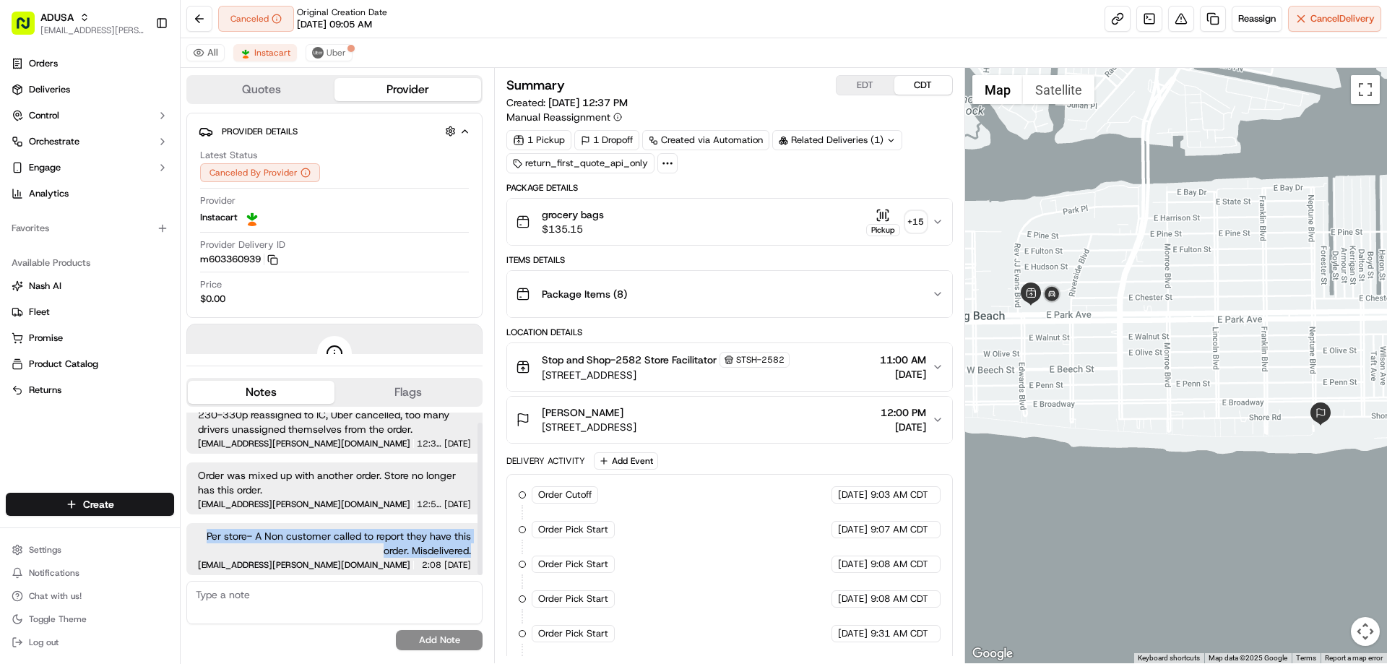
drag, startPoint x: 472, startPoint y: 551, endPoint x: 206, endPoint y: 531, distance: 267.2
click at [206, 531] on div "Per store- A Non customer called to report they have this order. Misdelivered. …" at bounding box center [334, 549] width 296 height 52
copy span "Per store- A Non customer called to report they have this order. Misdelivered."
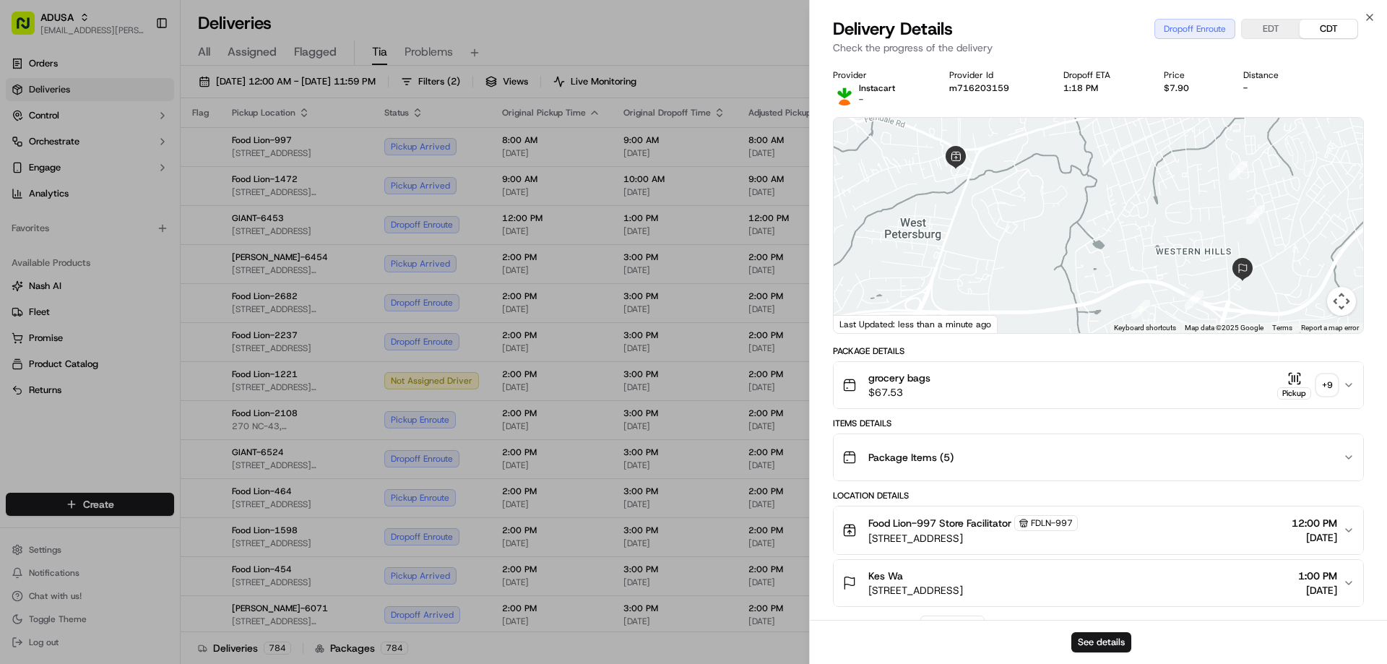
scroll to position [380, 0]
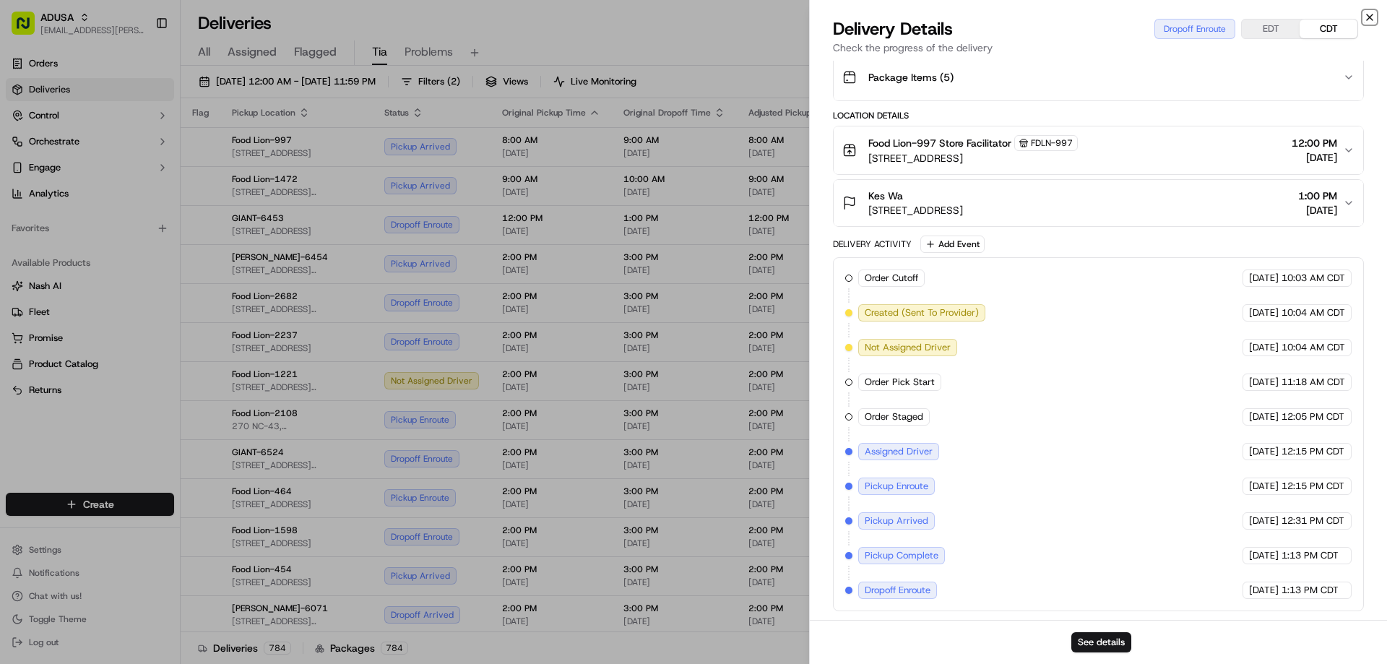
click at [1368, 15] on icon "button" at bounding box center [1369, 18] width 12 height 12
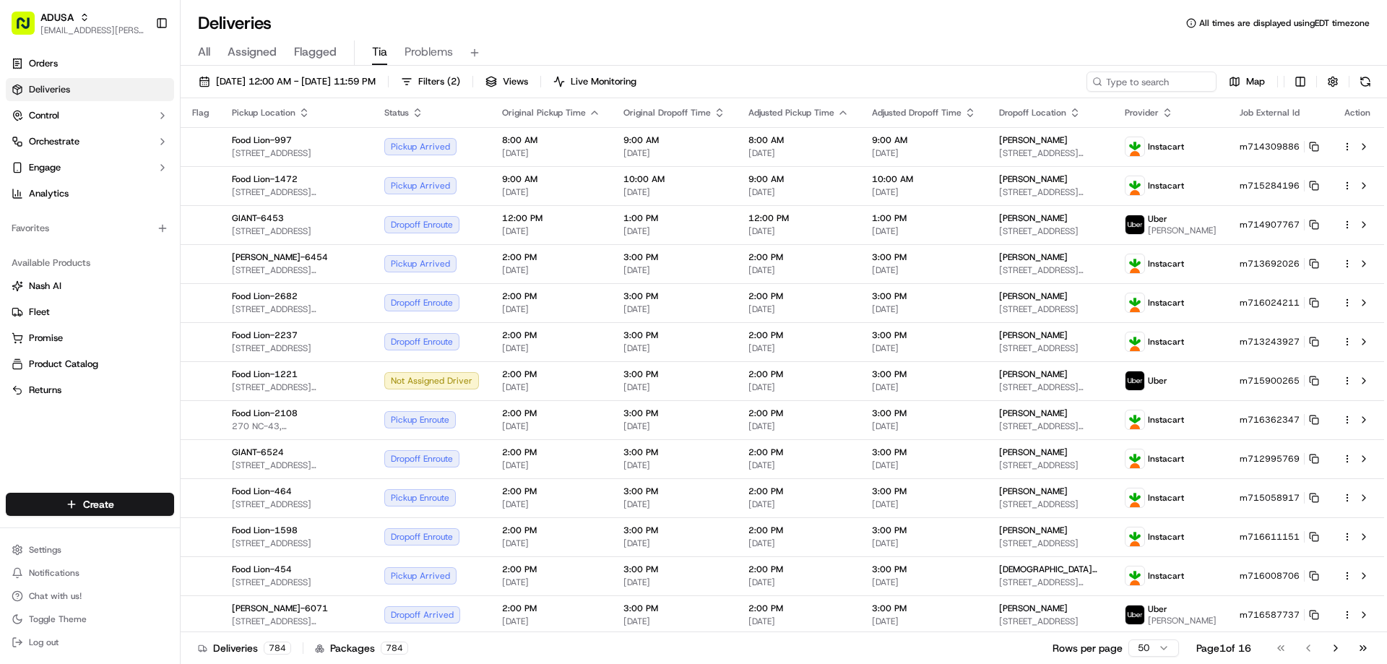
click at [209, 51] on span "All" at bounding box center [204, 51] width 12 height 17
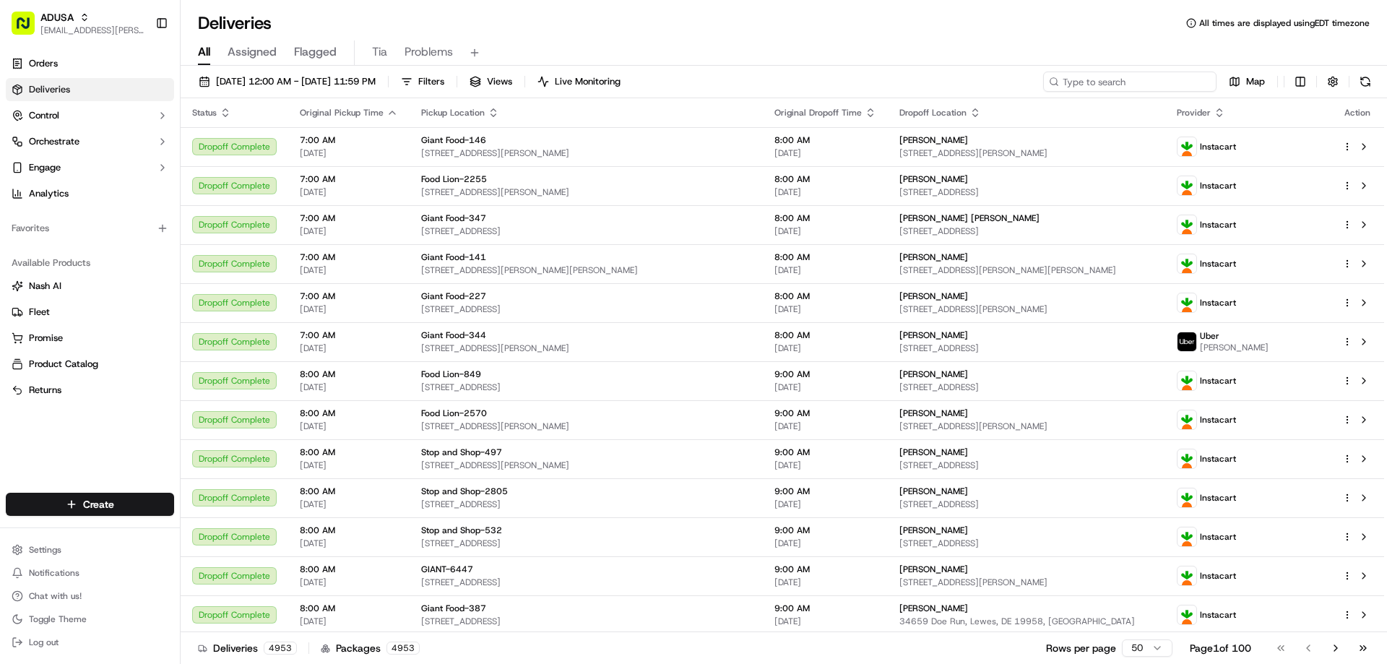
click at [1126, 87] on input at bounding box center [1129, 81] width 173 height 20
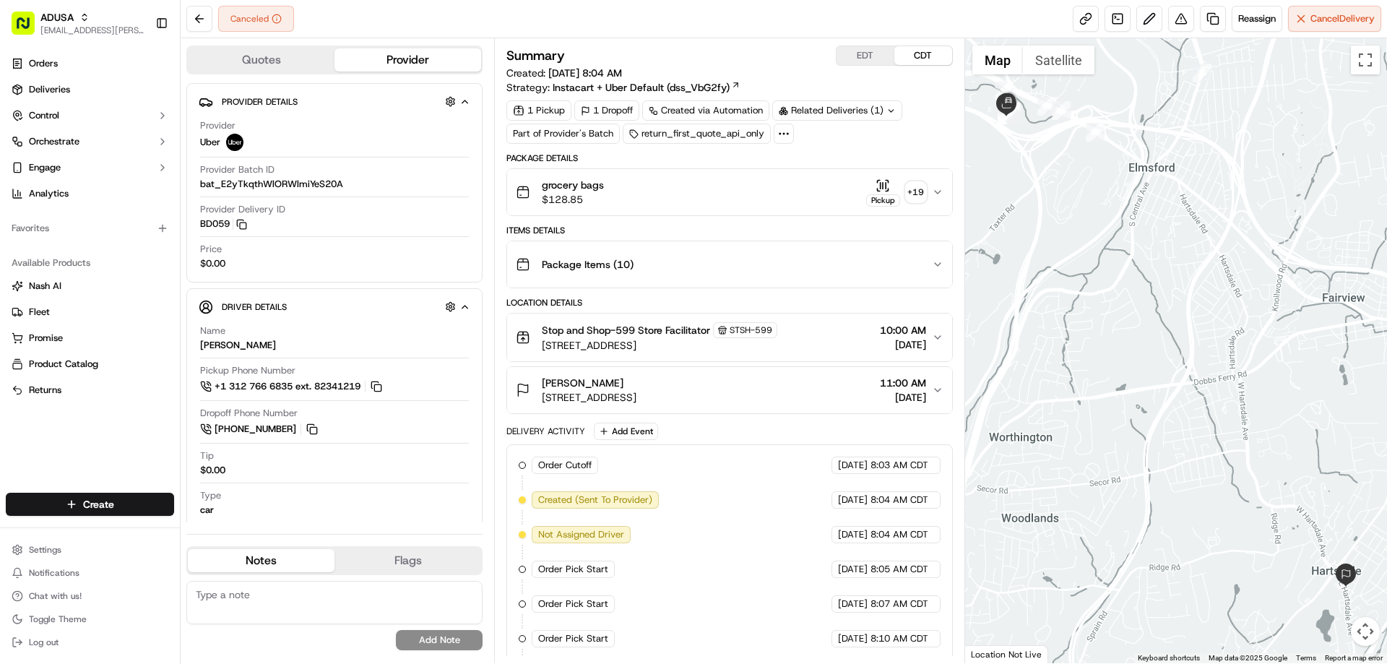
click at [695, 350] on span "[STREET_ADDRESS]" at bounding box center [659, 345] width 235 height 14
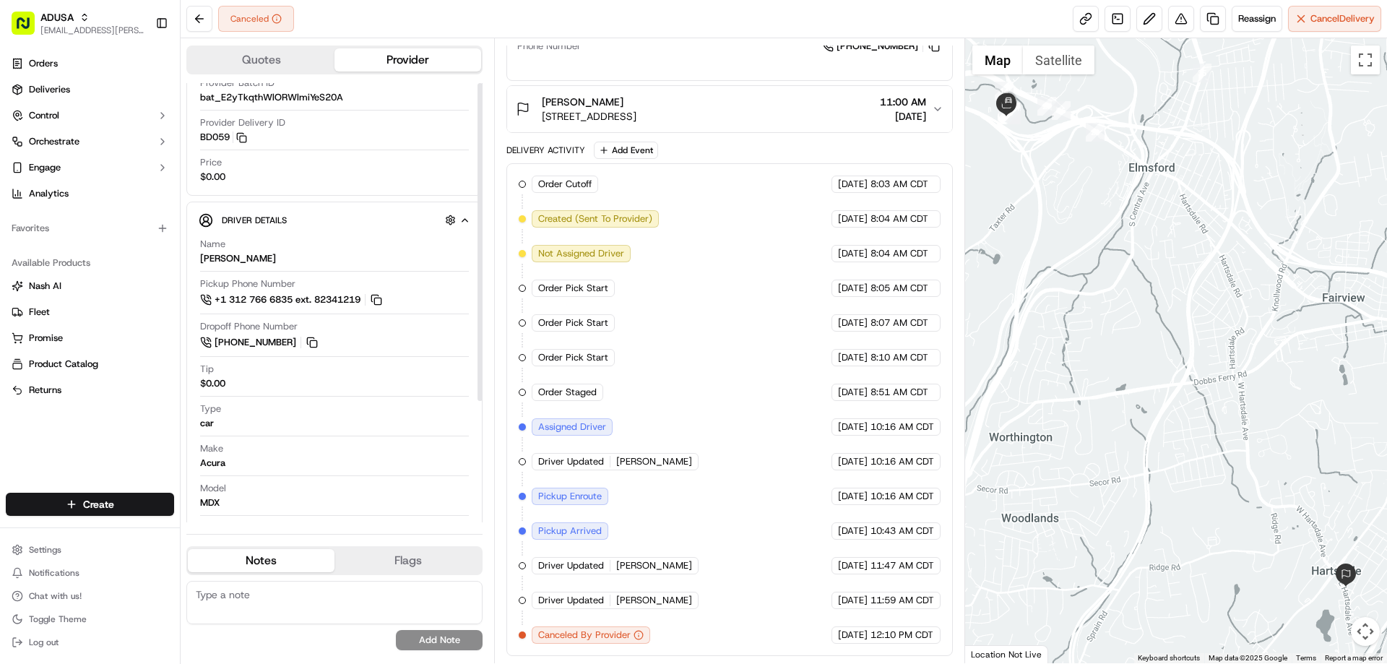
scroll to position [168, 0]
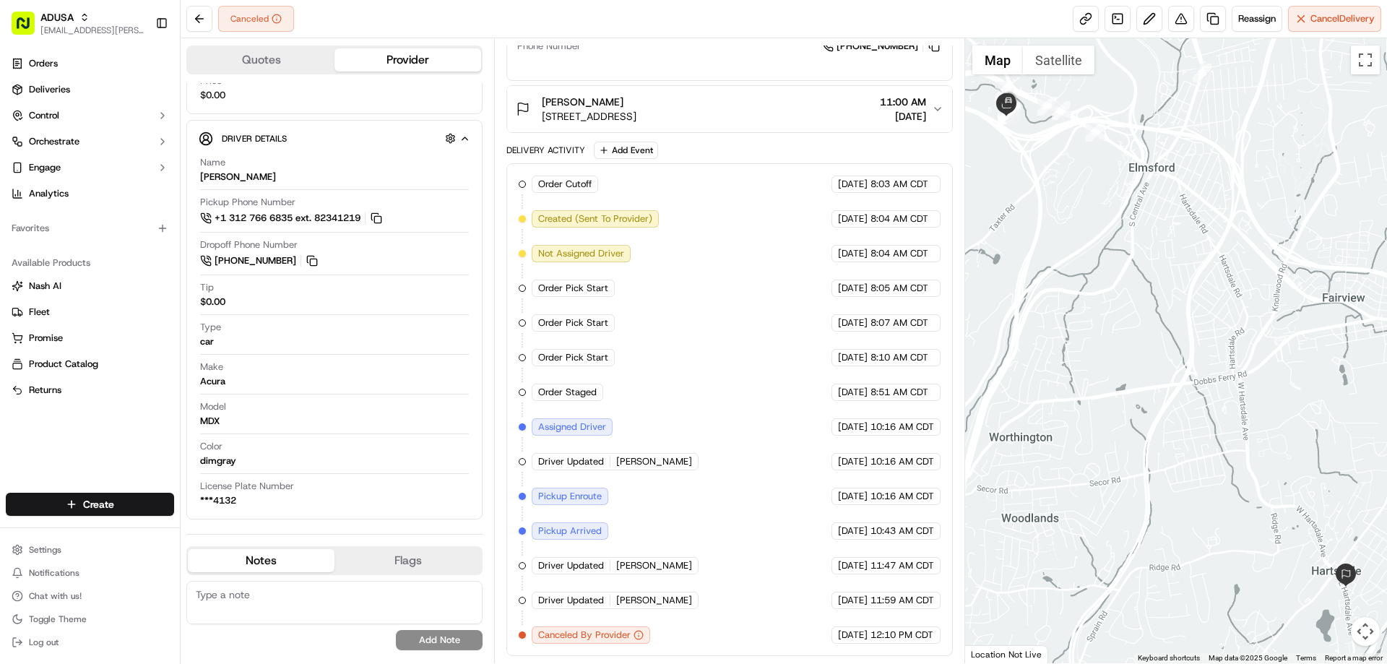
click at [253, 593] on textarea at bounding box center [334, 602] width 296 height 43
click at [196, 595] on textarea "cust claims they never received order. It will be cancelled and rescheduled" at bounding box center [334, 602] width 296 height 43
drag, startPoint x: 448, startPoint y: 596, endPoint x: 409, endPoint y: 596, distance: 38.3
click at [409, 596] on textarea "per cc- cust claims they never received order. It will be cancelled and resched…" at bounding box center [334, 602] width 296 height 43
click at [241, 611] on textarea "per cc- cust claims they never received order. They will cancelled and reschedu…" at bounding box center [334, 602] width 296 height 43
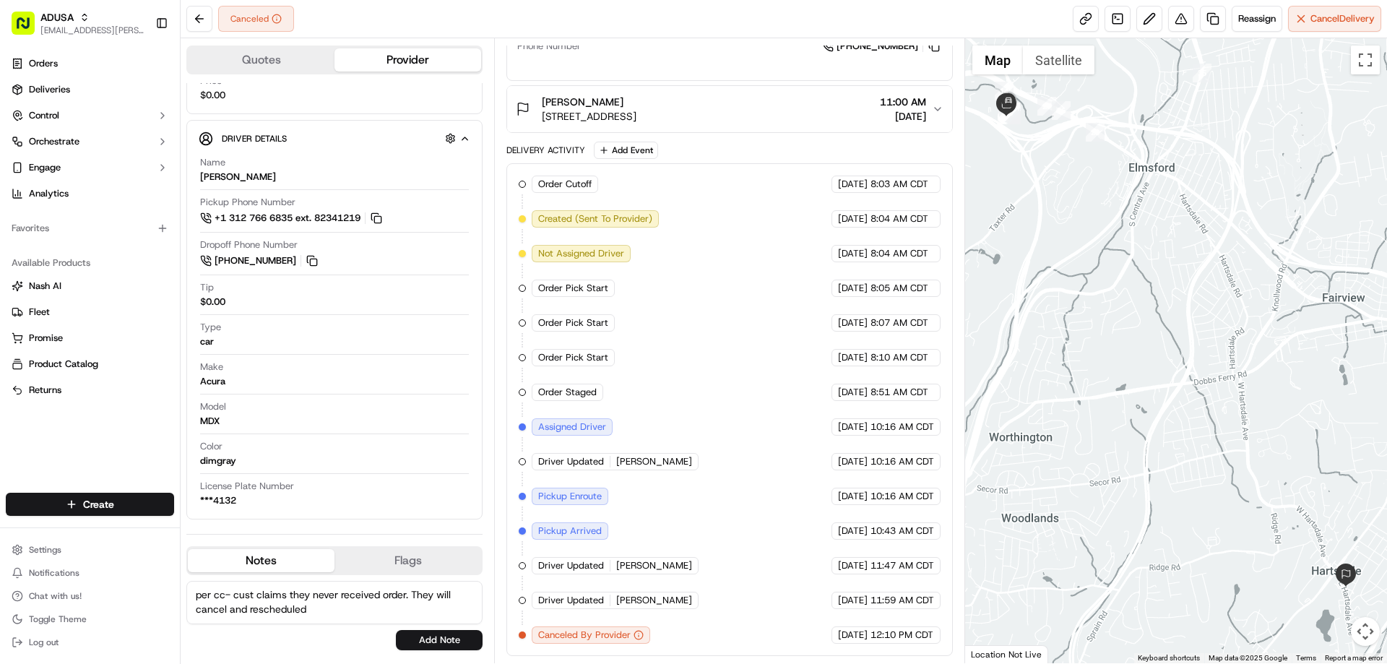
click at [329, 609] on textarea "per cc- cust claims they never received order. They will cancel and rescheduled" at bounding box center [334, 602] width 296 height 43
type textarea "per cc- cust claims they never received order. They will cancel and reschedule."
click at [433, 644] on button "Add Note" at bounding box center [439, 640] width 87 height 20
